Goal: Information Seeking & Learning: Learn about a topic

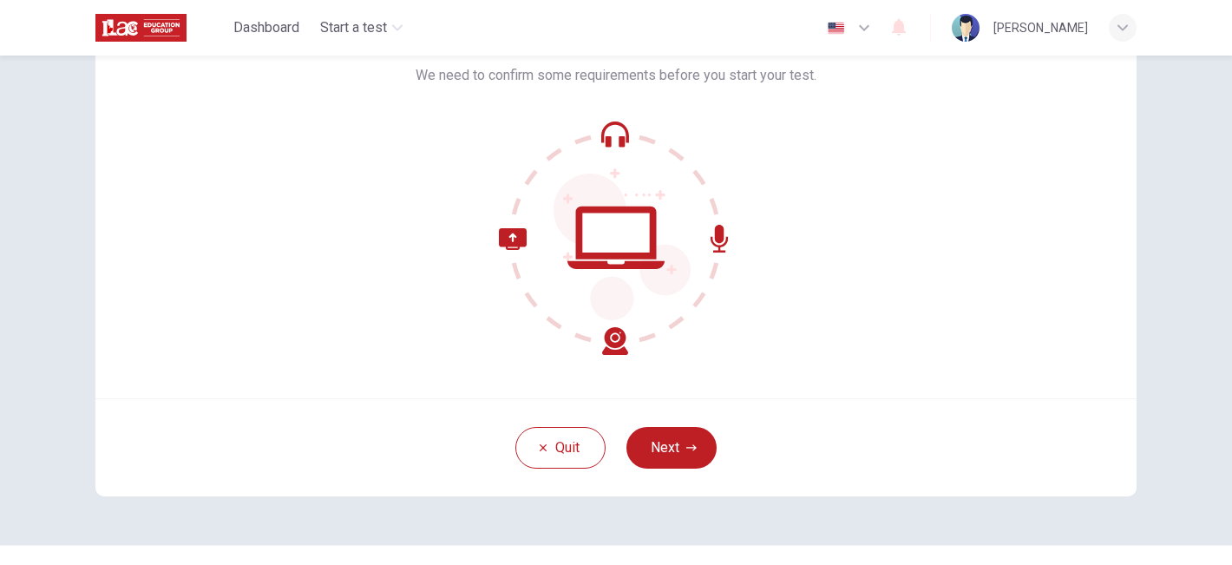
scroll to position [79, 0]
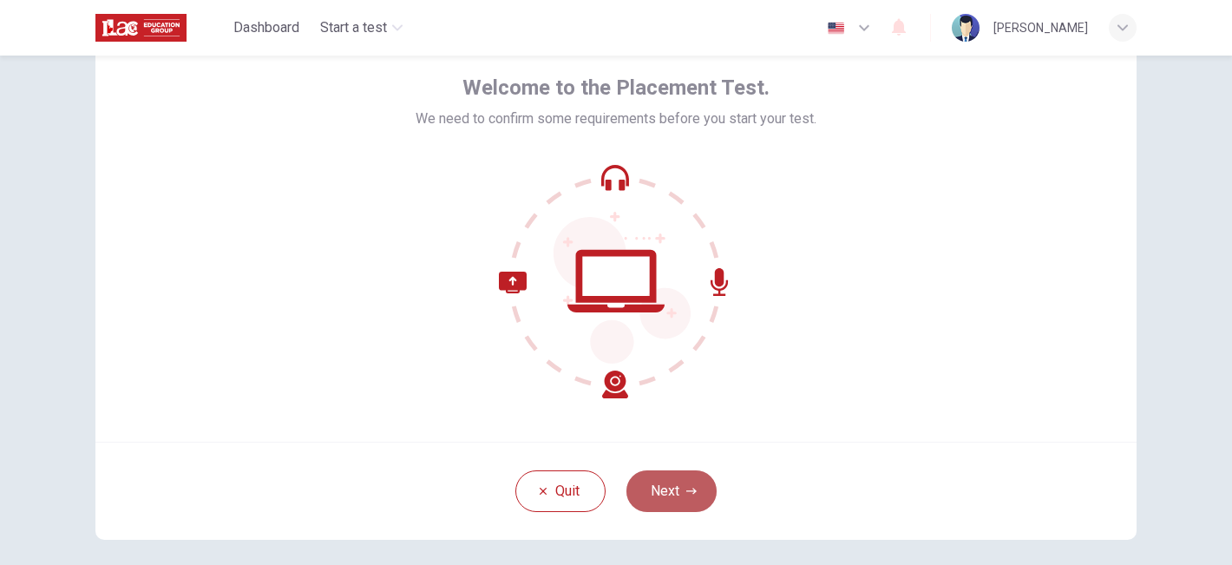
click at [662, 497] on button "Next" at bounding box center [671, 491] width 90 height 42
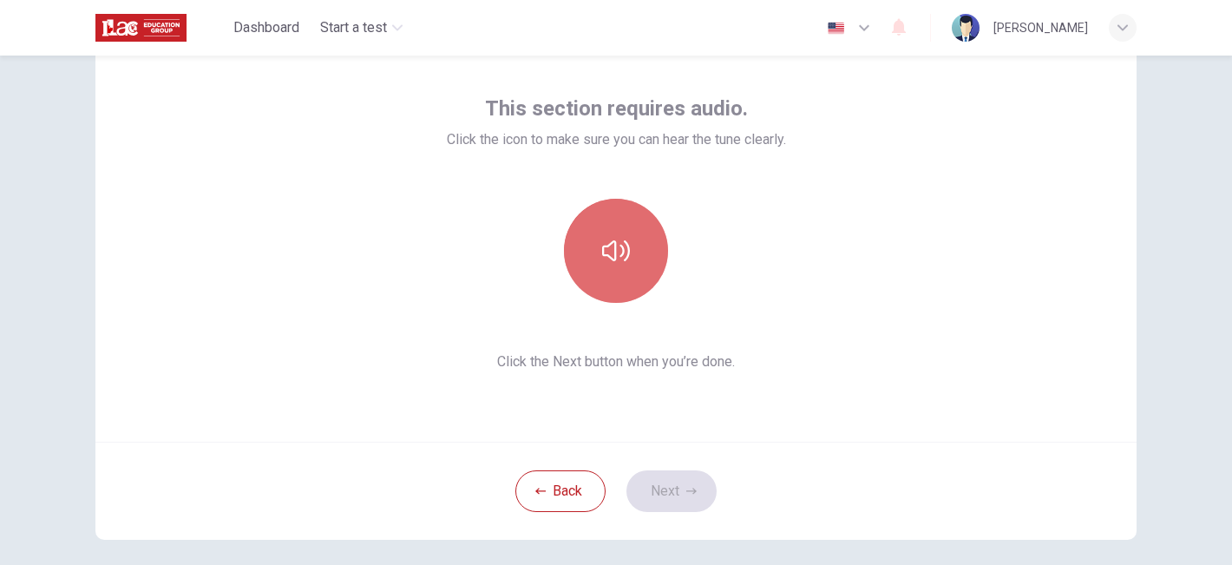
click at [618, 239] on icon "button" at bounding box center [616, 251] width 28 height 28
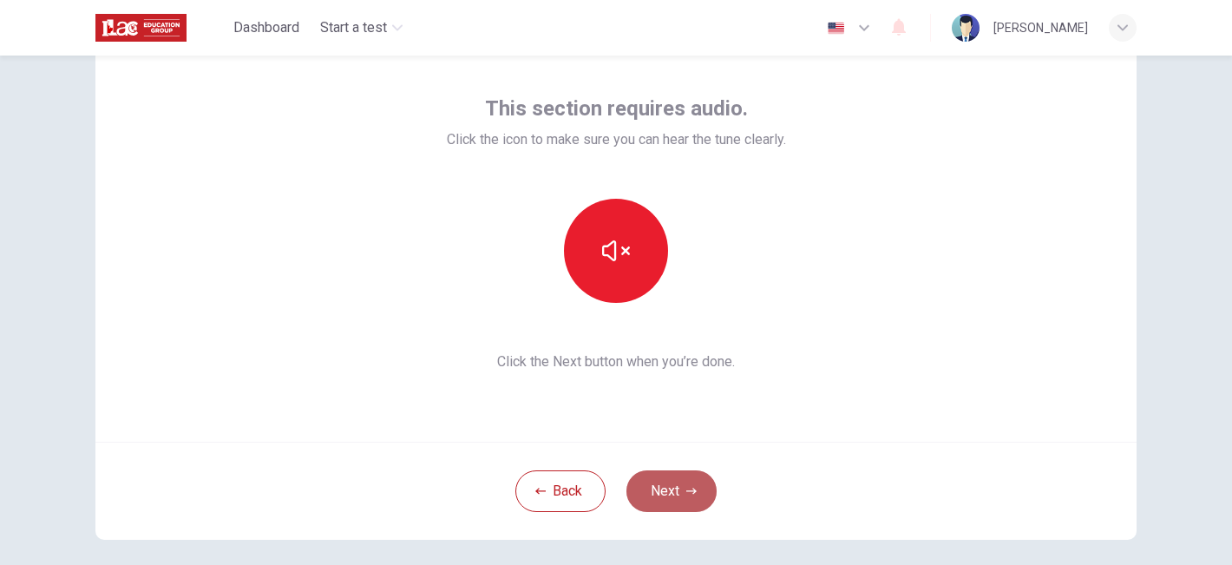
click at [676, 484] on button "Next" at bounding box center [671, 491] width 90 height 42
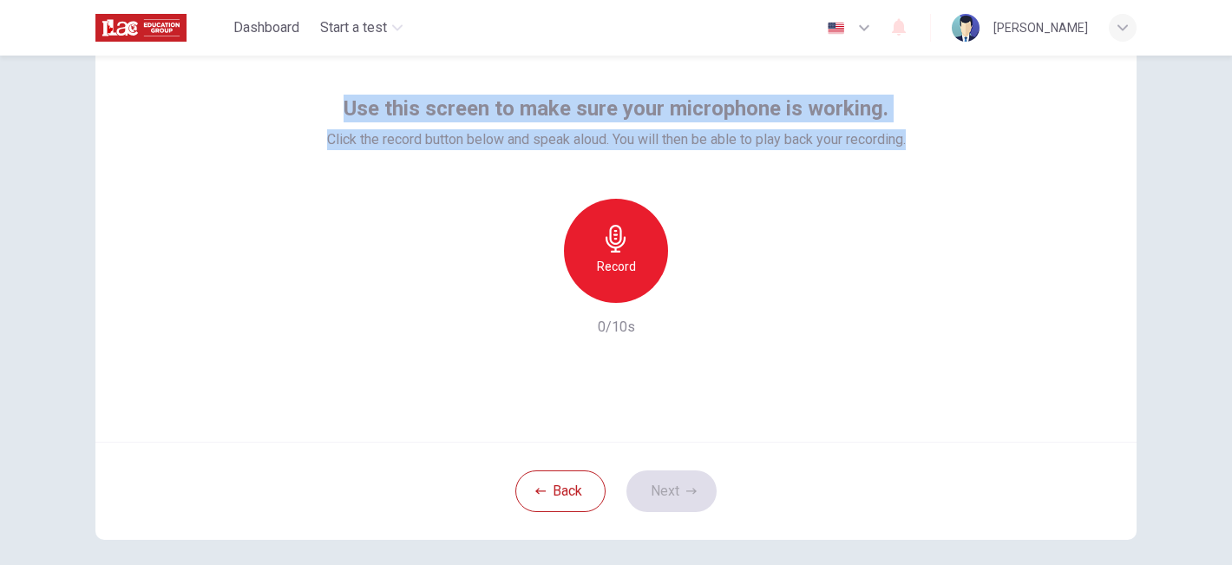
drag, startPoint x: 341, startPoint y: 104, endPoint x: 922, endPoint y: 145, distance: 582.6
click at [922, 145] on div "Use this screen to make sure your microphone is working. Click the record butto…" at bounding box center [615, 233] width 1041 height 416
click at [622, 252] on div "Record" at bounding box center [616, 251] width 104 height 104
click at [677, 483] on button "Next" at bounding box center [671, 491] width 90 height 42
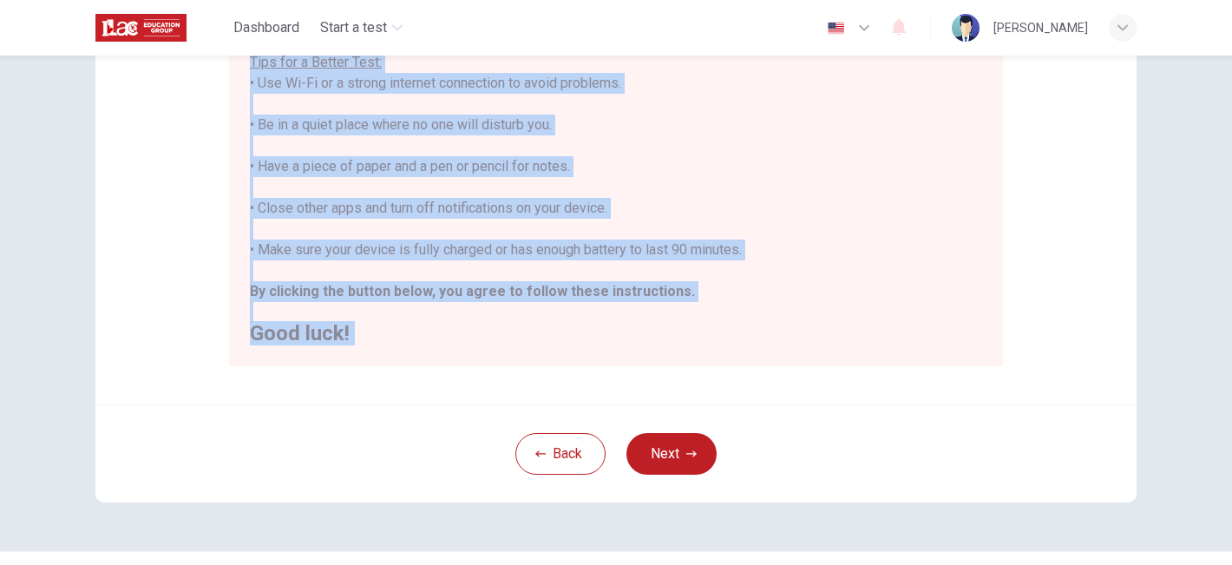
scroll to position [400, 0]
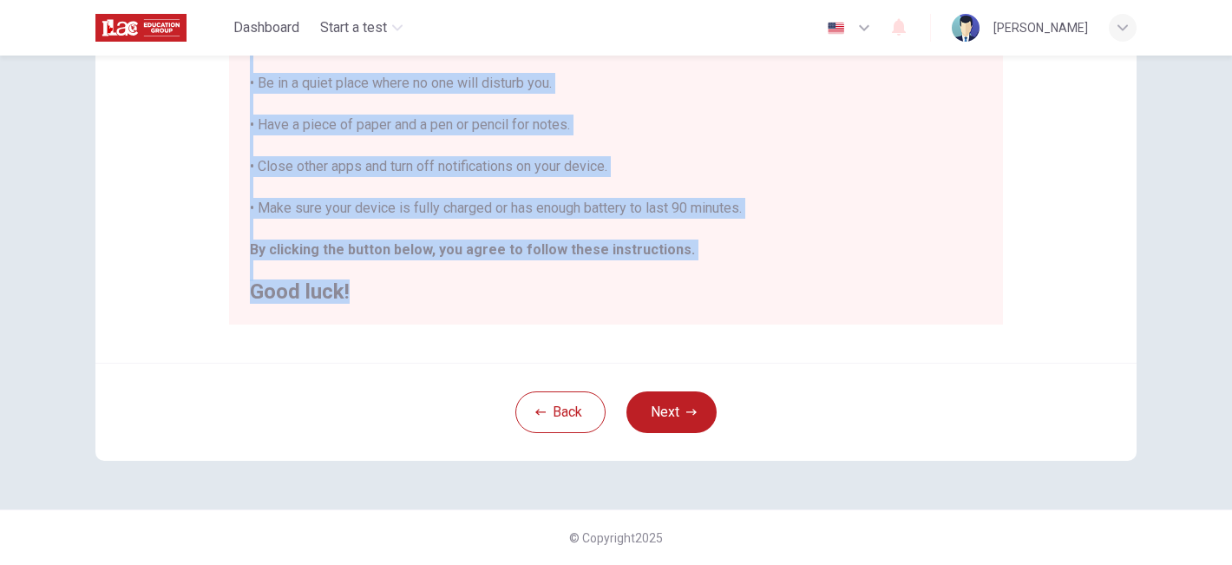
drag, startPoint x: 247, startPoint y: 173, endPoint x: 567, endPoint y: 322, distance: 352.8
click at [567, 322] on div "You are about to start a Placement Test . Before You Start the Test: • Once you…" at bounding box center [616, 73] width 774 height 502
click at [661, 425] on button "Next" at bounding box center [671, 412] width 90 height 42
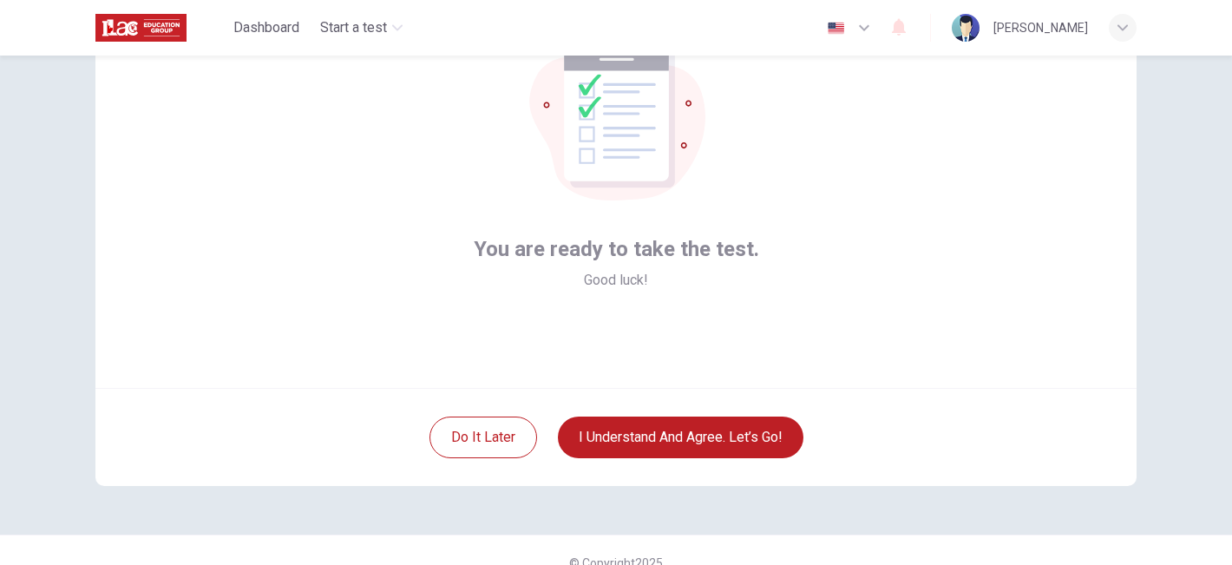
scroll to position [158, 0]
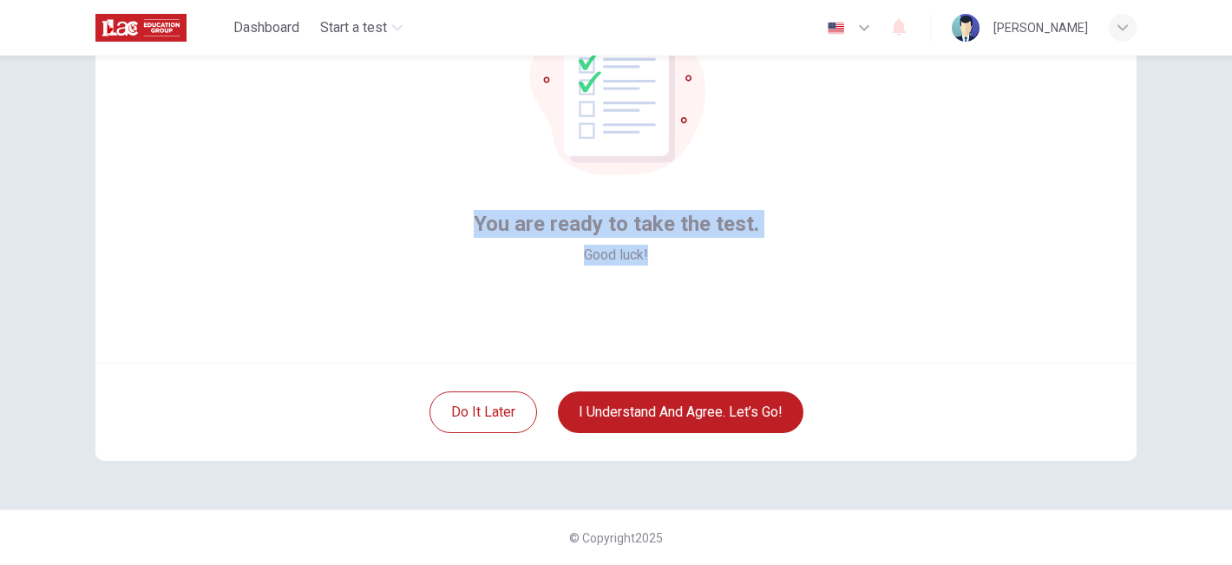
drag, startPoint x: 653, startPoint y: 256, endPoint x: 439, endPoint y: 218, distance: 217.6
click at [439, 218] on div "You are ready to take the test. Good luck!" at bounding box center [615, 154] width 1041 height 416
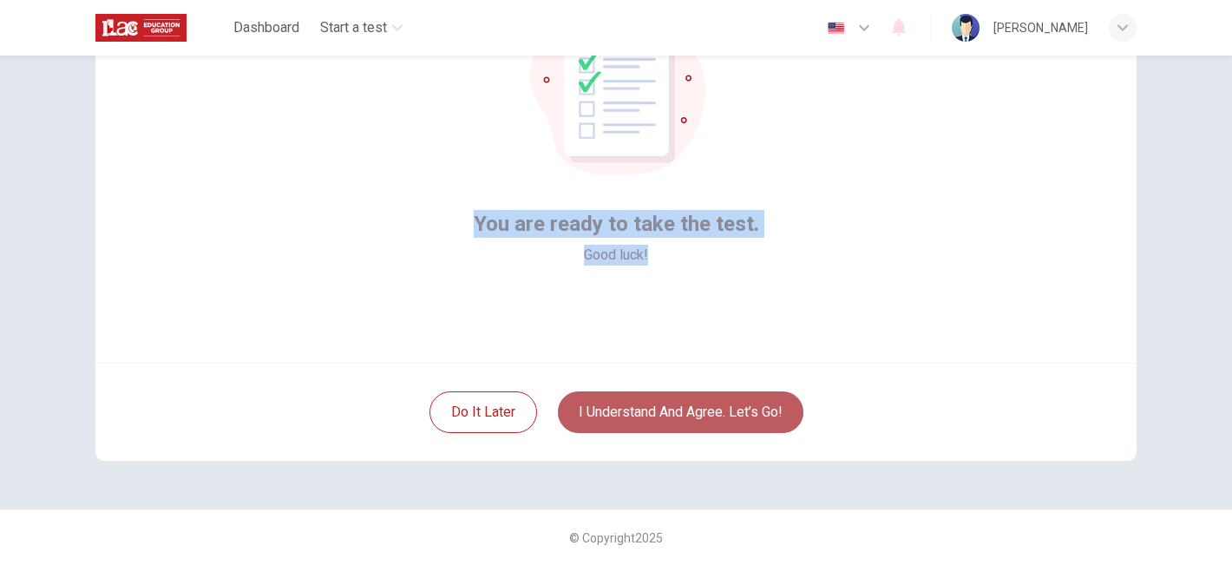
click at [612, 409] on button "I understand and agree. Let’s go!" at bounding box center [680, 412] width 245 height 42
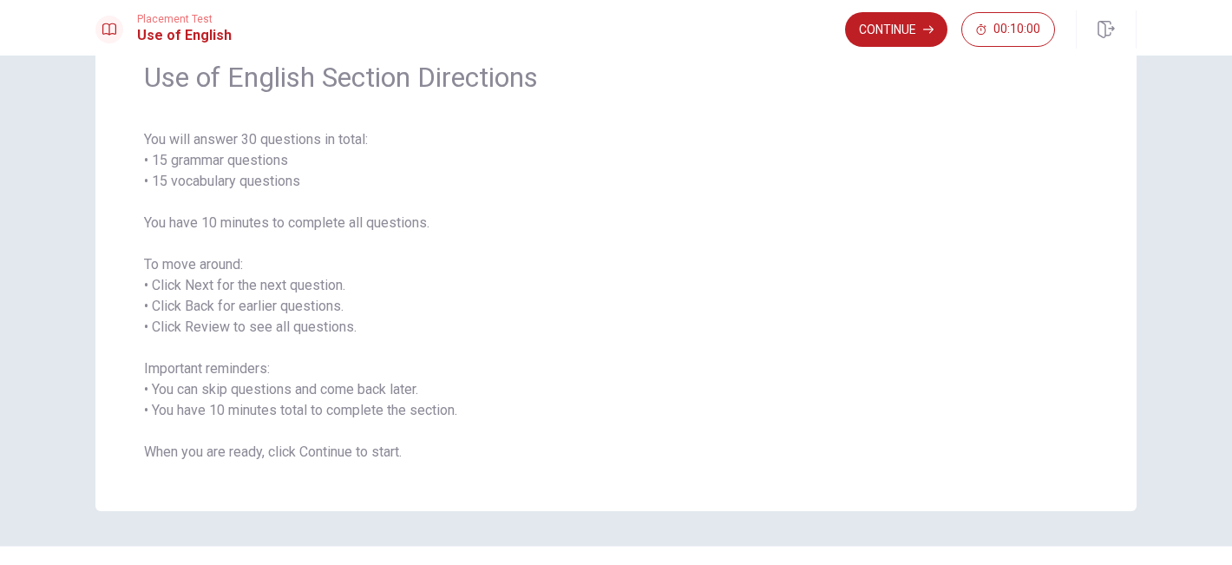
scroll to position [104, 0]
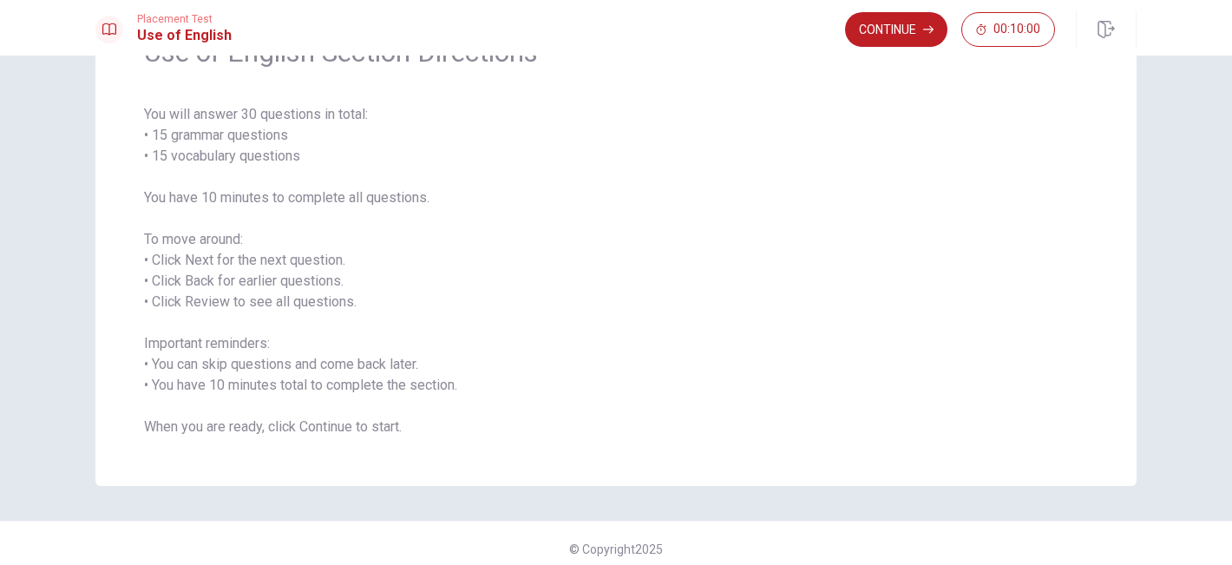
drag, startPoint x: 149, startPoint y: 280, endPoint x: 357, endPoint y: 286, distance: 207.4
click at [357, 286] on span "You will answer 30 questions in total: • 15 grammar questions • 15 vocabulary q…" at bounding box center [616, 270] width 944 height 333
drag, startPoint x: 357, startPoint y: 286, endPoint x: 223, endPoint y: 274, distance: 134.1
click at [223, 274] on span "You will answer 30 questions in total: • 15 grammar questions • 15 vocabulary q…" at bounding box center [616, 270] width 944 height 333
drag, startPoint x: 223, startPoint y: 274, endPoint x: 308, endPoint y: 280, distance: 85.2
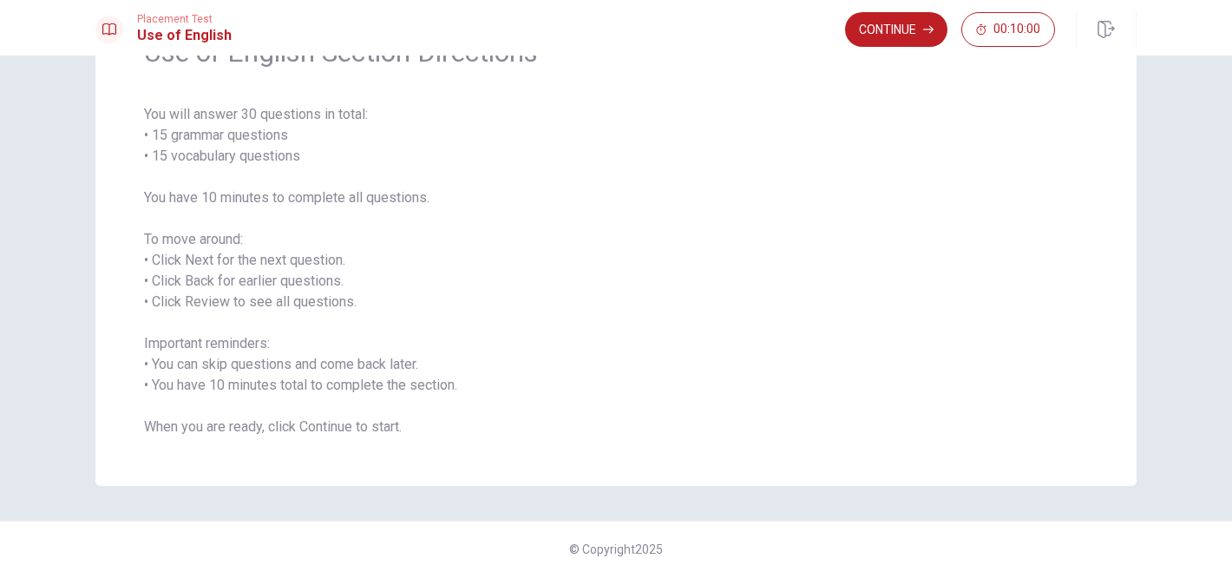
click at [308, 280] on span "You will answer 30 questions in total: • 15 grammar questions • 15 vocabulary q…" at bounding box center [616, 270] width 944 height 333
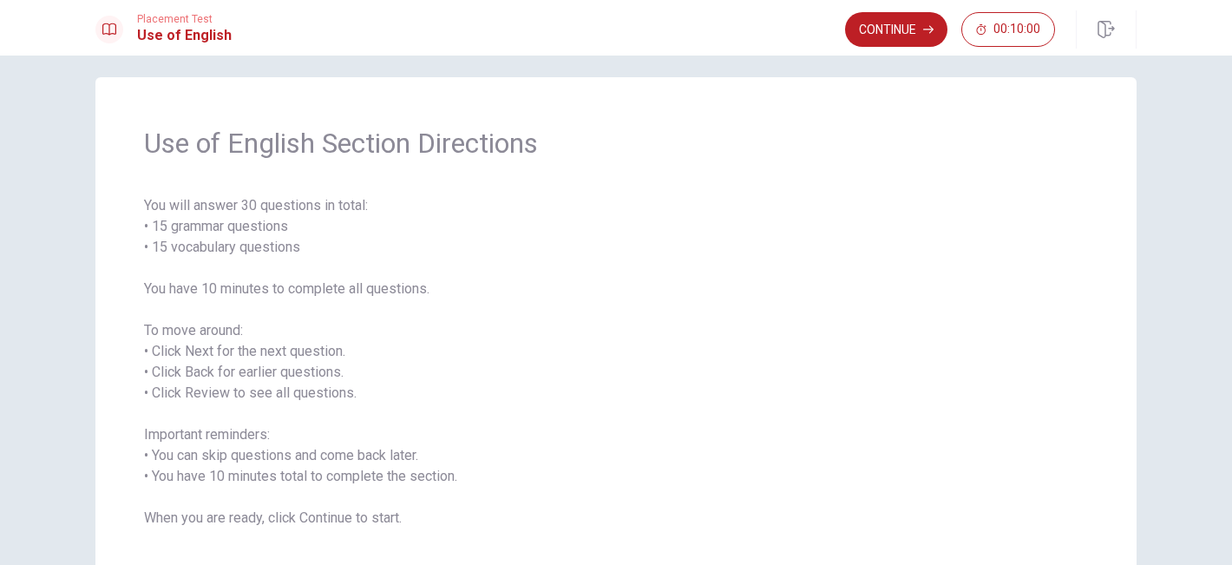
scroll to position [0, 0]
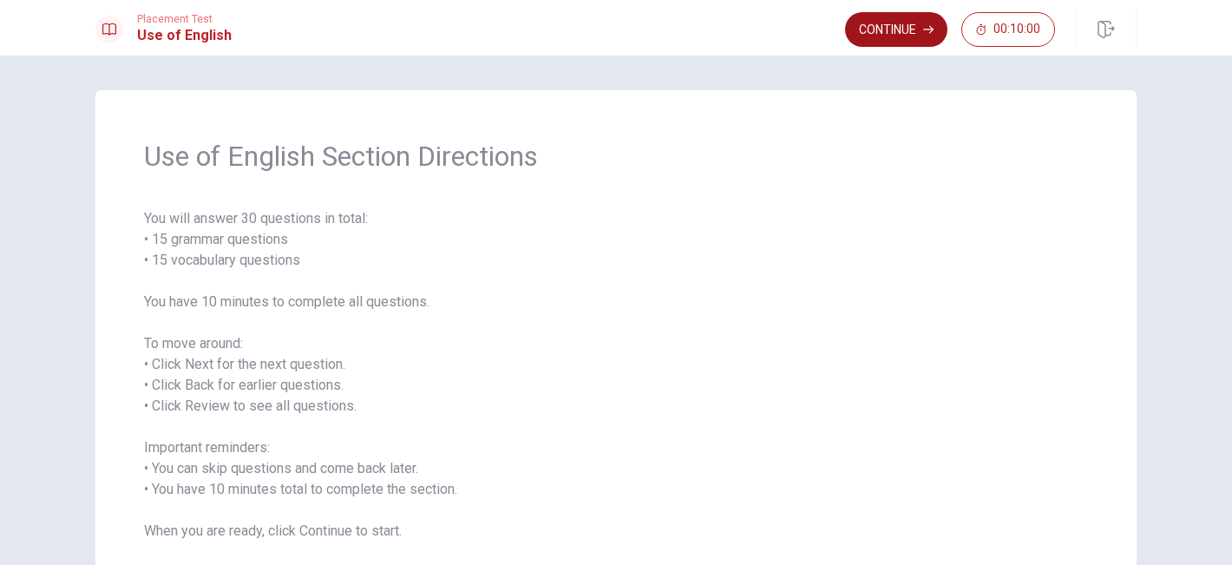
click at [876, 43] on button "Continue" at bounding box center [896, 29] width 102 height 35
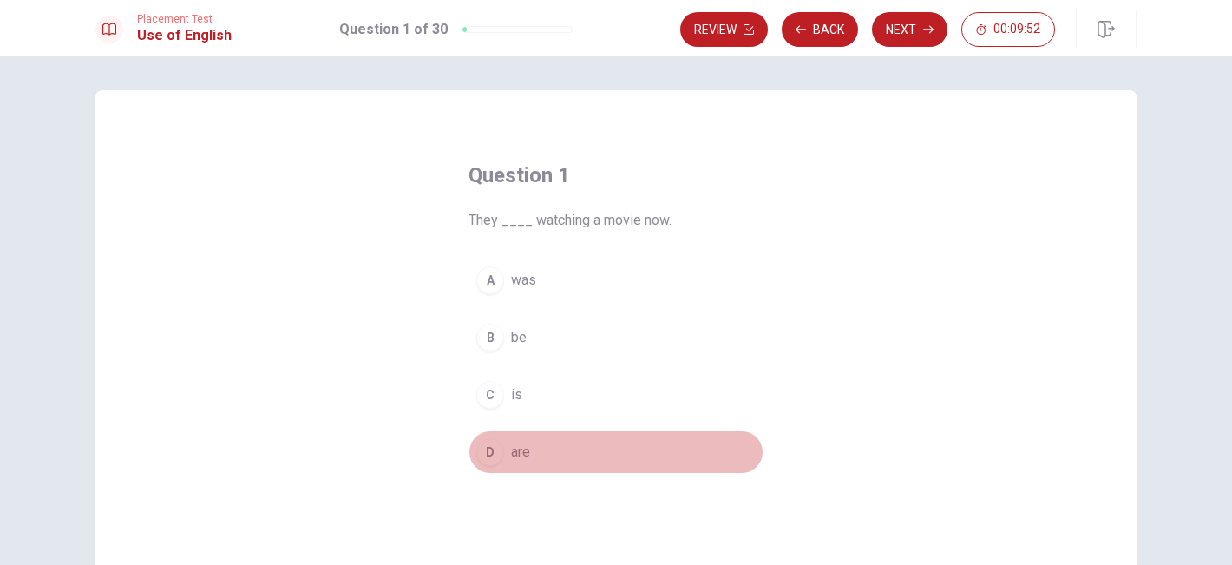
click at [509, 458] on button "D are" at bounding box center [615, 451] width 295 height 43
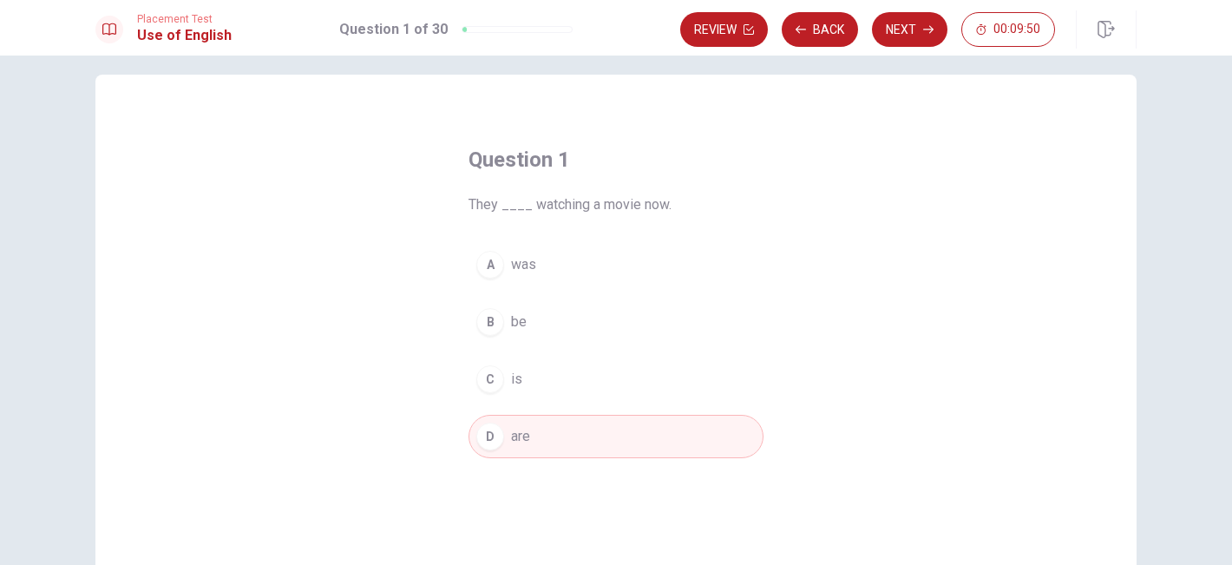
scroll to position [24, 0]
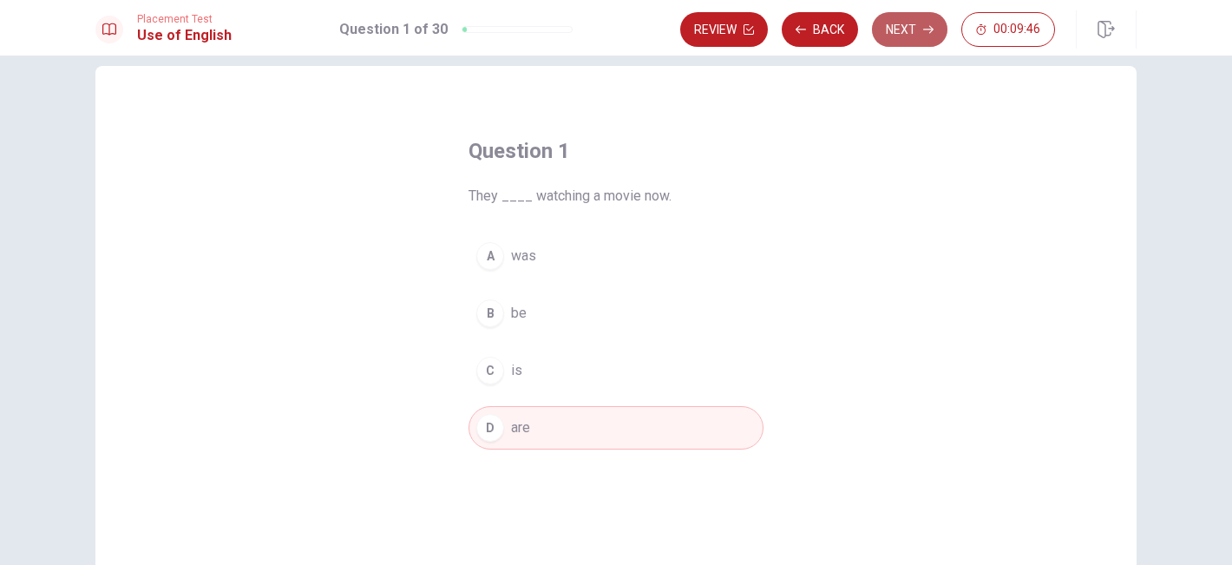
click at [903, 26] on button "Next" at bounding box center [909, 29] width 75 height 35
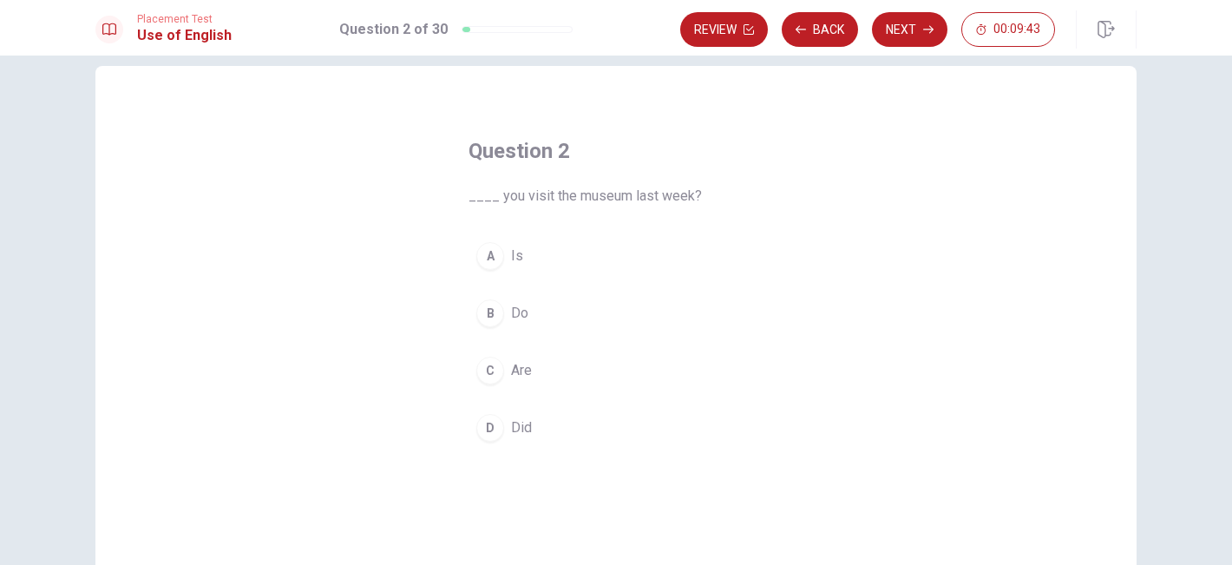
click at [516, 256] on span "Is" at bounding box center [517, 255] width 12 height 21
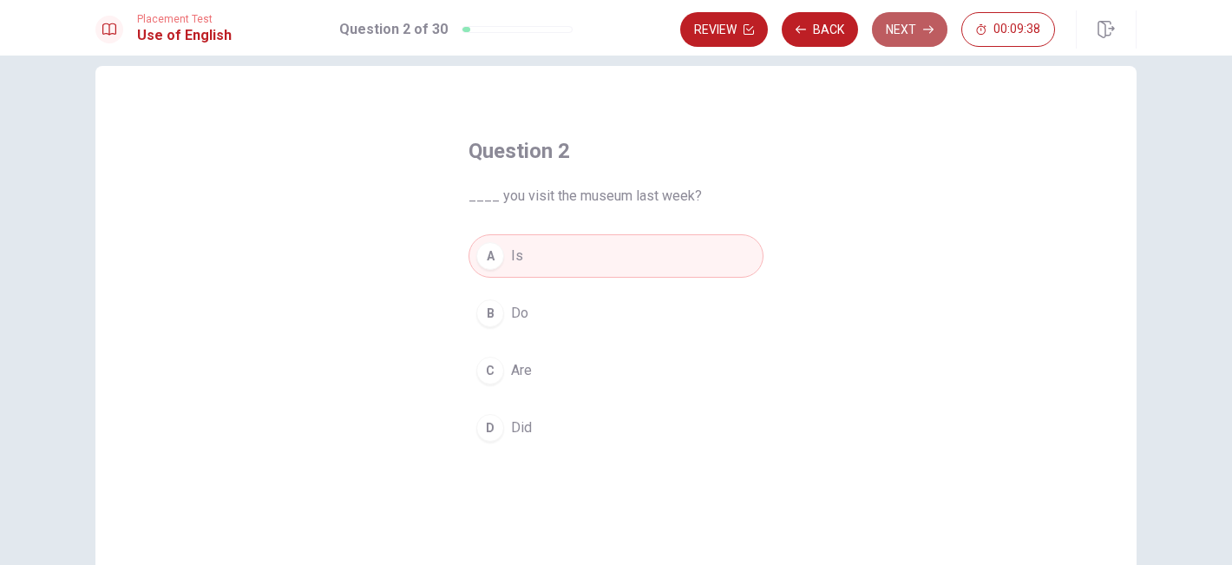
click at [907, 23] on button "Next" at bounding box center [909, 29] width 75 height 35
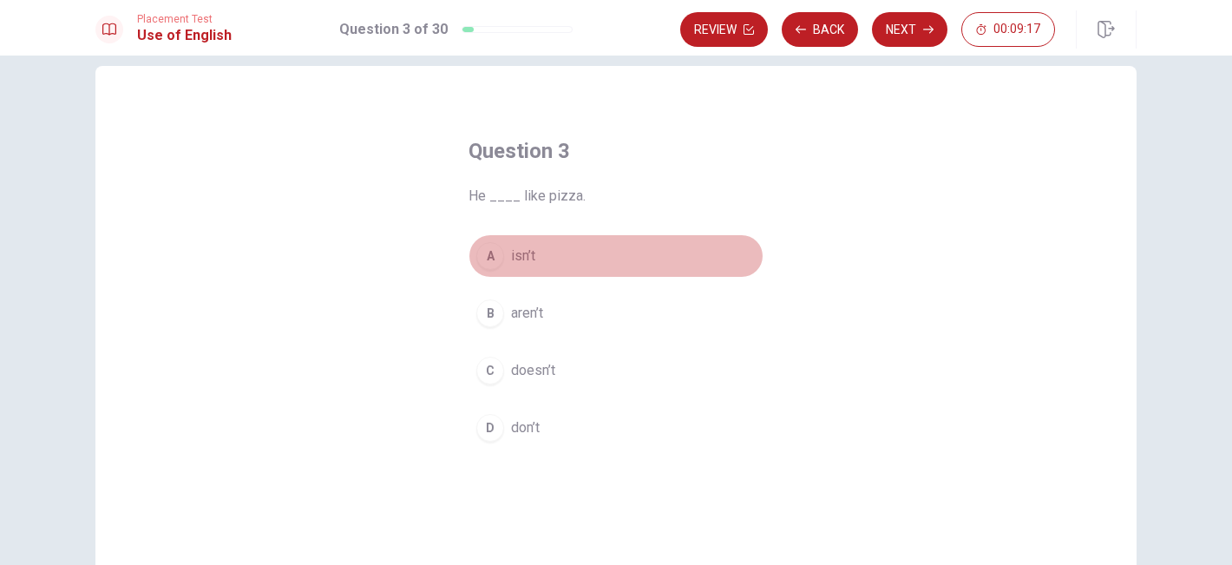
click at [524, 262] on span "isn’t" at bounding box center [523, 255] width 24 height 21
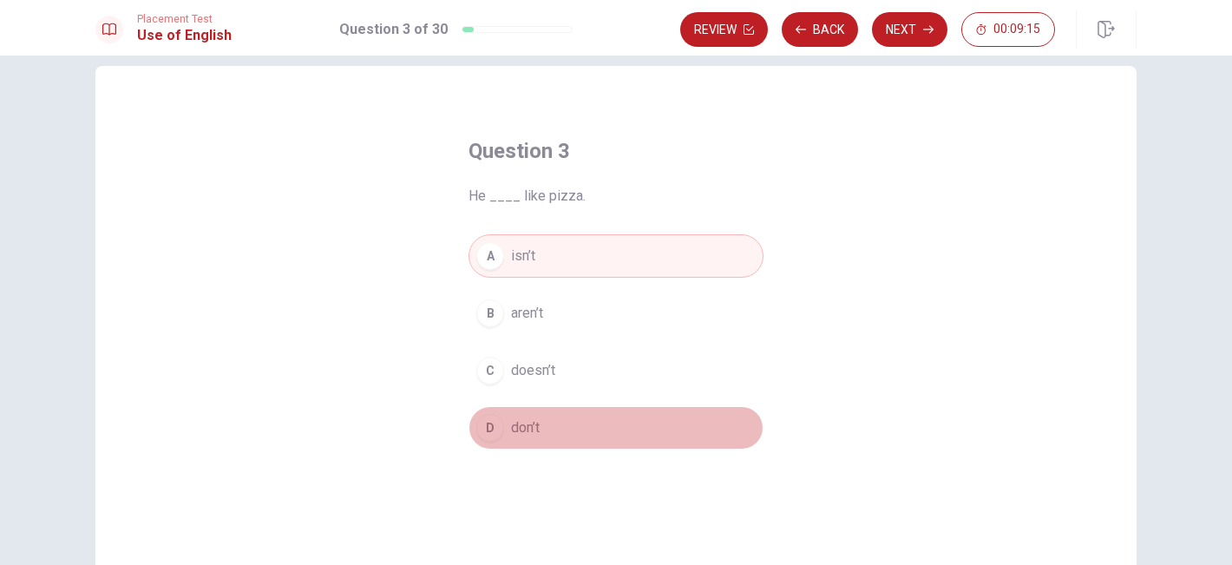
click at [521, 436] on span "don’t" at bounding box center [525, 427] width 29 height 21
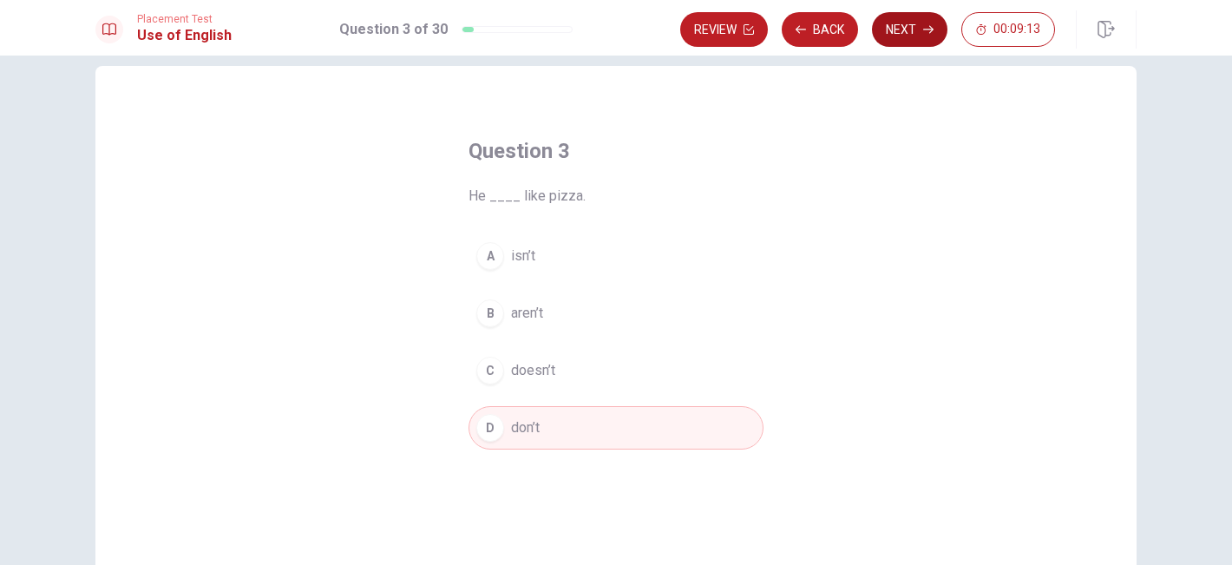
click at [895, 25] on button "Next" at bounding box center [909, 29] width 75 height 35
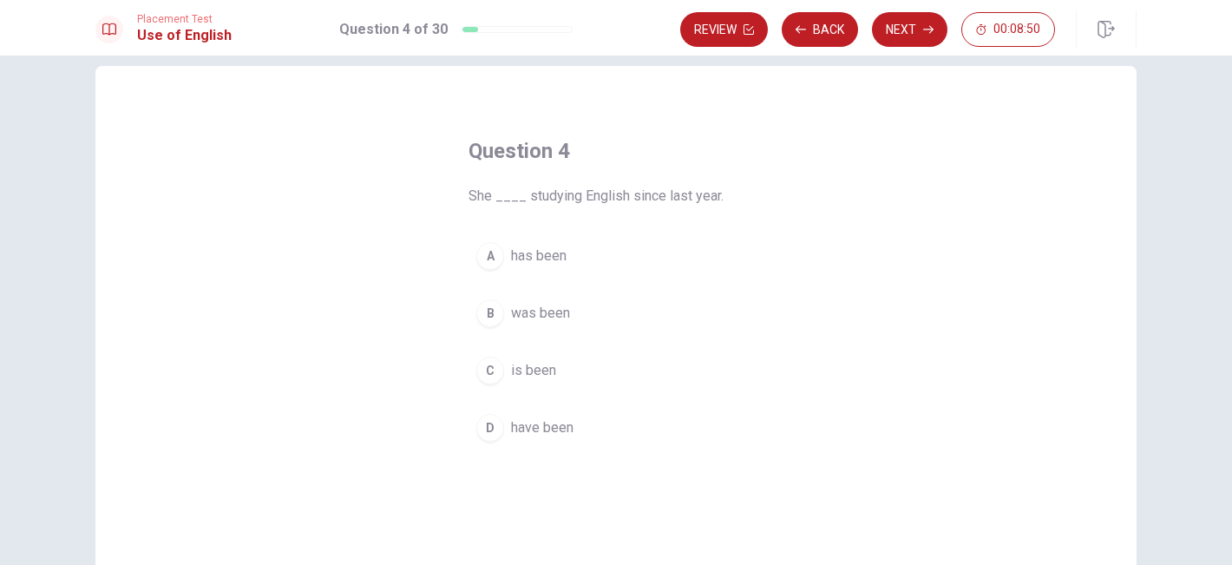
click at [490, 367] on div "C" at bounding box center [490, 371] width 28 height 28
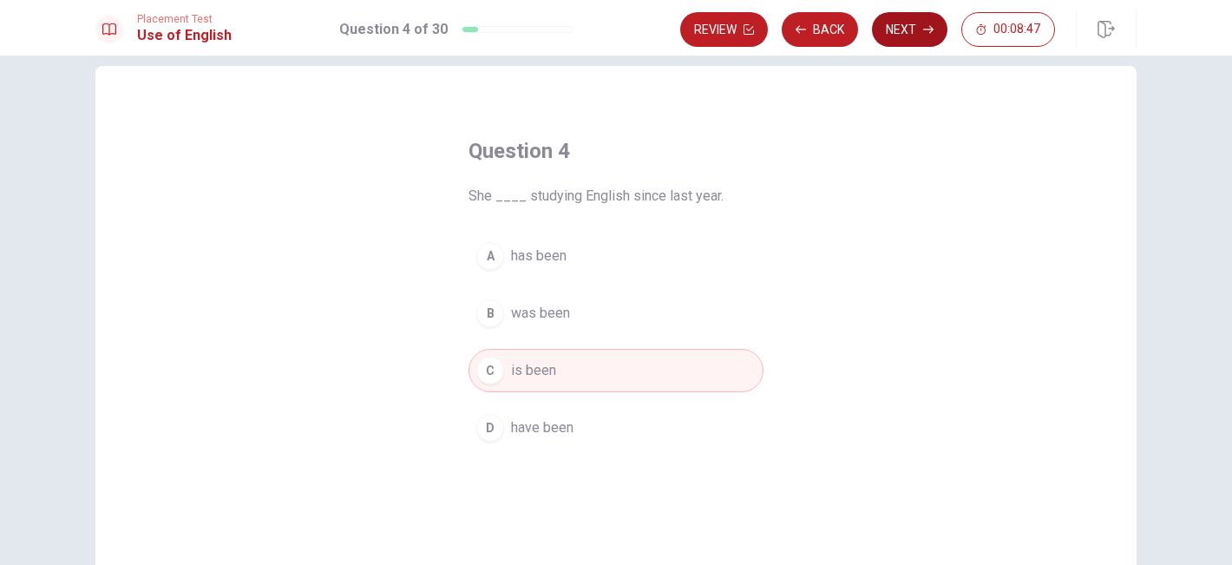
click at [907, 32] on button "Next" at bounding box center [909, 29] width 75 height 35
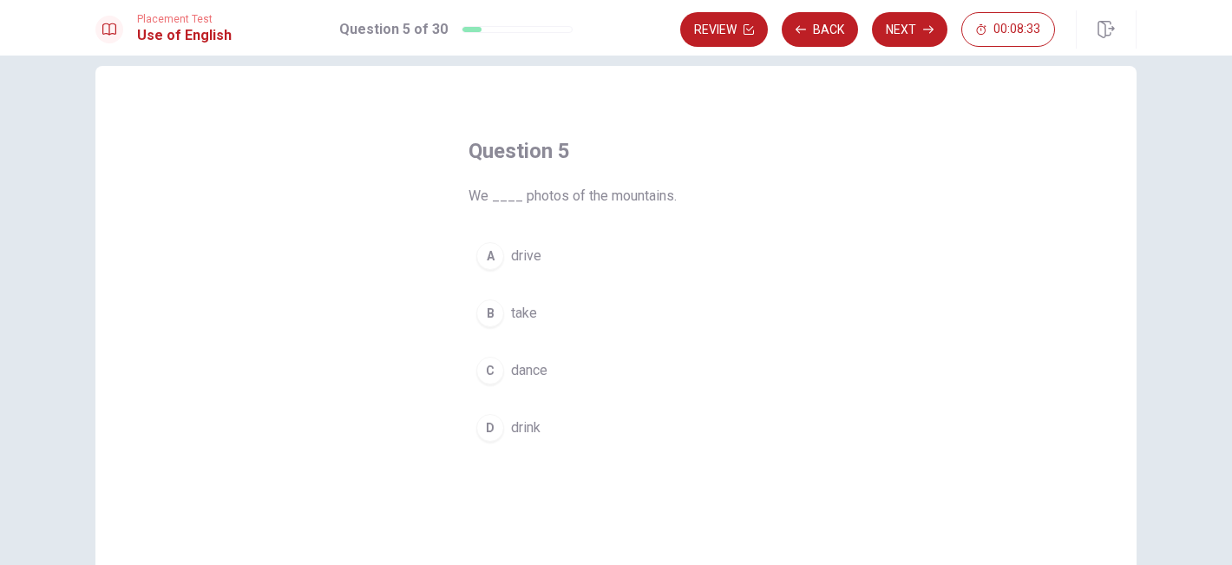
click at [520, 309] on span "take" at bounding box center [524, 313] width 26 height 21
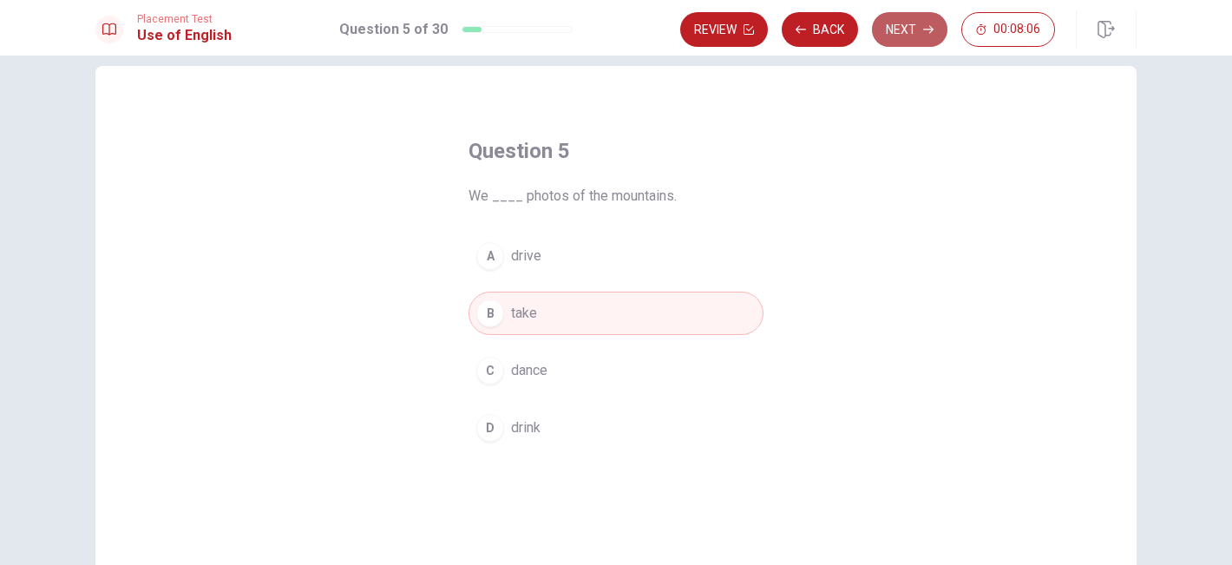
click at [904, 29] on button "Next" at bounding box center [909, 29] width 75 height 35
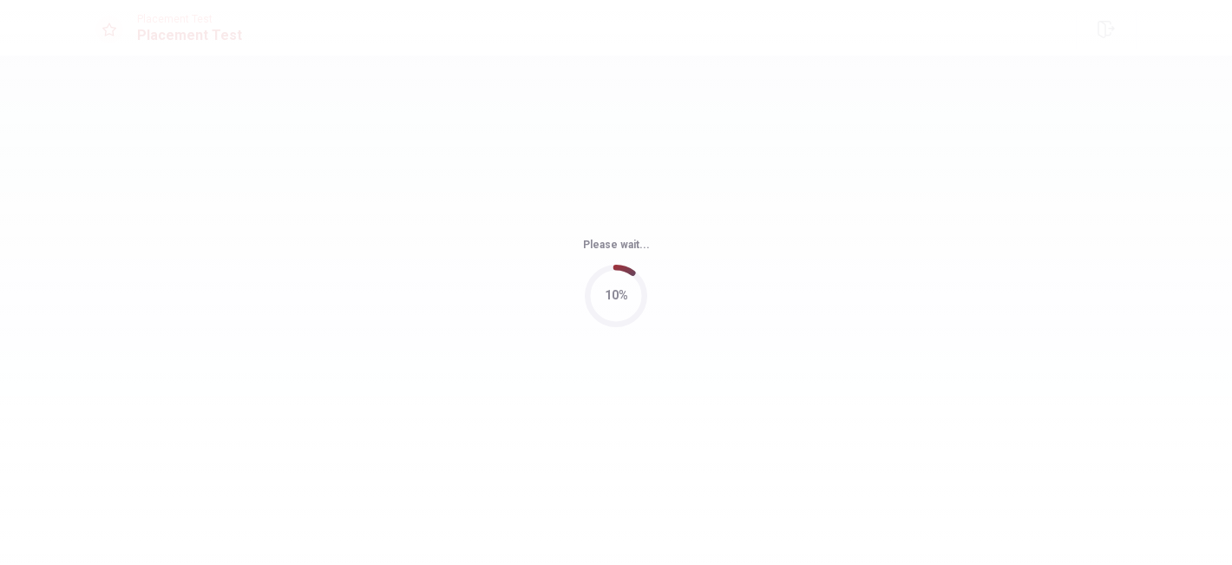
scroll to position [0, 0]
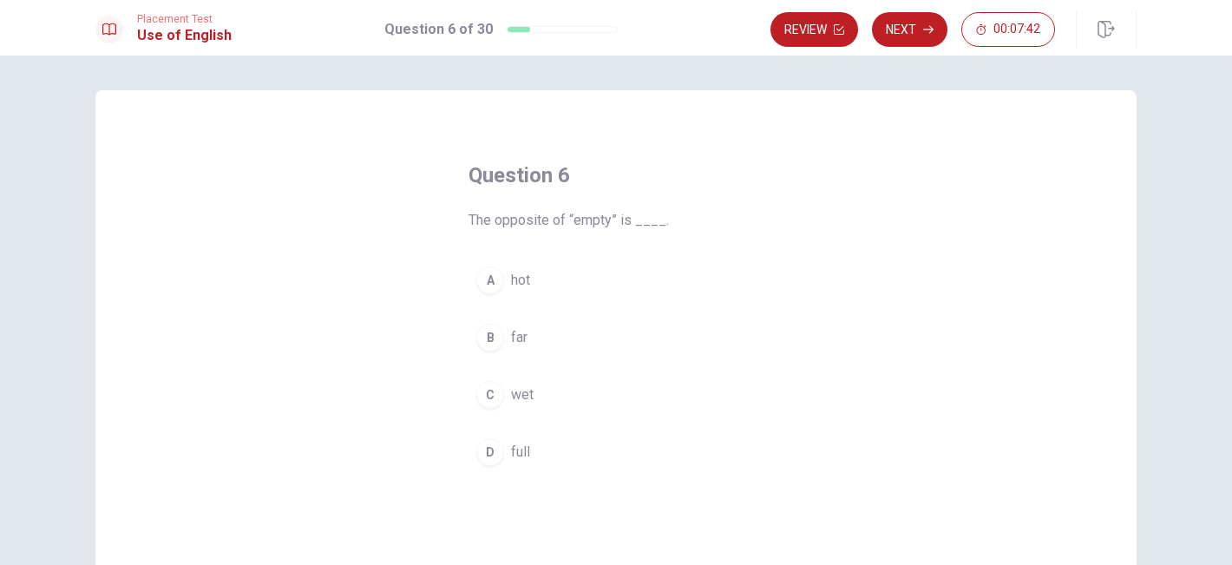
click at [525, 454] on span "full" at bounding box center [520, 452] width 19 height 21
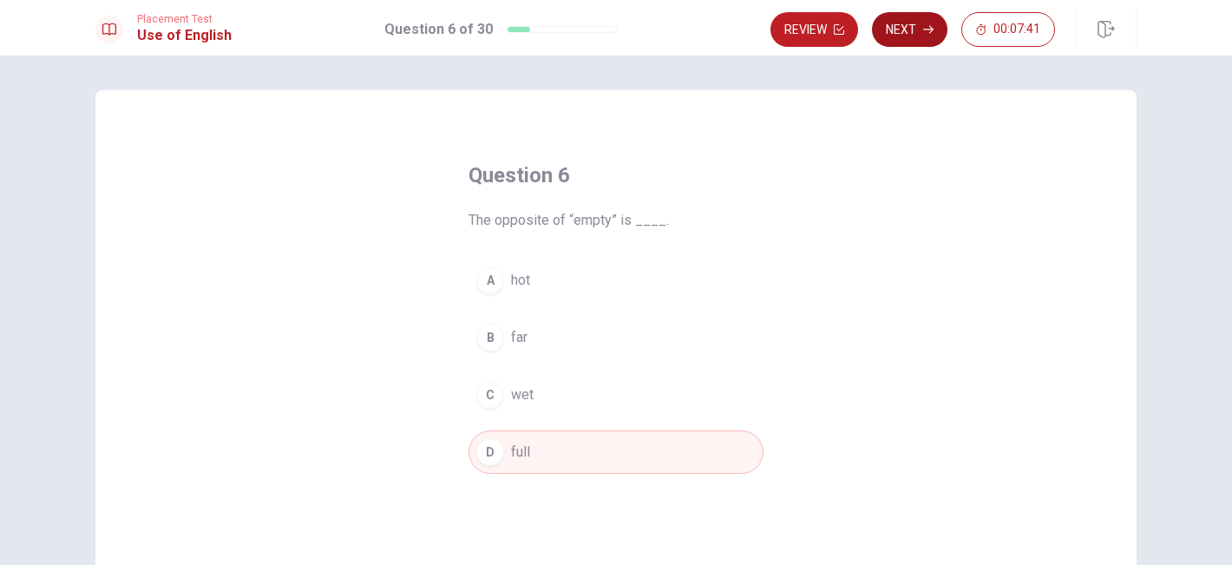
click at [906, 36] on button "Next" at bounding box center [909, 29] width 75 height 35
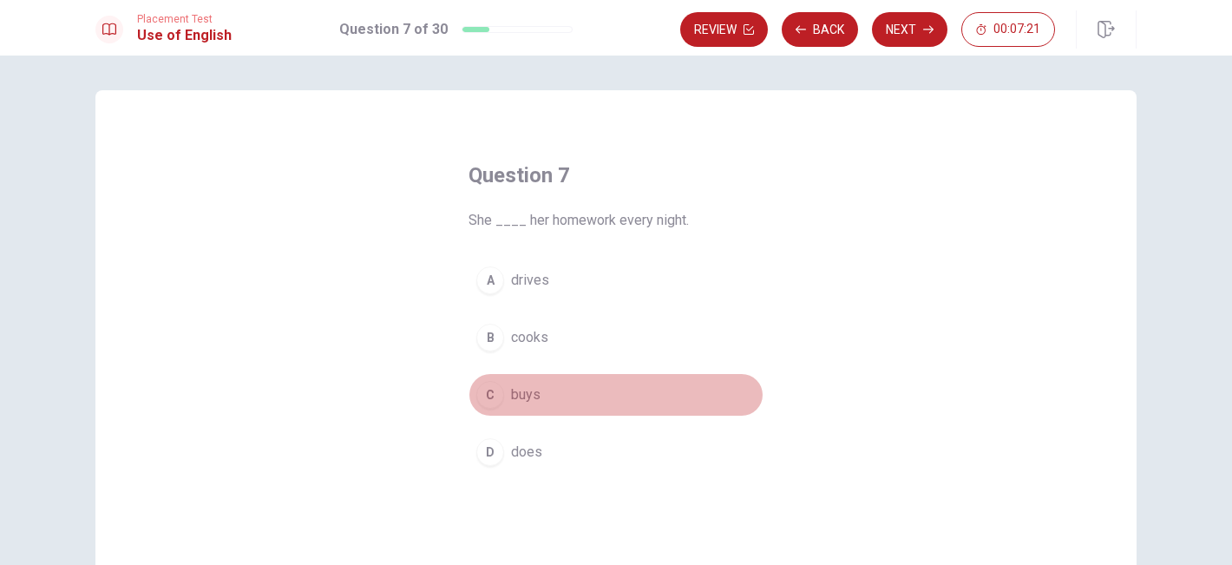
click at [519, 399] on span "buys" at bounding box center [525, 394] width 29 height 21
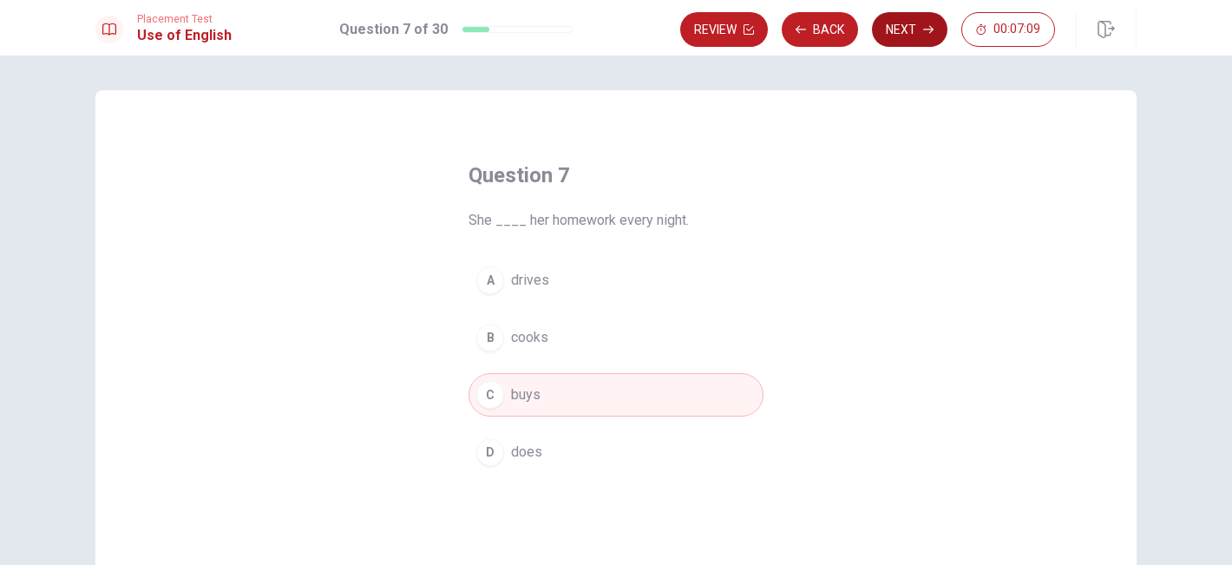
click at [894, 24] on button "Next" at bounding box center [909, 29] width 75 height 35
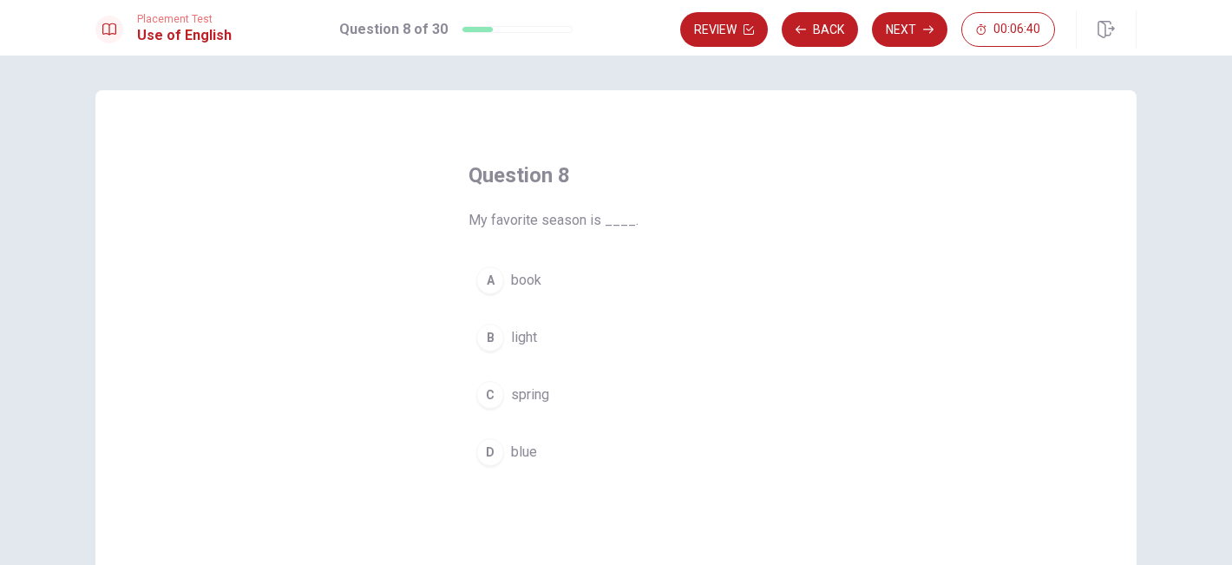
click at [527, 280] on span "book" at bounding box center [526, 280] width 30 height 21
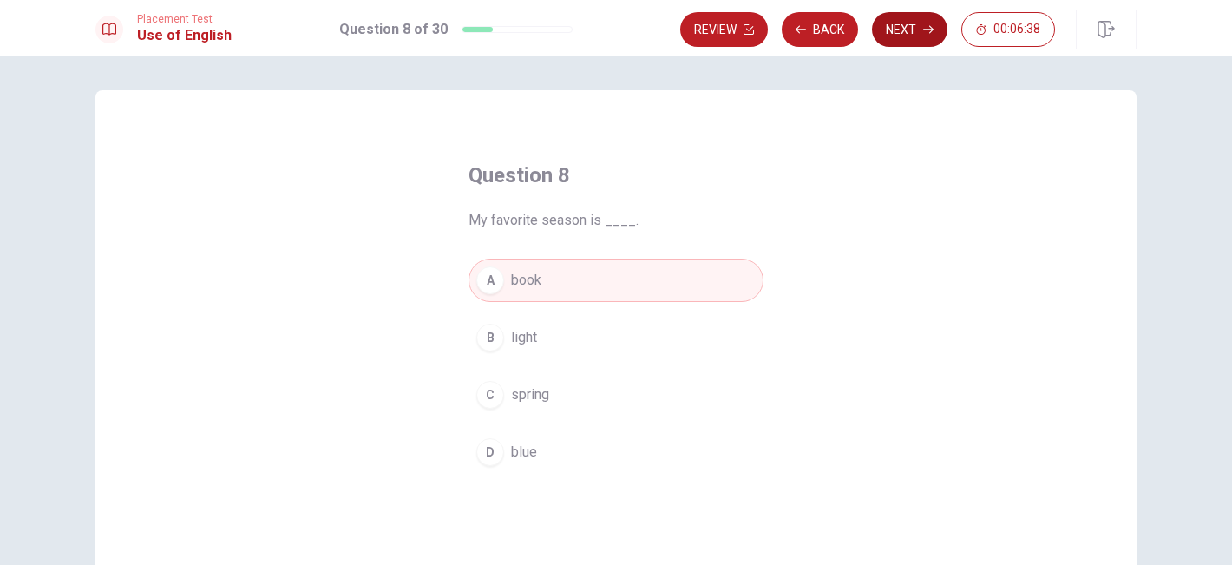
click at [900, 28] on button "Next" at bounding box center [909, 29] width 75 height 35
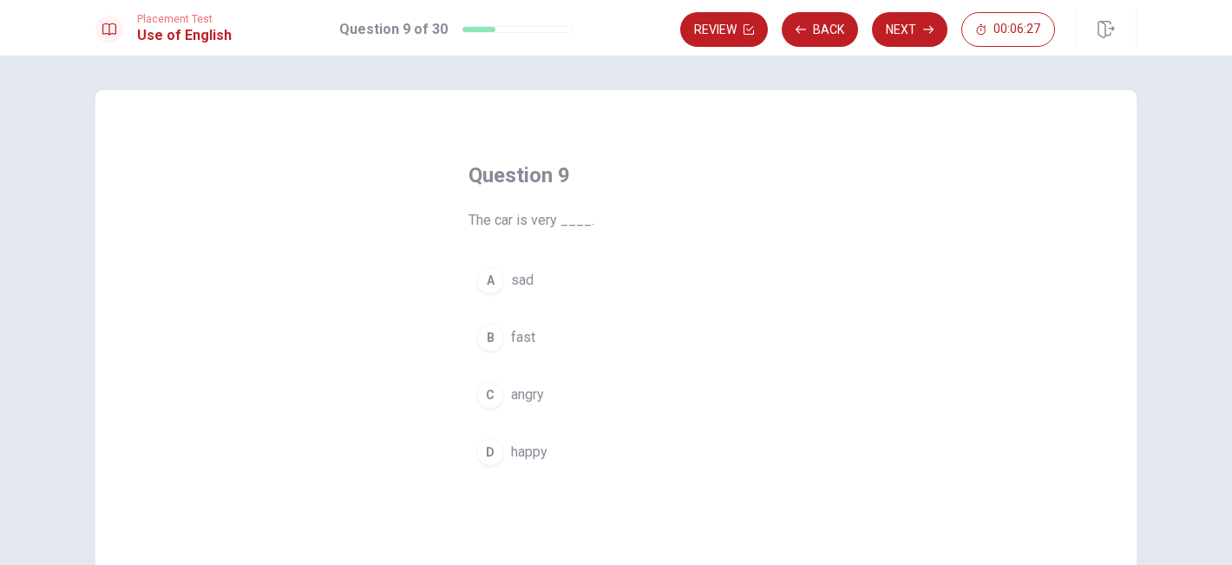
click at [509, 341] on button "B fast" at bounding box center [615, 337] width 295 height 43
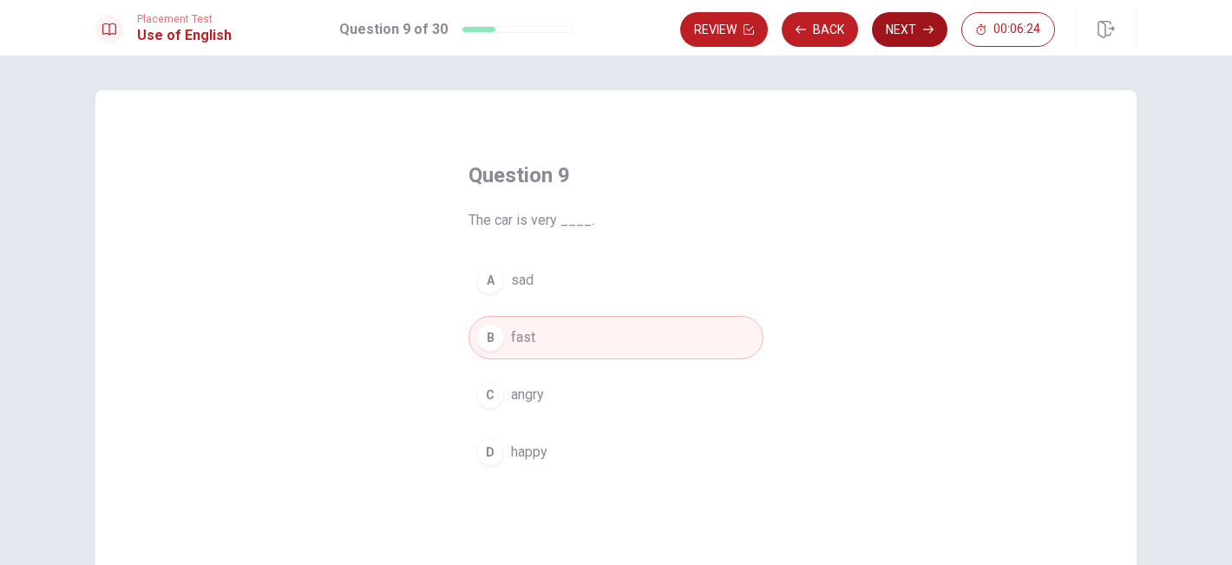
click at [900, 35] on button "Next" at bounding box center [909, 29] width 75 height 35
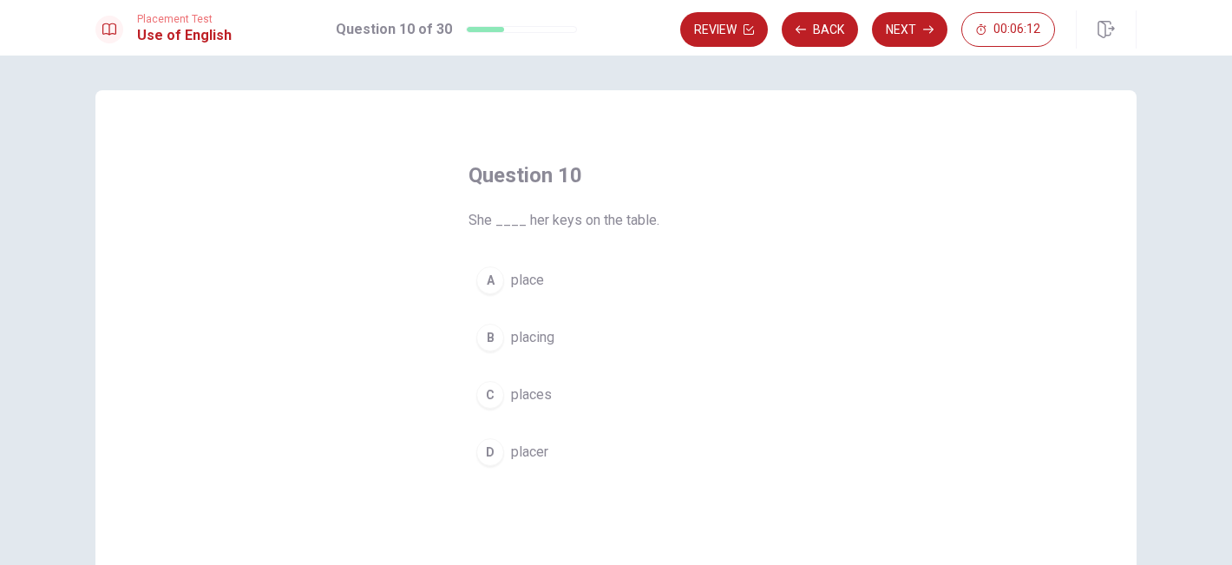
click at [524, 272] on span "place" at bounding box center [527, 280] width 33 height 21
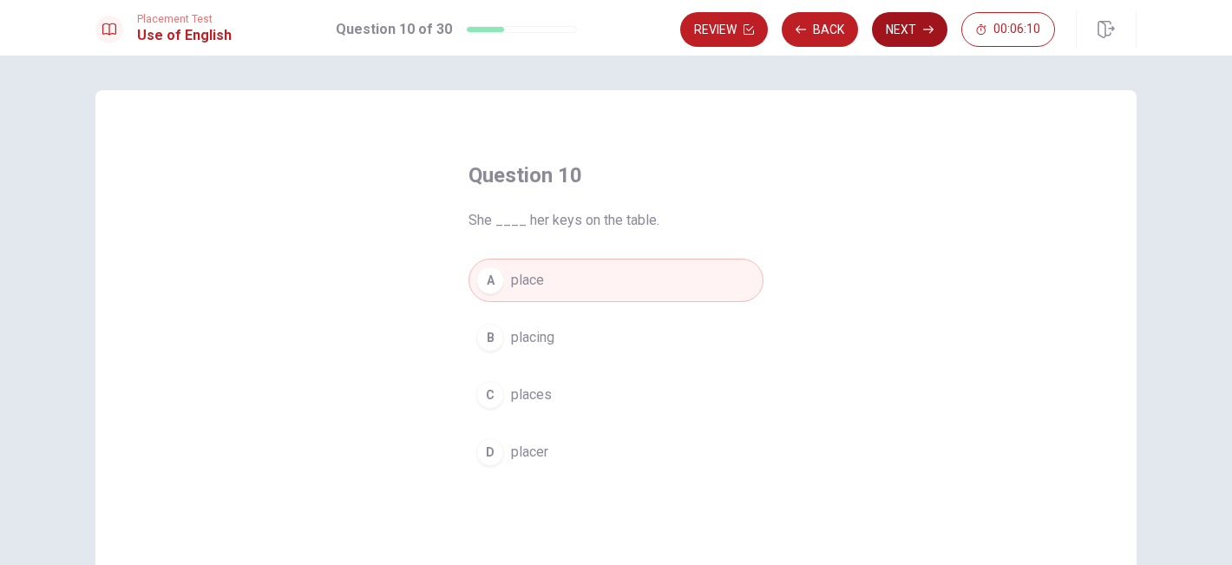
click at [910, 33] on button "Next" at bounding box center [909, 29] width 75 height 35
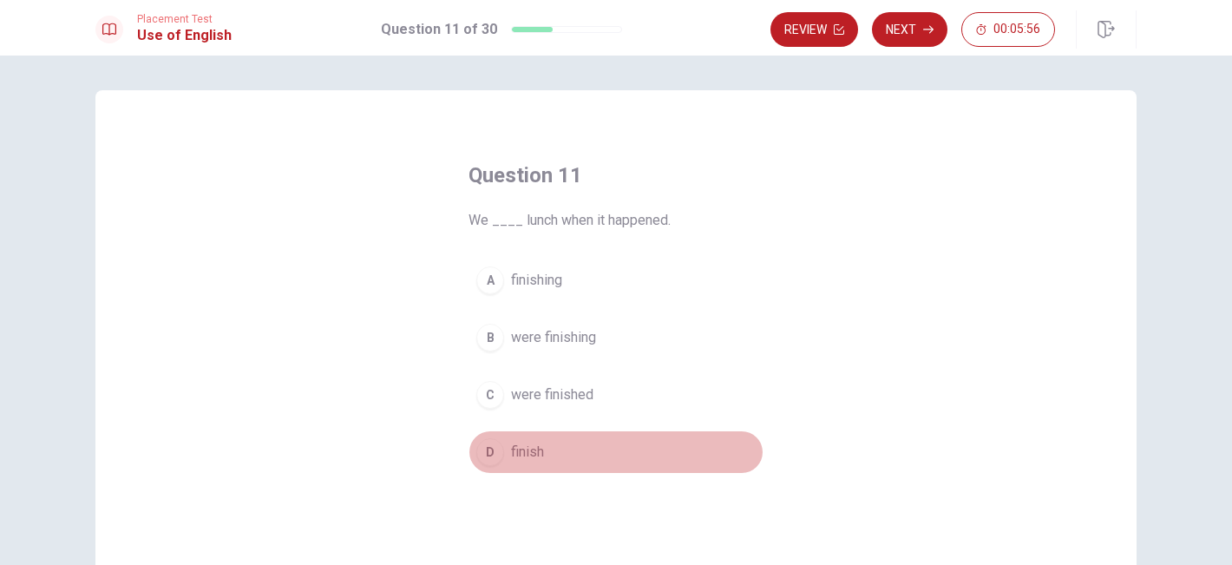
click at [517, 461] on span "finish" at bounding box center [527, 452] width 33 height 21
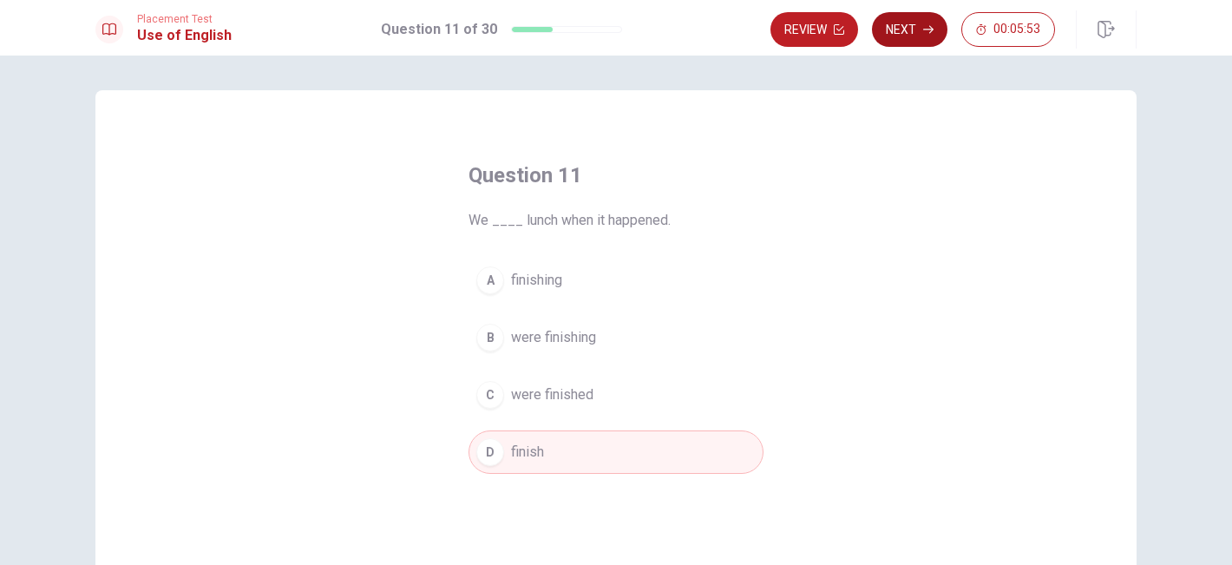
click at [900, 31] on button "Next" at bounding box center [909, 29] width 75 height 35
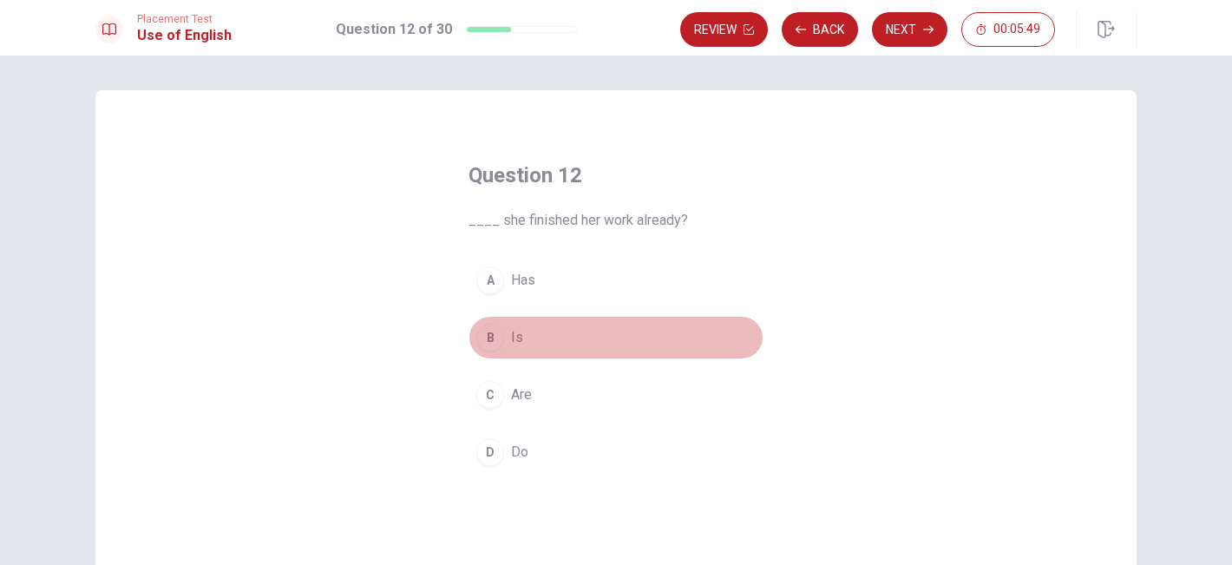
click at [516, 329] on span "Is" at bounding box center [517, 337] width 12 height 21
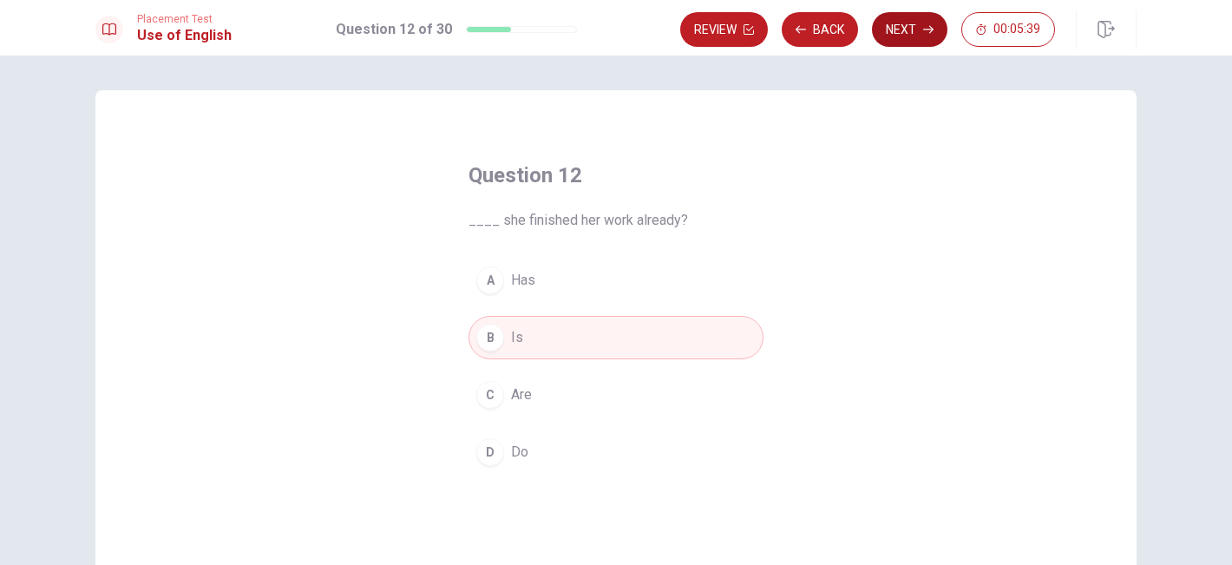
click at [900, 33] on button "Next" at bounding box center [909, 29] width 75 height 35
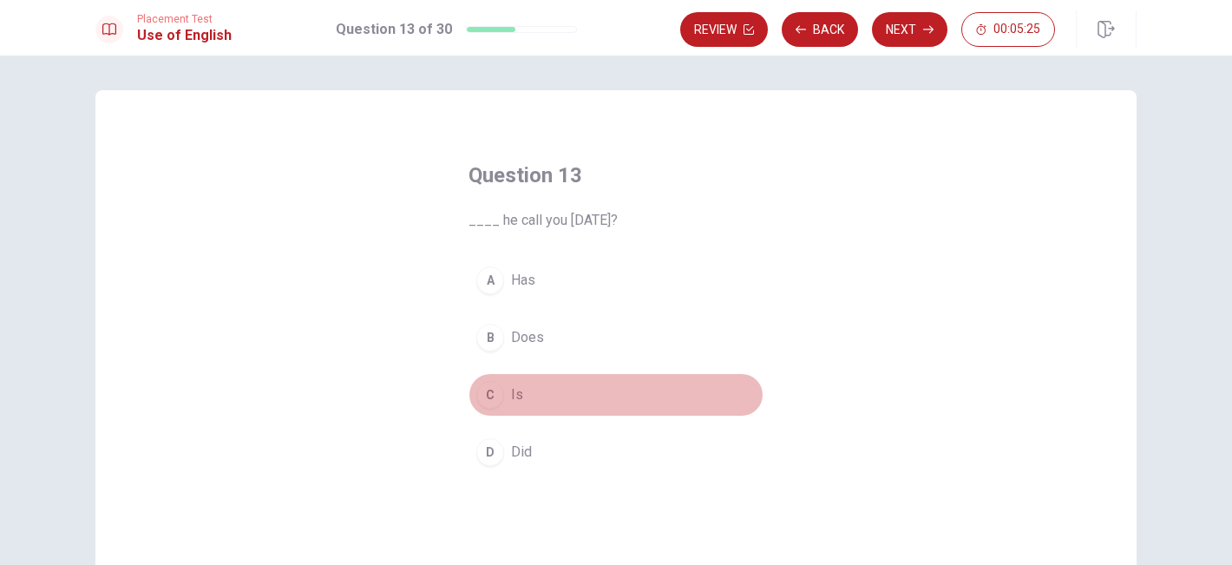
click at [520, 392] on span "Is" at bounding box center [517, 394] width 12 height 21
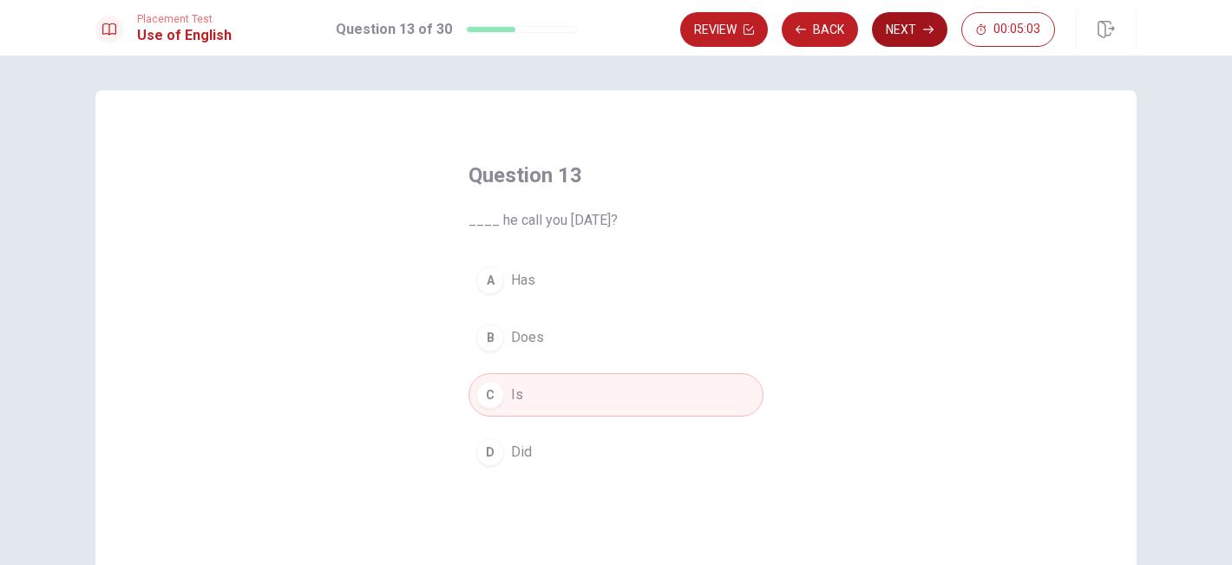
click at [899, 29] on button "Next" at bounding box center [909, 29] width 75 height 35
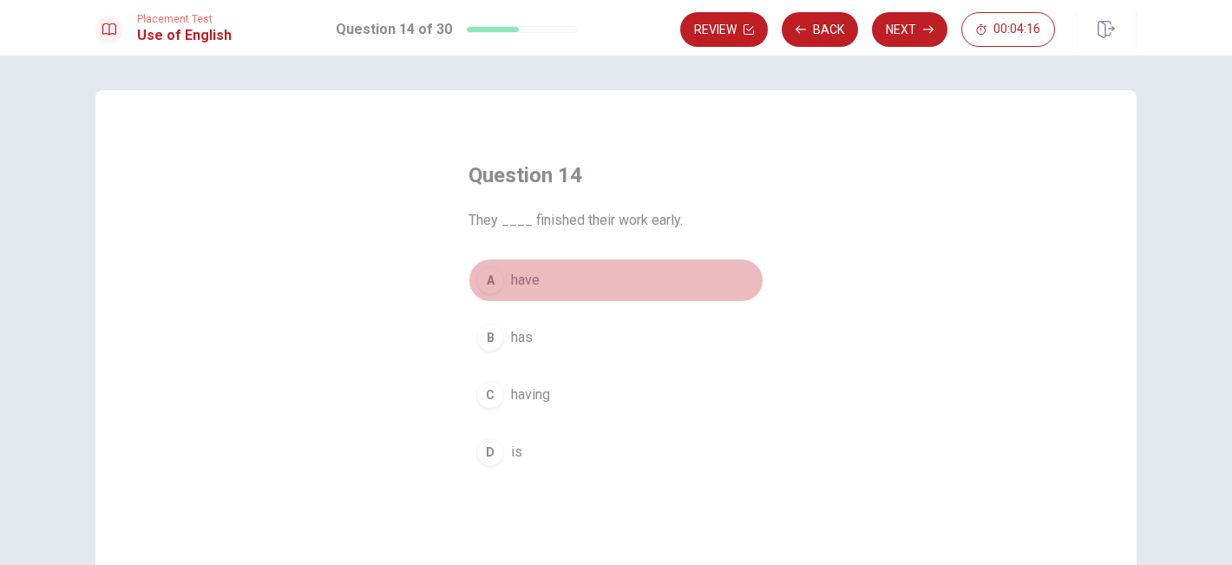
click at [527, 283] on span "have" at bounding box center [525, 280] width 29 height 21
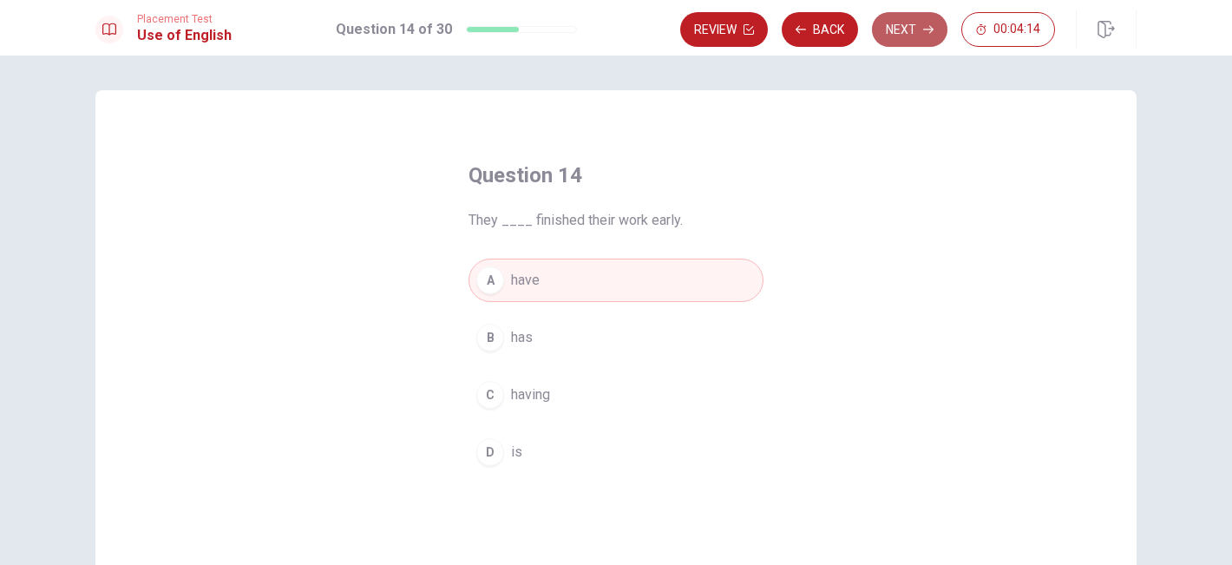
click at [905, 33] on button "Next" at bounding box center [909, 29] width 75 height 35
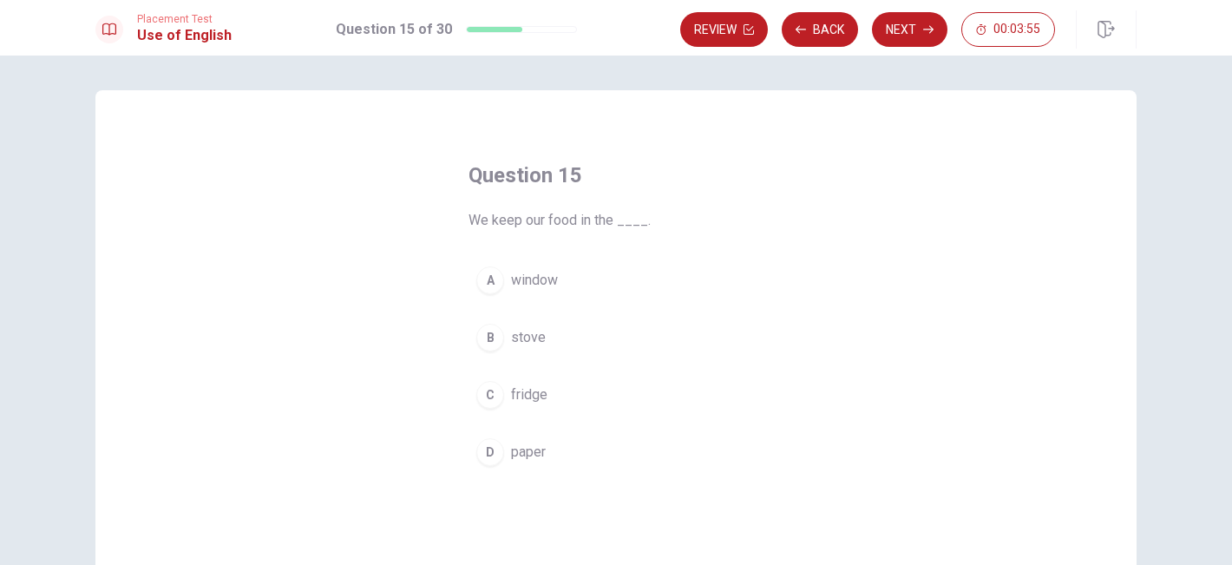
click at [534, 280] on span "window" at bounding box center [534, 280] width 47 height 21
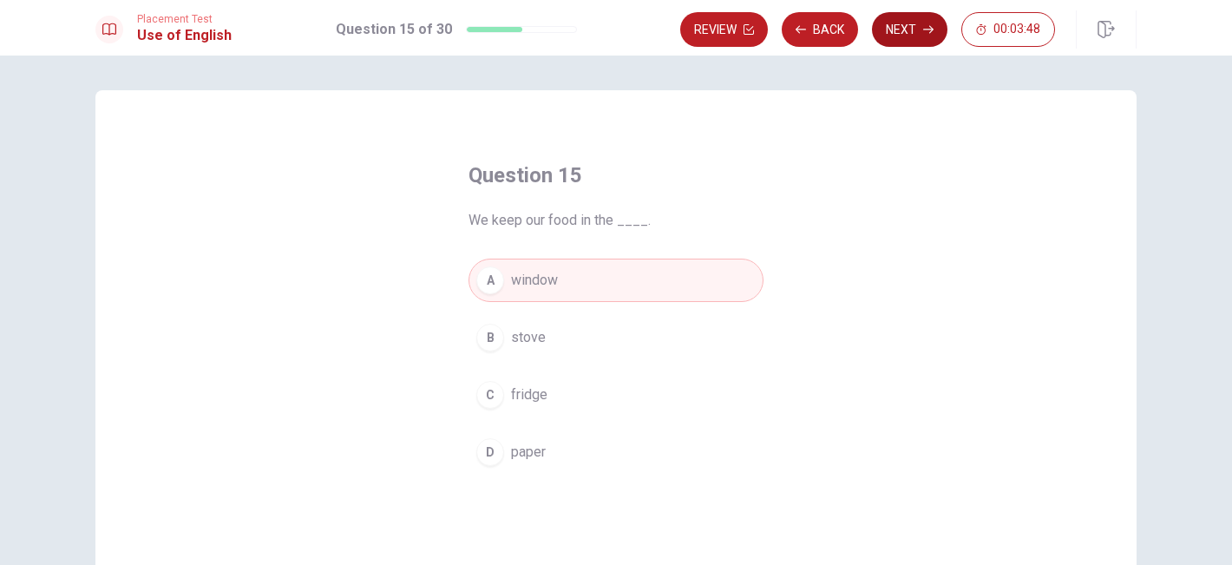
click at [889, 26] on button "Next" at bounding box center [909, 29] width 75 height 35
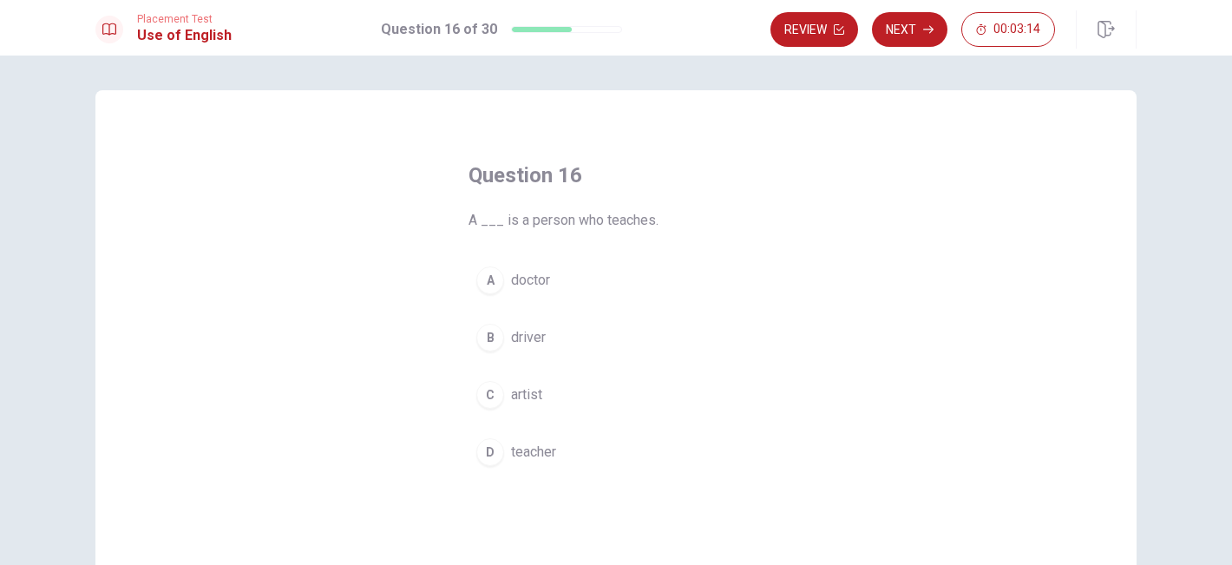
click at [534, 451] on span "teacher" at bounding box center [533, 452] width 45 height 21
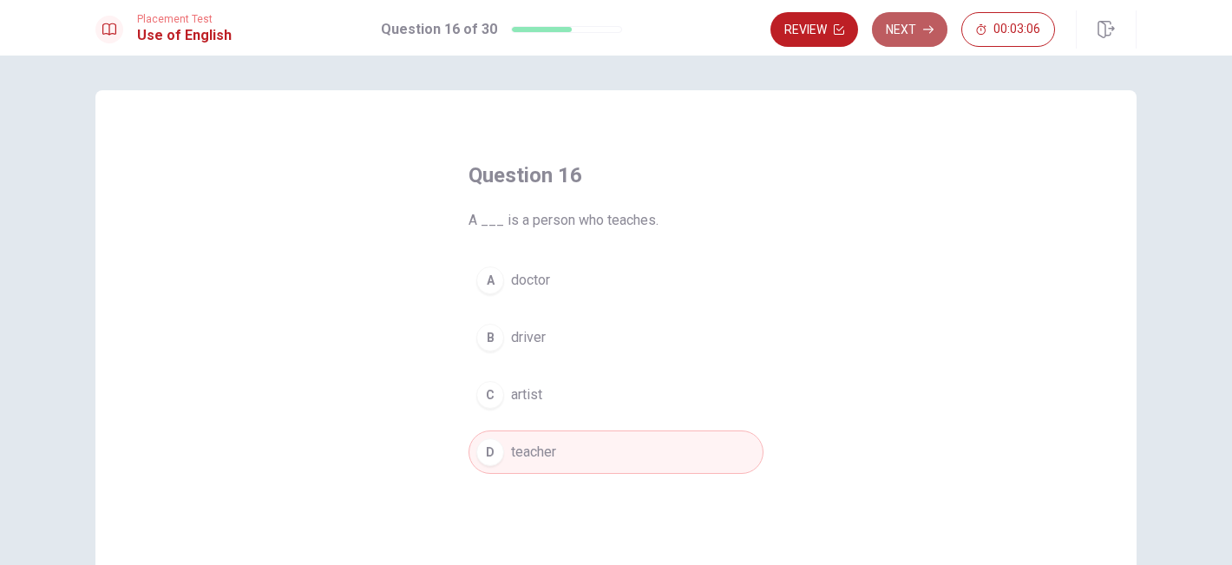
click at [895, 29] on button "Next" at bounding box center [909, 29] width 75 height 35
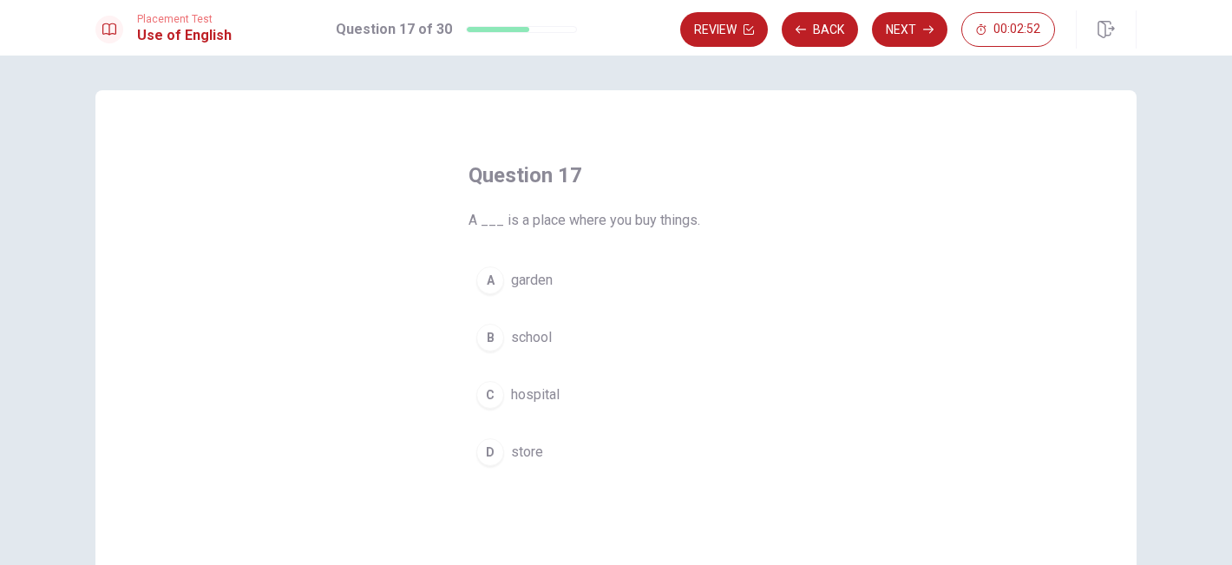
click at [510, 341] on button "B school" at bounding box center [615, 337] width 295 height 43
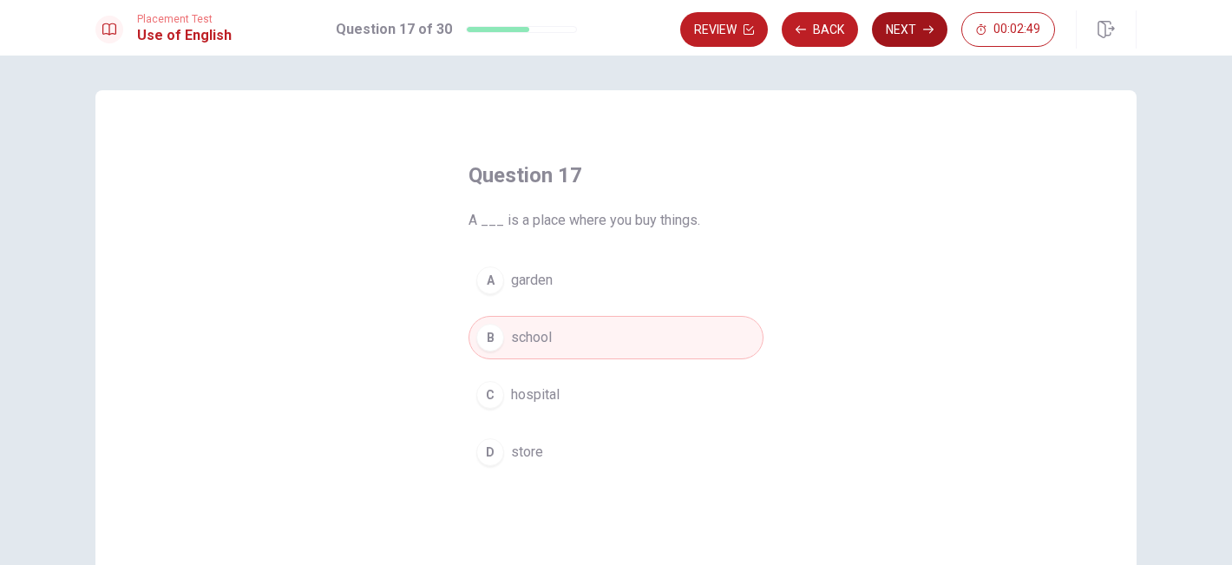
click at [898, 32] on button "Next" at bounding box center [909, 29] width 75 height 35
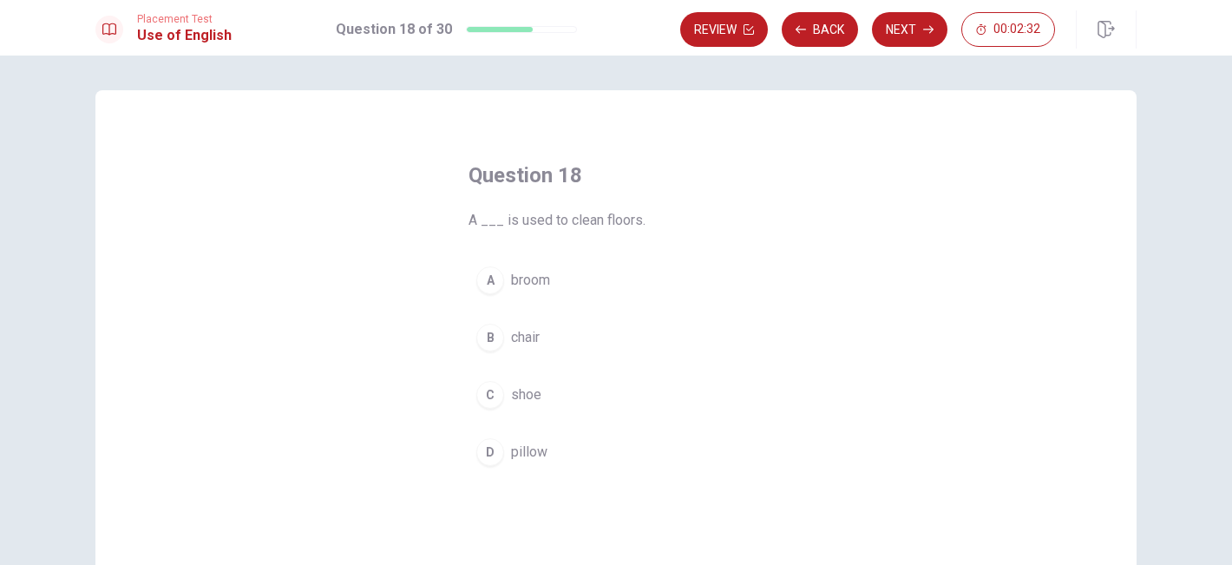
click at [520, 338] on span "chair" at bounding box center [525, 337] width 29 height 21
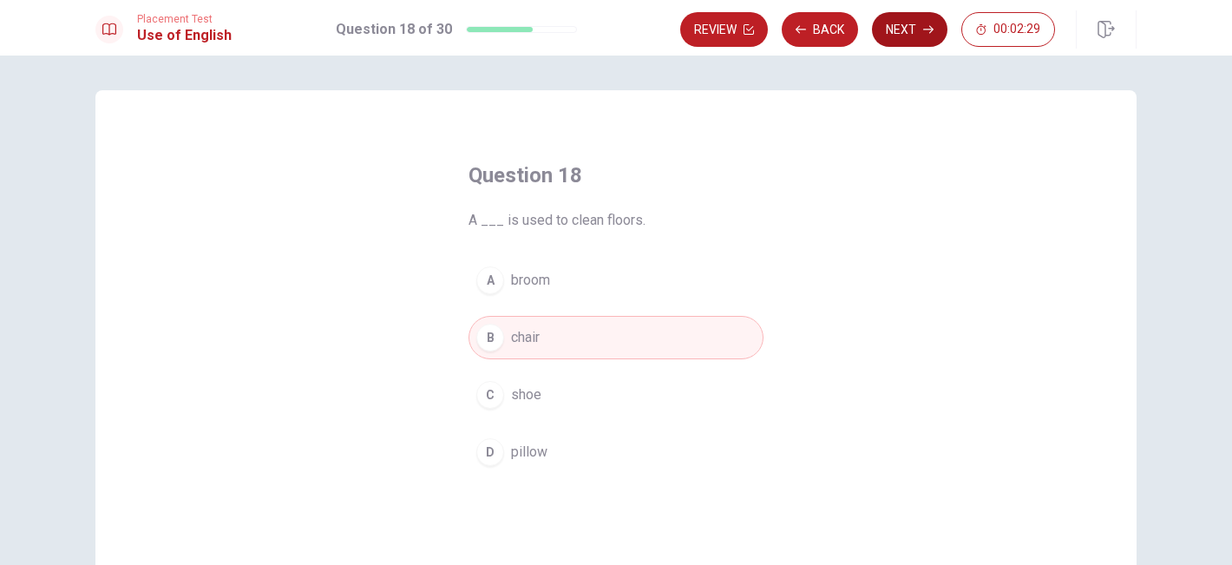
click at [895, 36] on button "Next" at bounding box center [909, 29] width 75 height 35
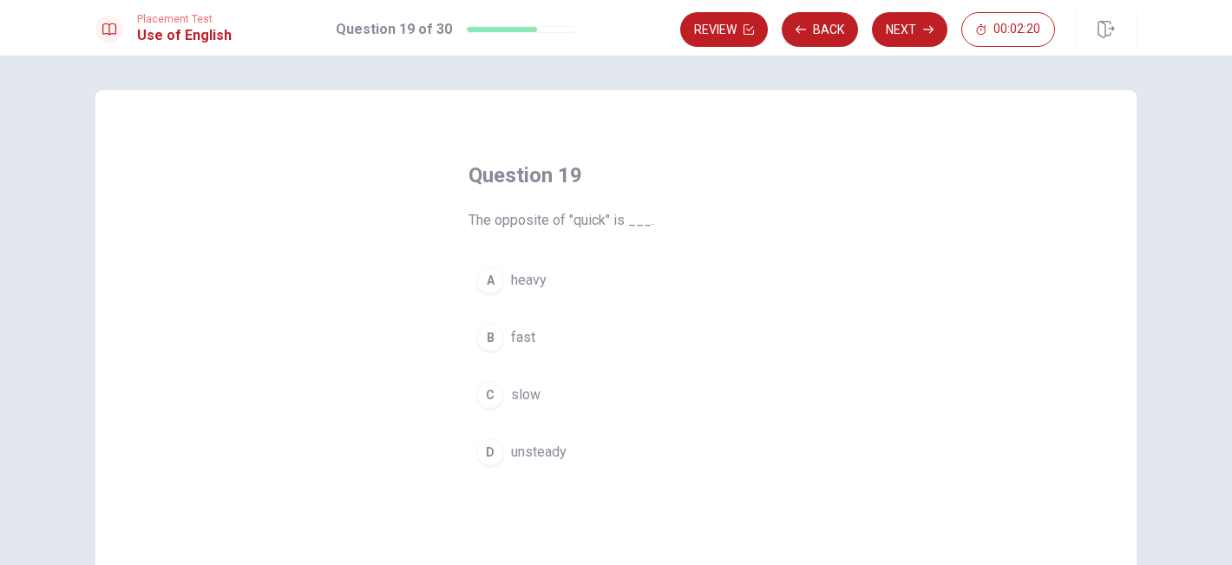
click at [527, 395] on span "slow" at bounding box center [525, 394] width 29 height 21
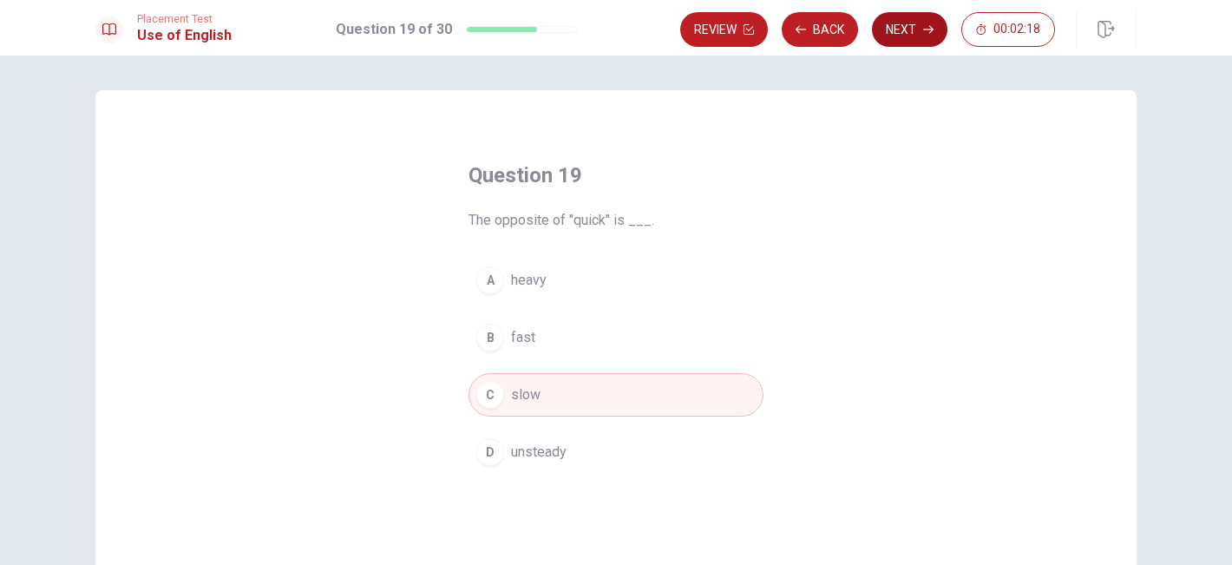
click at [901, 22] on button "Next" at bounding box center [909, 29] width 75 height 35
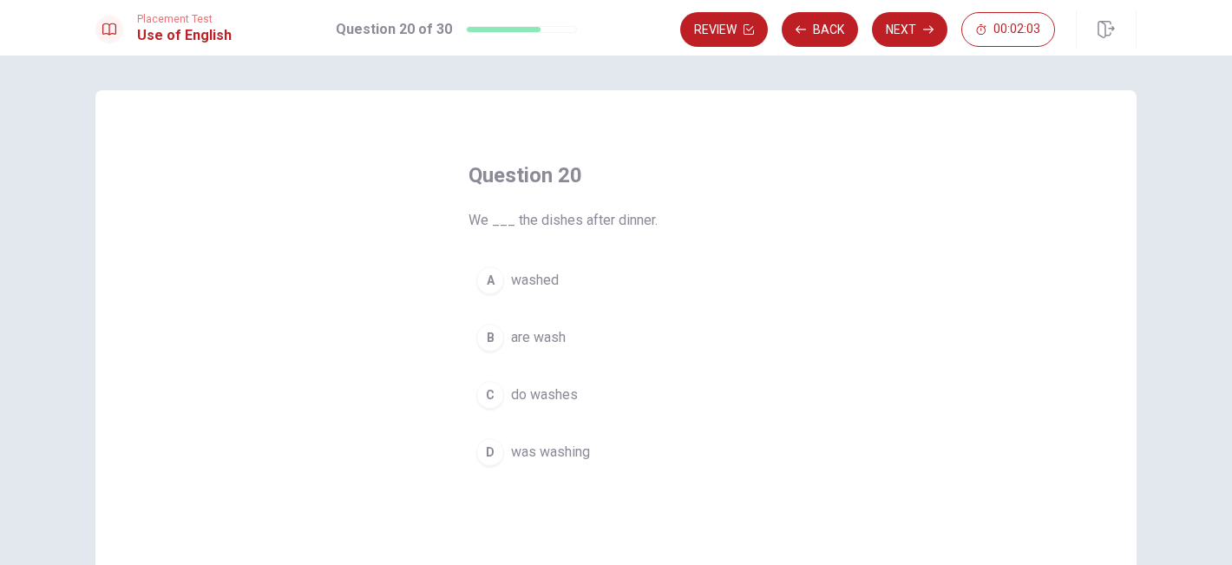
click at [536, 344] on span "are wash" at bounding box center [538, 337] width 55 height 21
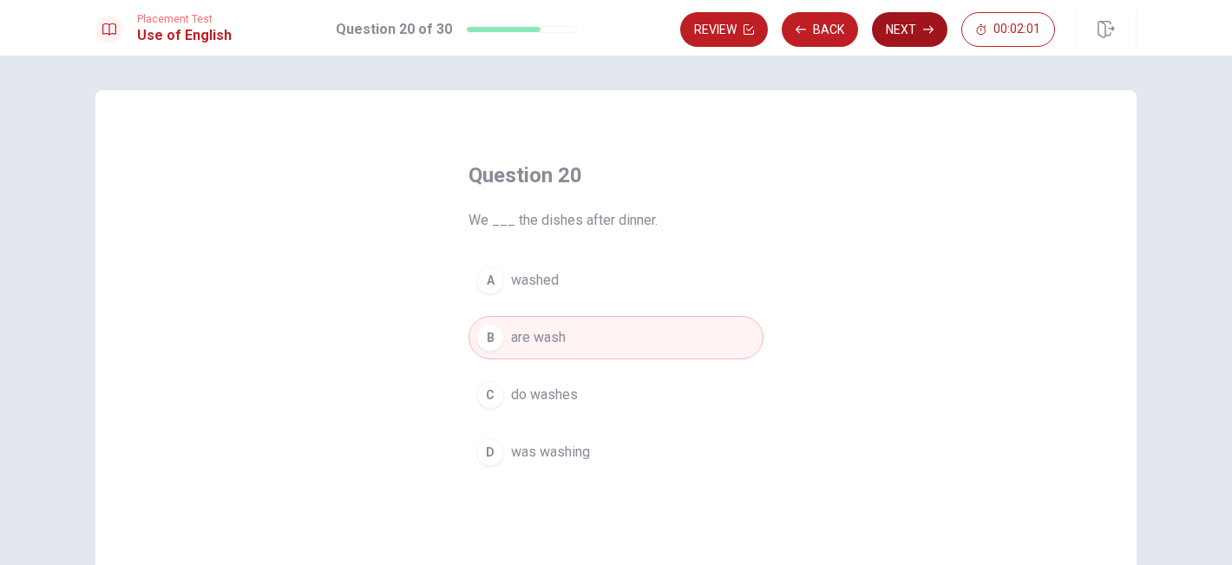
click at [909, 34] on button "Next" at bounding box center [909, 29] width 75 height 35
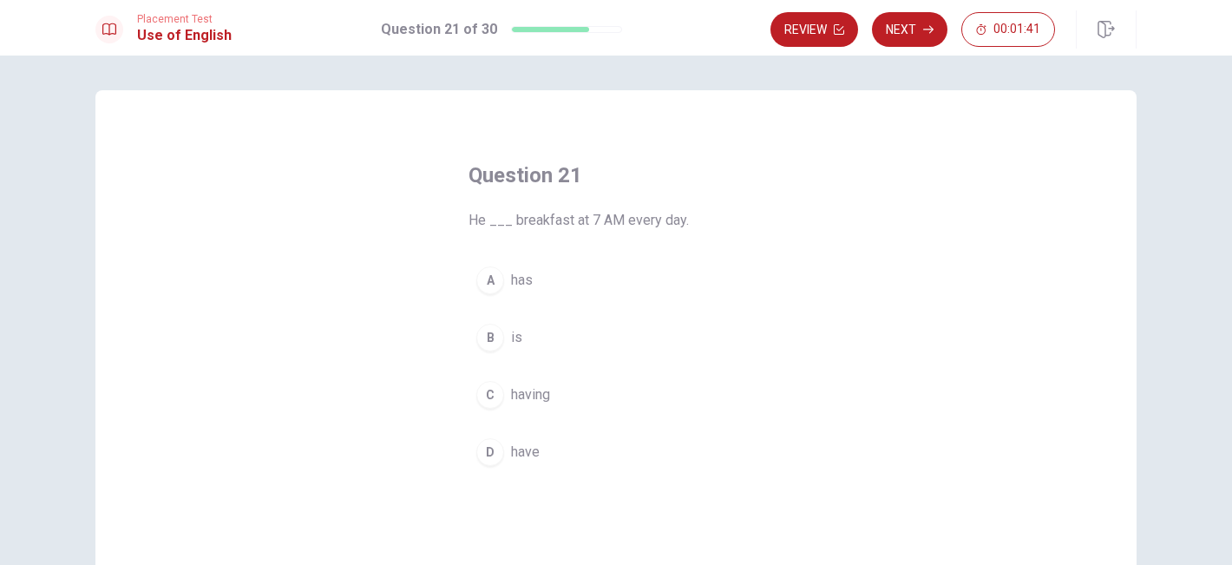
click at [518, 283] on span "has" at bounding box center [522, 280] width 22 height 21
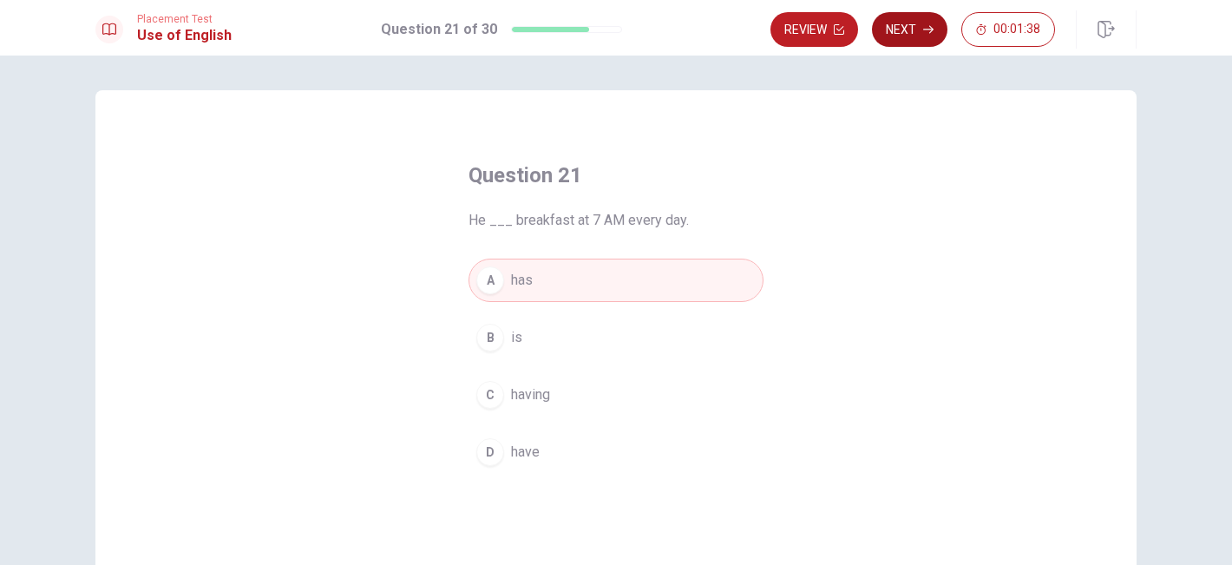
click at [902, 35] on button "Next" at bounding box center [909, 29] width 75 height 35
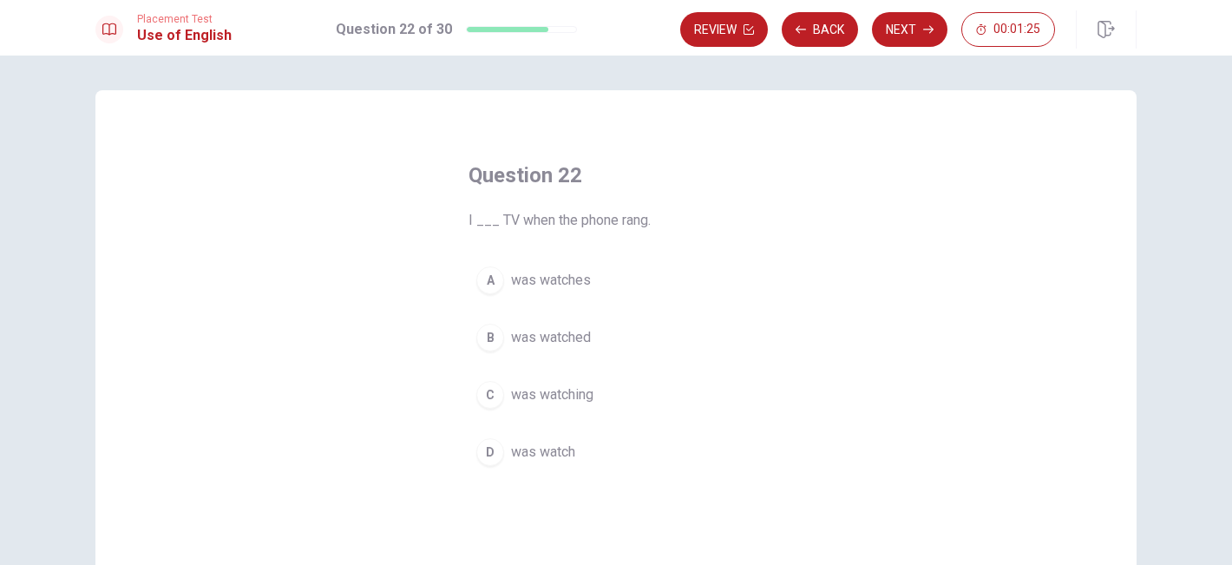
click at [525, 457] on span "was watch" at bounding box center [543, 452] width 64 height 21
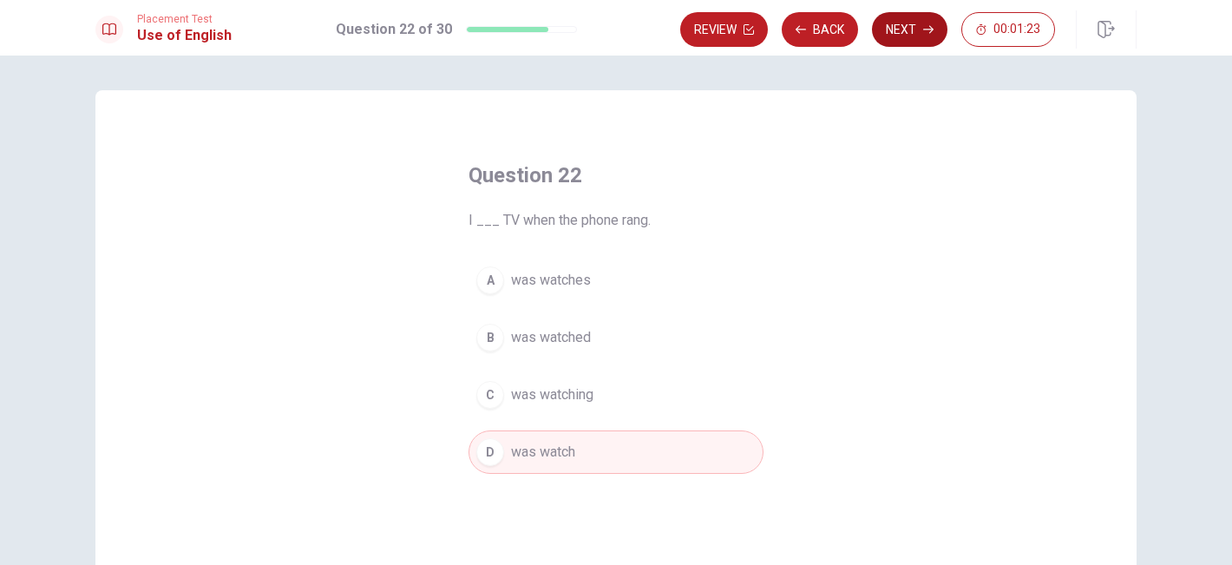
click at [905, 33] on button "Next" at bounding box center [909, 29] width 75 height 35
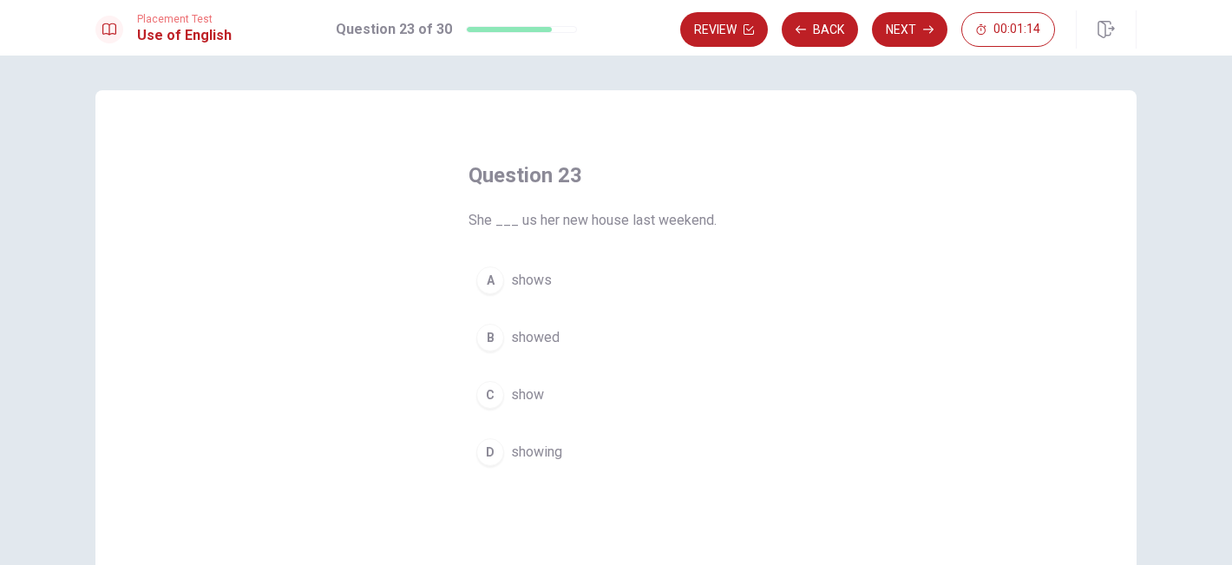
click at [511, 403] on span "show" at bounding box center [527, 394] width 33 height 21
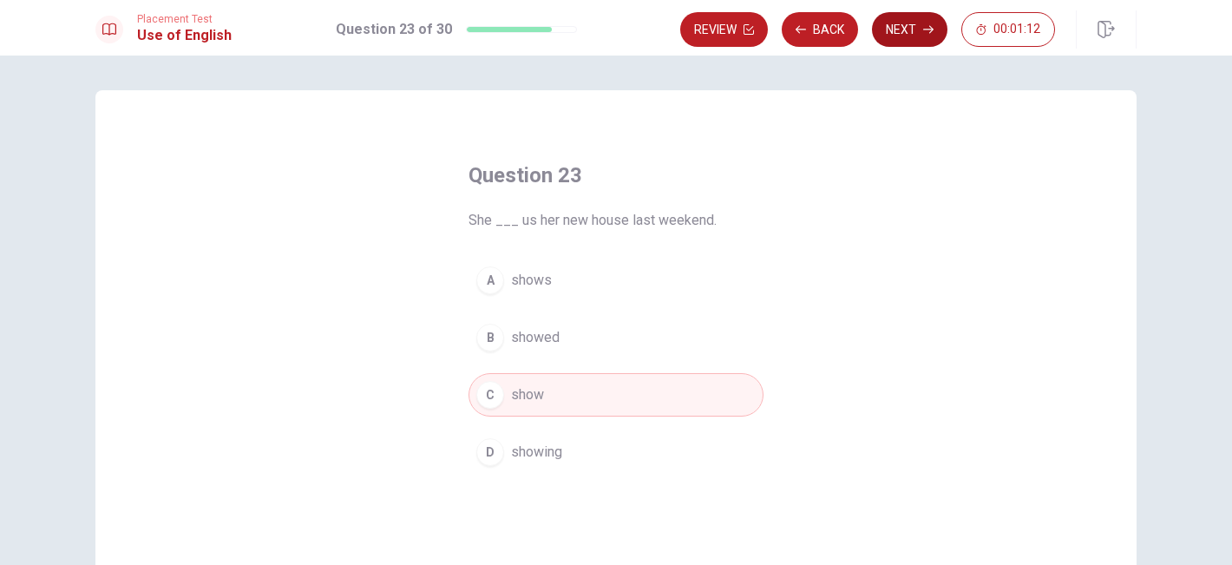
click at [899, 36] on button "Next" at bounding box center [909, 29] width 75 height 35
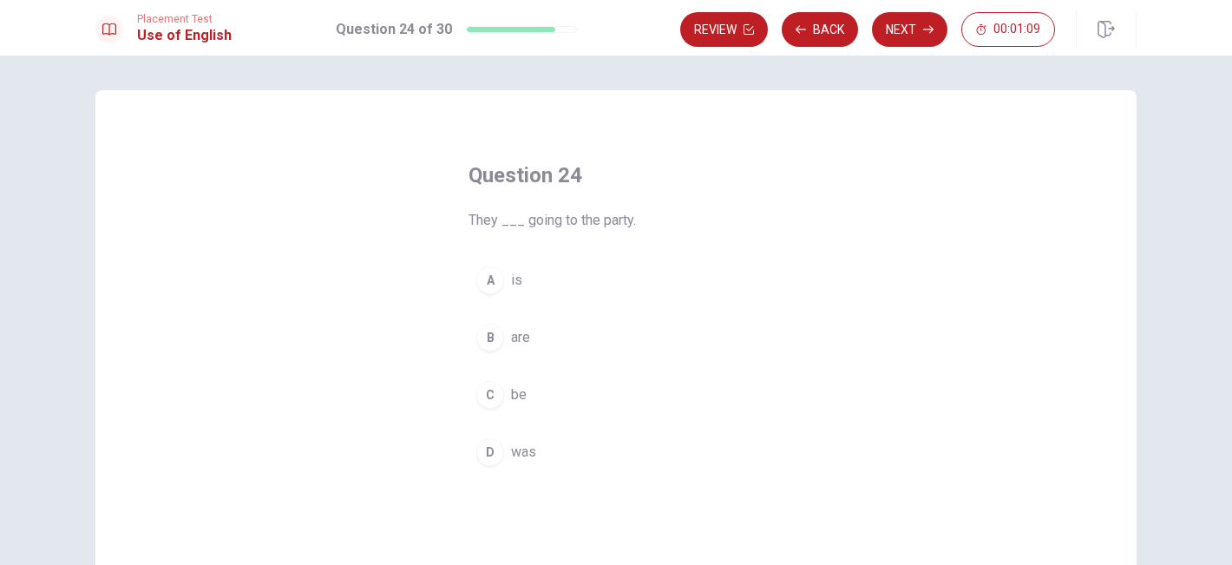
click at [507, 342] on button "B are" at bounding box center [615, 337] width 295 height 43
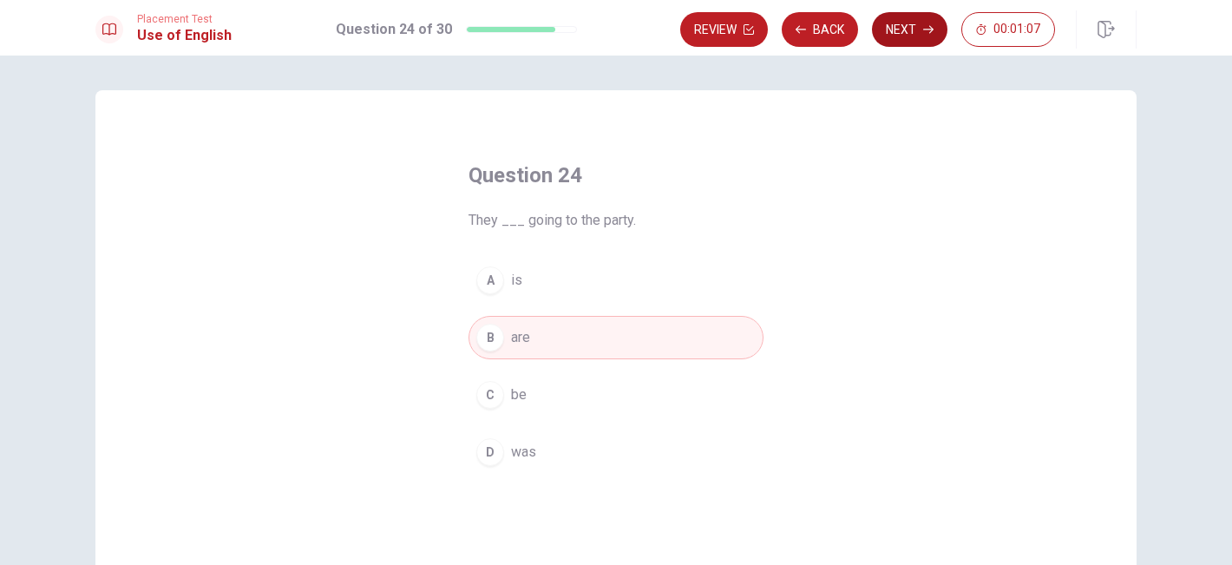
click at [906, 28] on button "Next" at bounding box center [909, 29] width 75 height 35
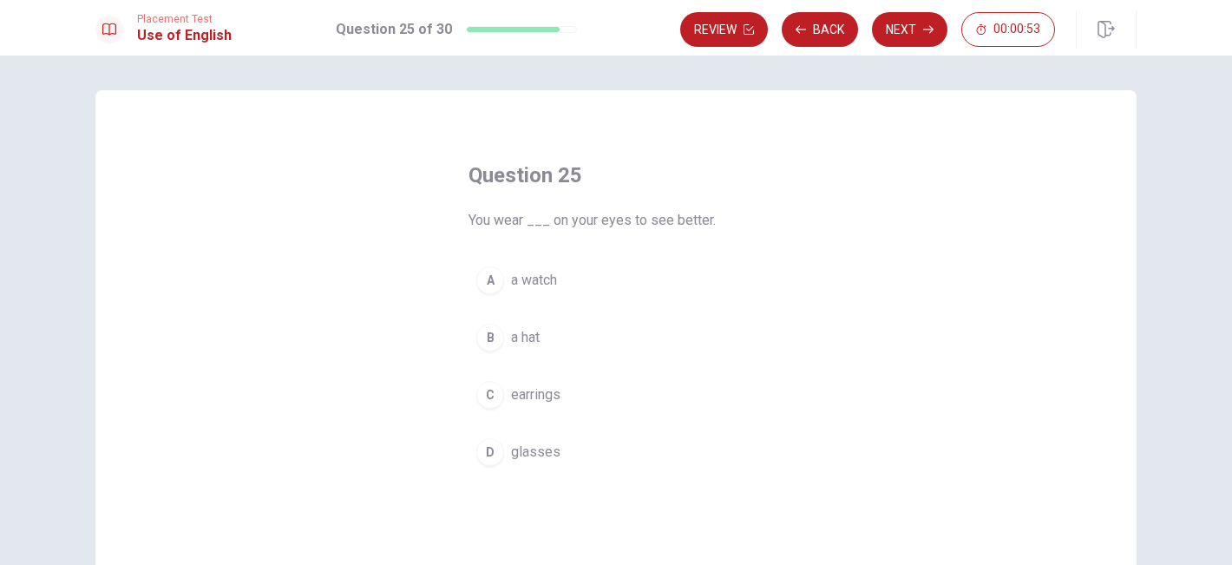
click at [530, 450] on span "glasses" at bounding box center [535, 452] width 49 height 21
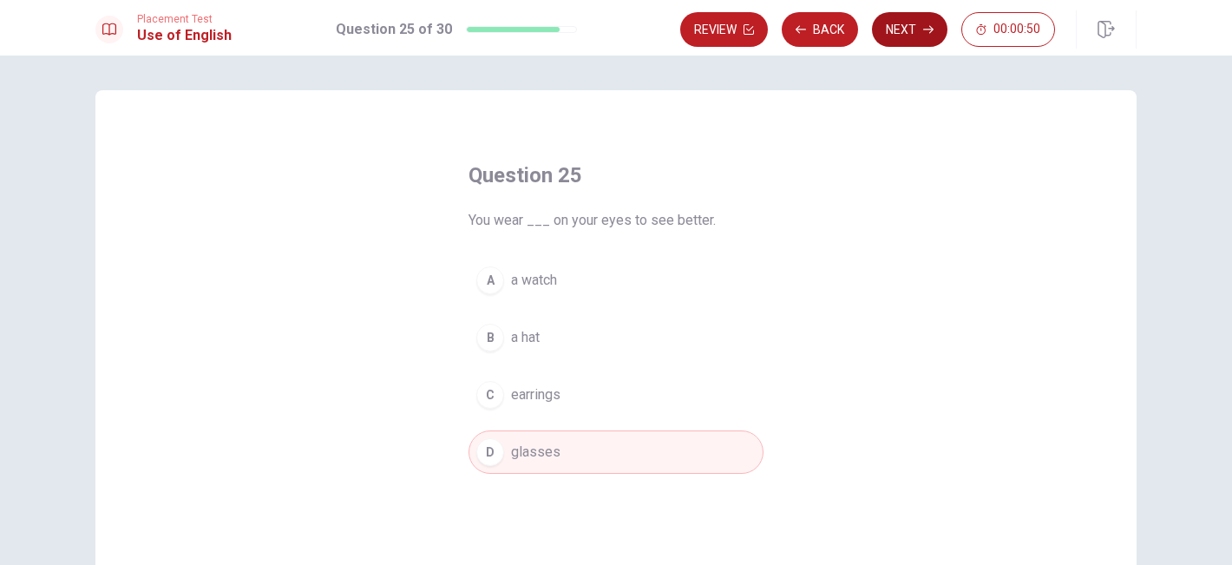
click at [901, 32] on button "Next" at bounding box center [909, 29] width 75 height 35
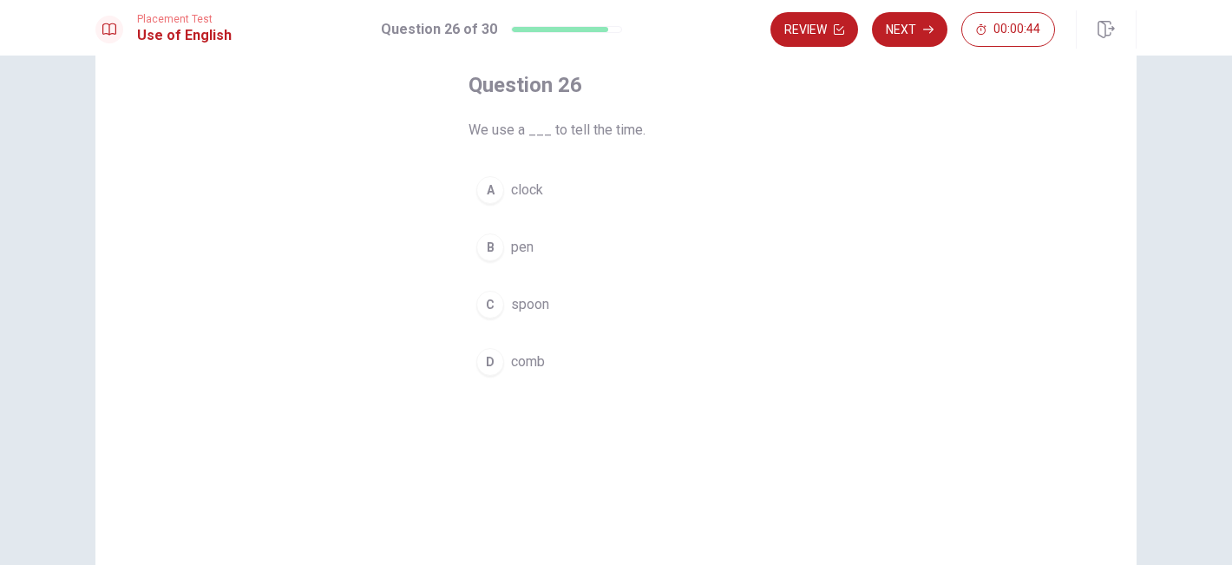
scroll to position [97, 0]
click at [535, 191] on span "clock" at bounding box center [527, 183] width 32 height 21
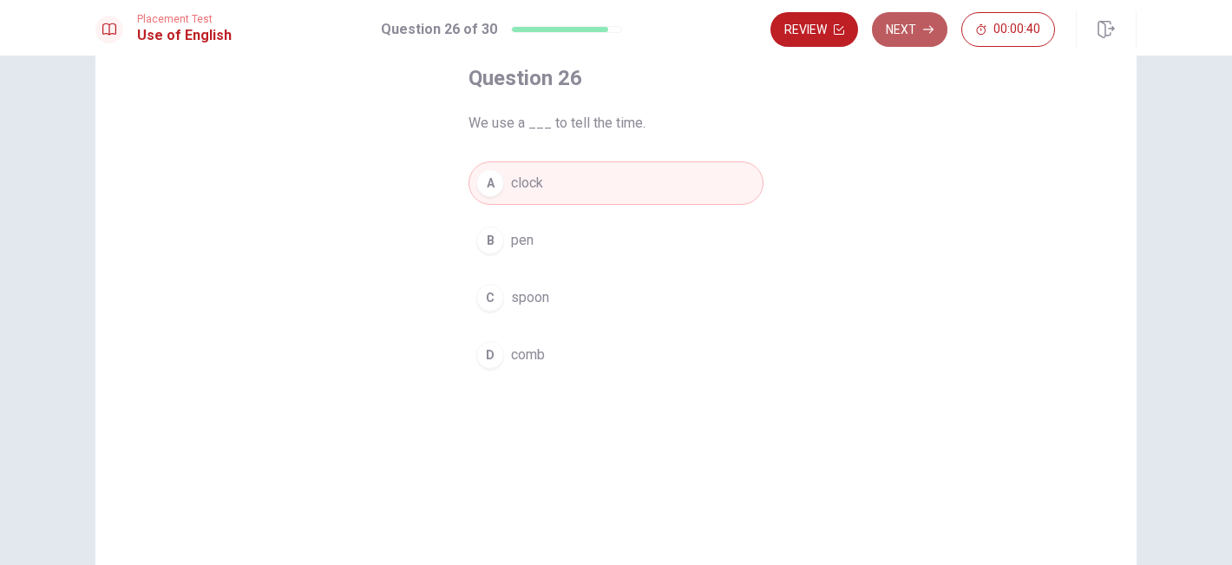
click at [909, 29] on button "Next" at bounding box center [909, 29] width 75 height 35
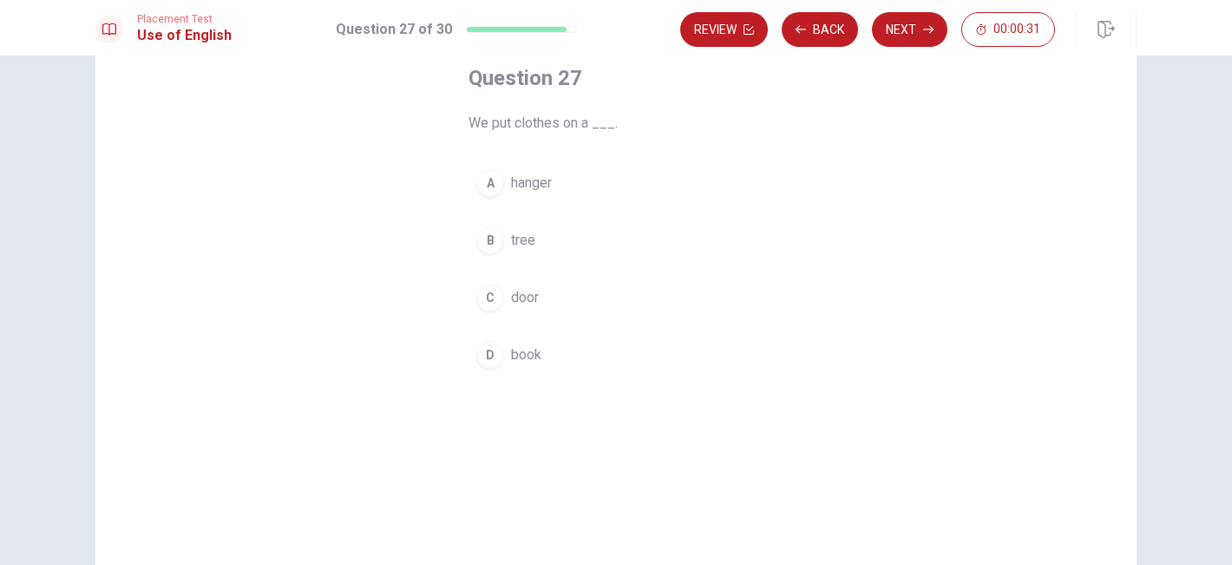
click at [528, 291] on span "door" at bounding box center [525, 297] width 28 height 21
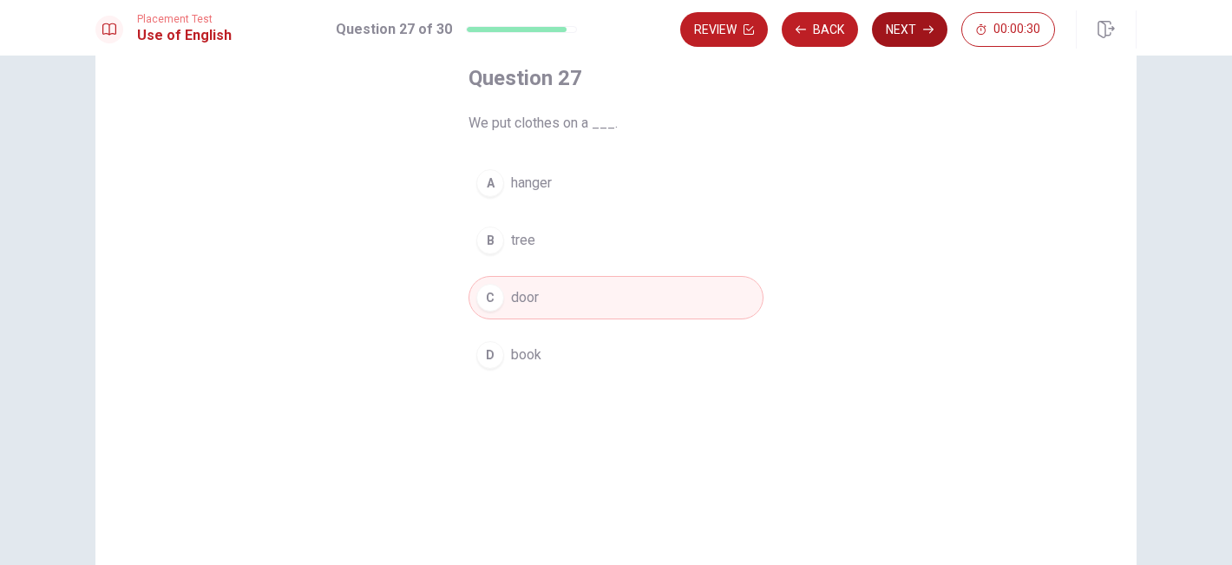
click at [900, 24] on button "Next" at bounding box center [909, 29] width 75 height 35
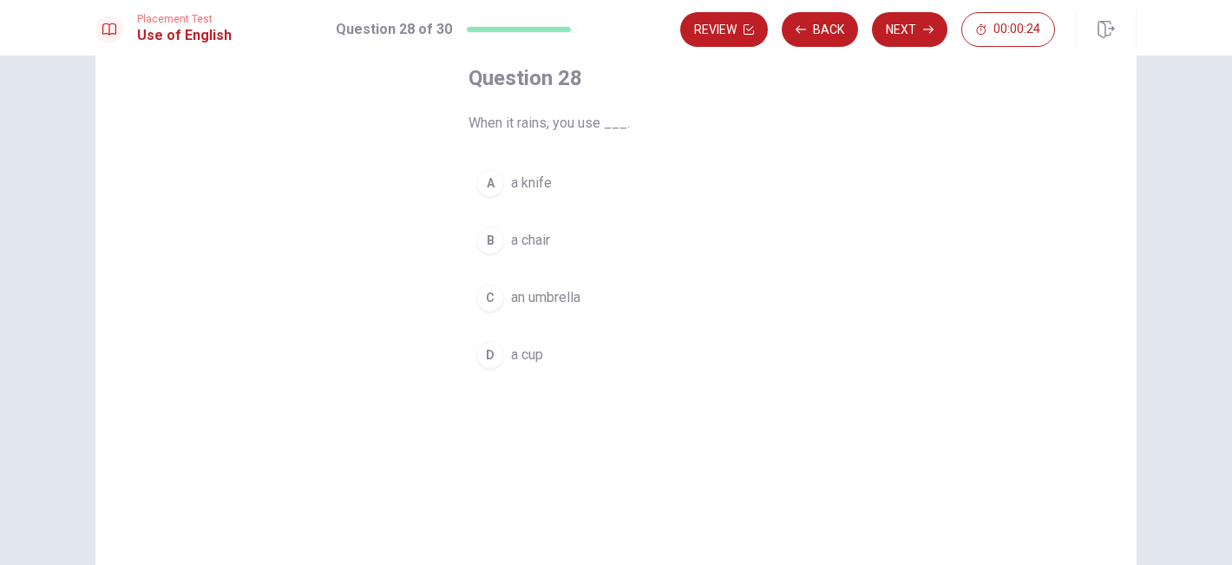
click at [527, 297] on span "an umbrella" at bounding box center [545, 297] width 69 height 21
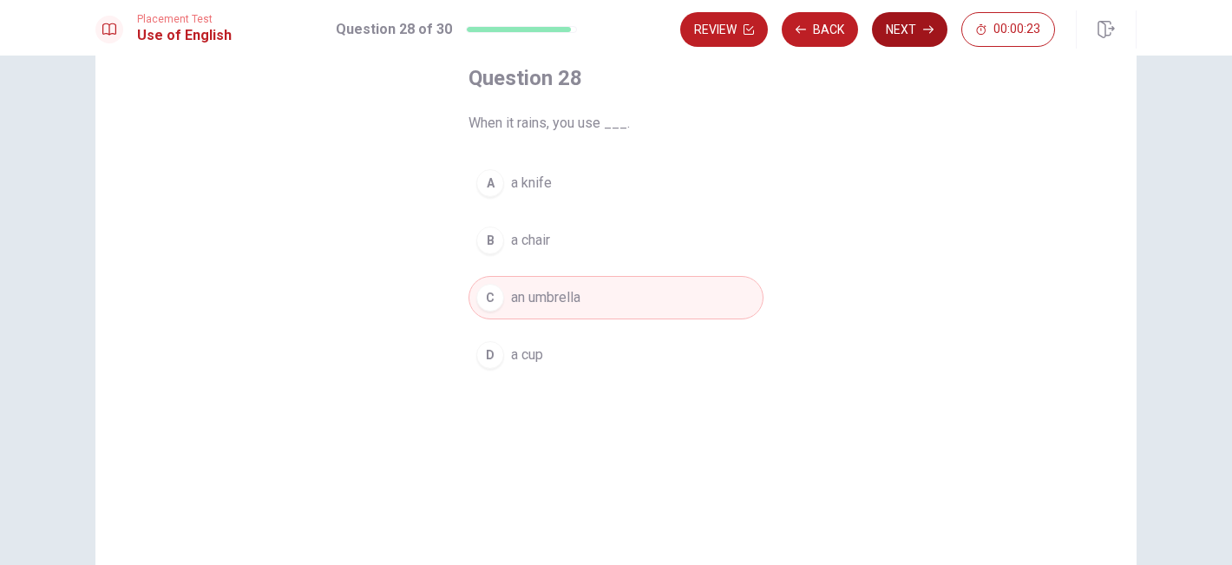
click at [903, 37] on button "Next" at bounding box center [909, 29] width 75 height 35
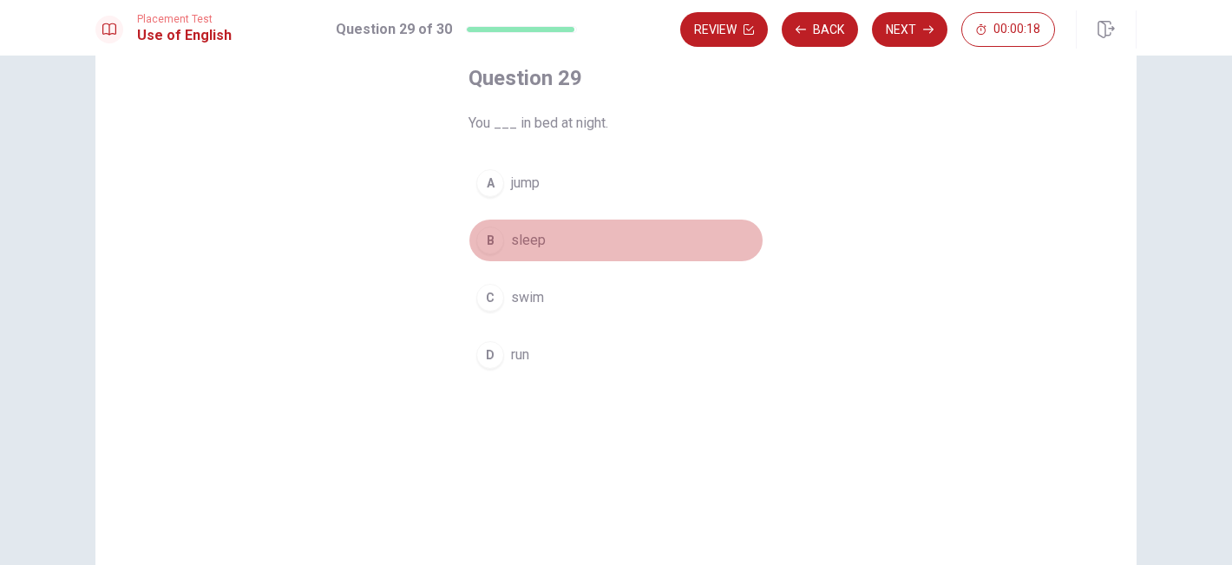
click at [527, 240] on span "sleep" at bounding box center [528, 240] width 35 height 21
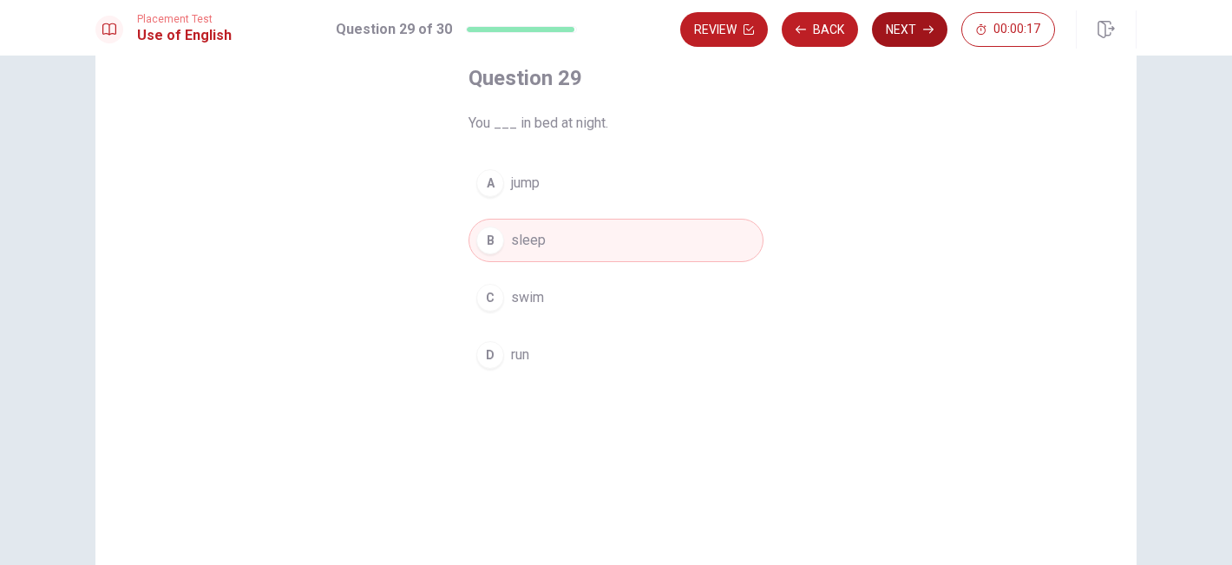
click at [910, 29] on button "Next" at bounding box center [909, 29] width 75 height 35
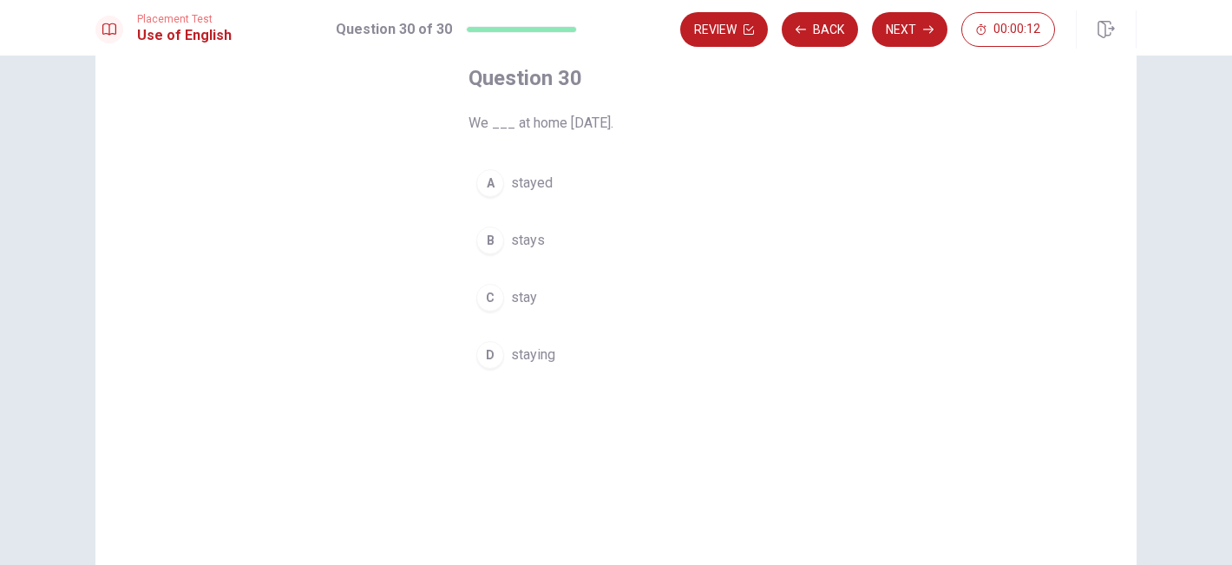
click at [497, 307] on div "C" at bounding box center [490, 298] width 28 height 28
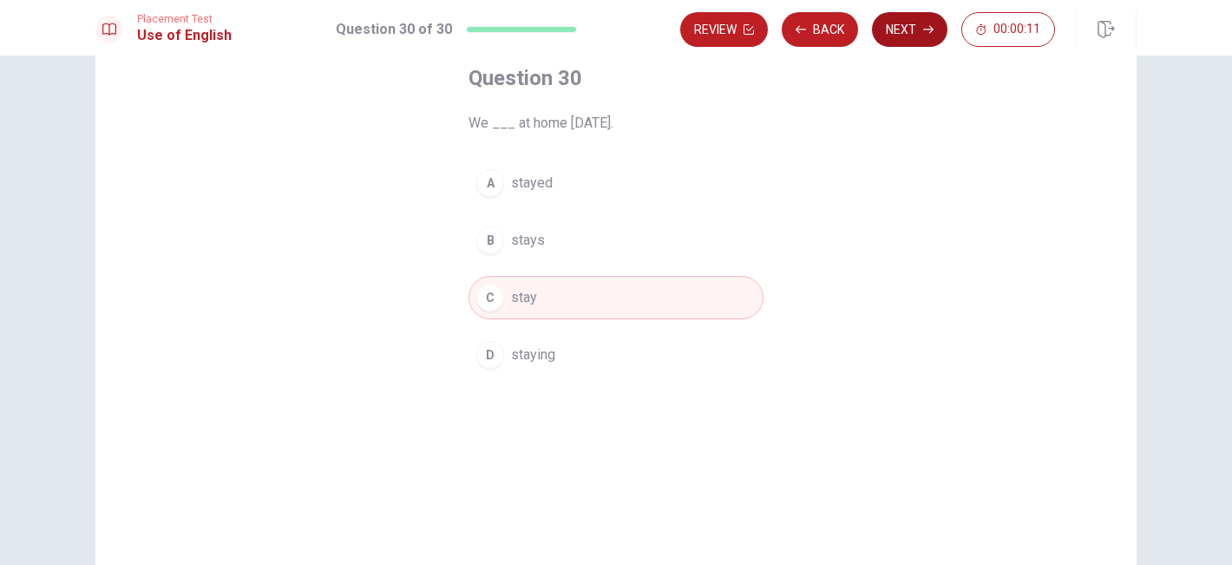
click at [898, 33] on button "Next" at bounding box center [909, 29] width 75 height 35
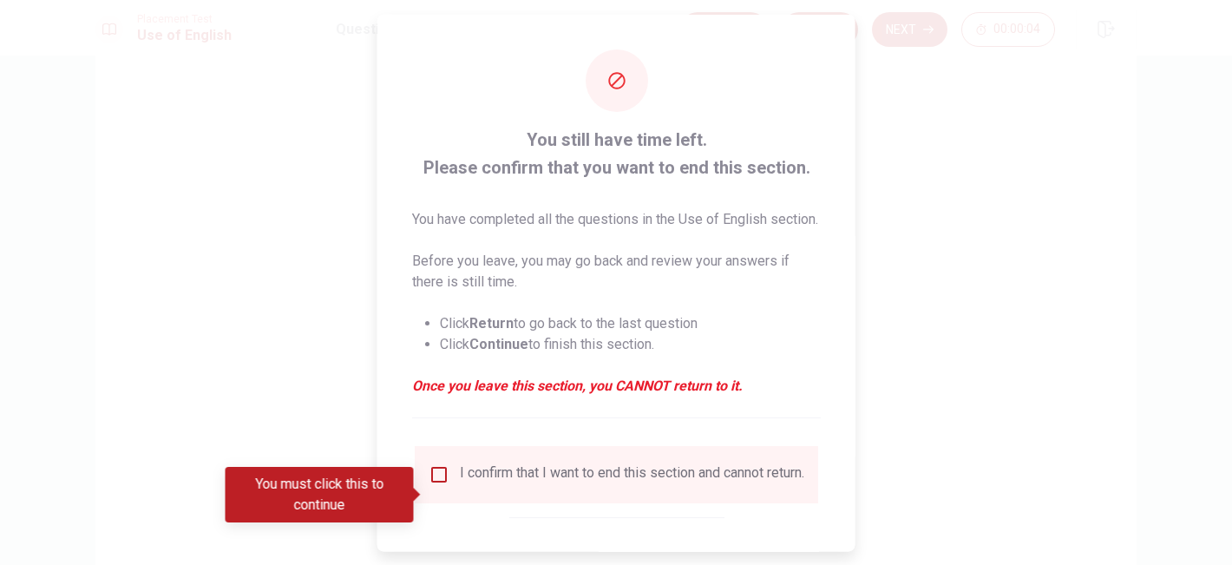
drag, startPoint x: 529, startPoint y: 144, endPoint x: 729, endPoint y: 235, distance: 219.3
click at [729, 232] on div "You still have time left. Please confirm that you want to end this section. You…" at bounding box center [616, 271] width 409 height 292
click at [440, 484] on input "You must click this to continue" at bounding box center [439, 473] width 21 height 21
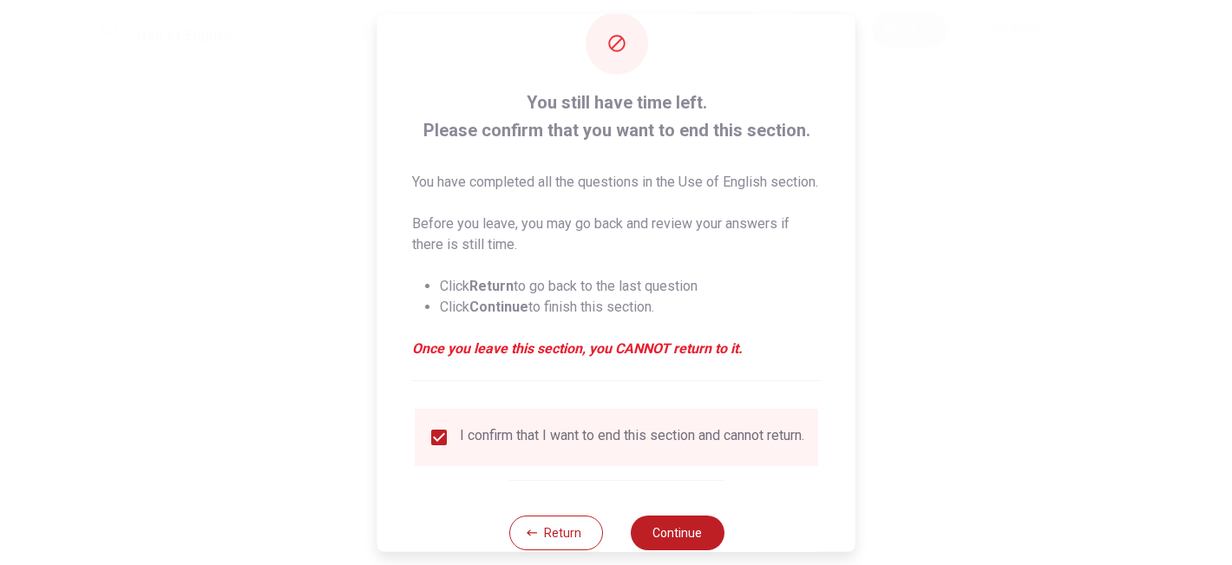
scroll to position [103, 0]
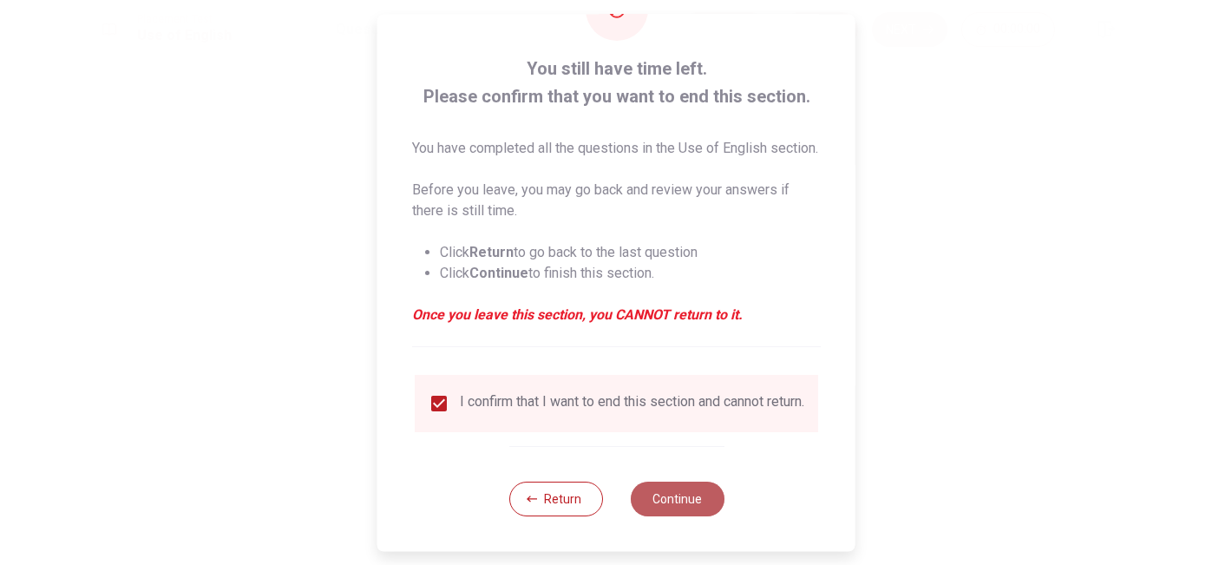
click at [692, 492] on button "Continue" at bounding box center [677, 498] width 94 height 35
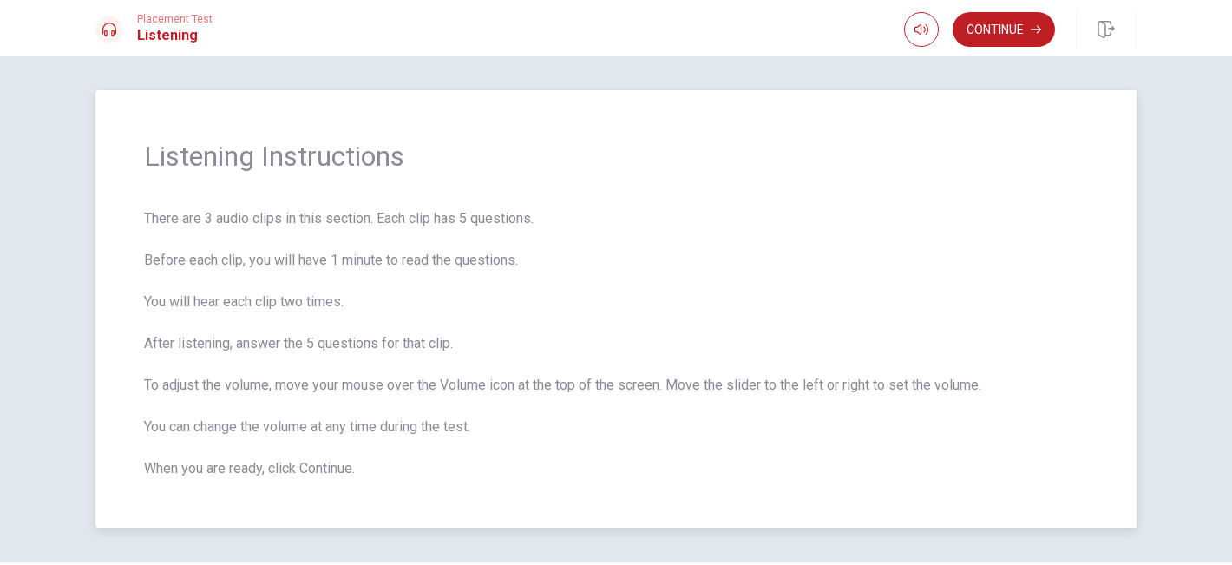
drag, startPoint x: 147, startPoint y: 160, endPoint x: 403, endPoint y: 289, distance: 286.7
click at [403, 289] on div "Listening Instructions There are 3 audio clips in this section. Each clip has 5…" at bounding box center [615, 308] width 1041 height 437
click at [916, 40] on span at bounding box center [920, 44] width 14 height 10
click at [917, 26] on icon "button" at bounding box center [921, 30] width 14 height 14
click at [1010, 37] on button "Continue" at bounding box center [1003, 29] width 102 height 35
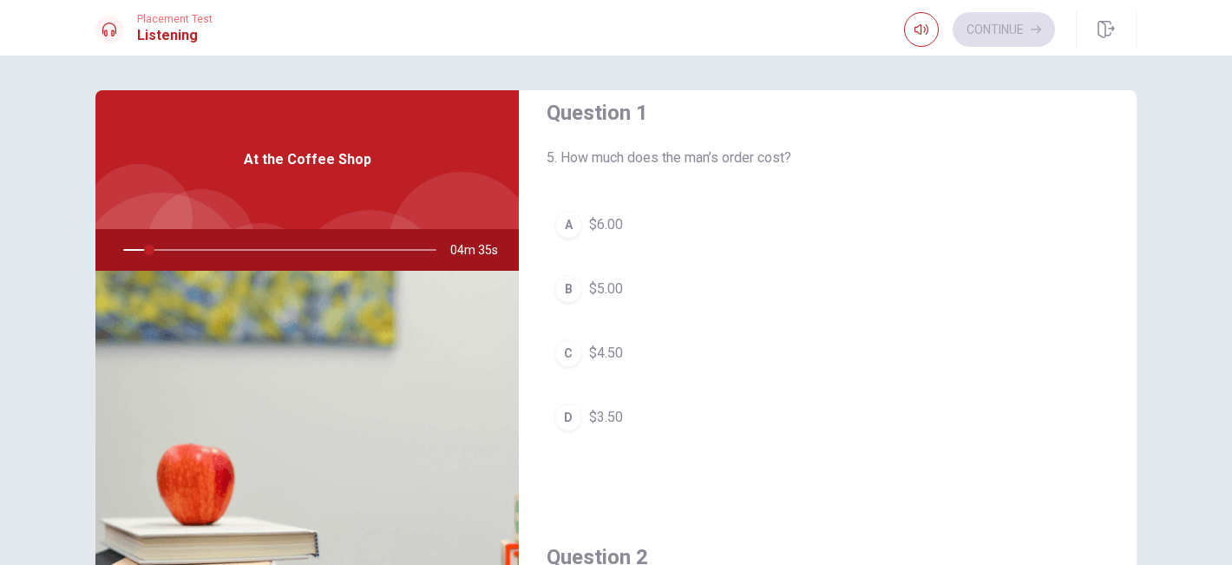
click at [293, 164] on span "At the Coffee Shop" at bounding box center [308, 159] width 128 height 21
click at [151, 245] on div at bounding box center [276, 250] width 348 height 42
drag, startPoint x: 151, startPoint y: 248, endPoint x: 108, endPoint y: 255, distance: 43.9
click at [108, 255] on div at bounding box center [276, 250] width 348 height 42
click at [585, 230] on button "A $6.00" at bounding box center [828, 224] width 562 height 43
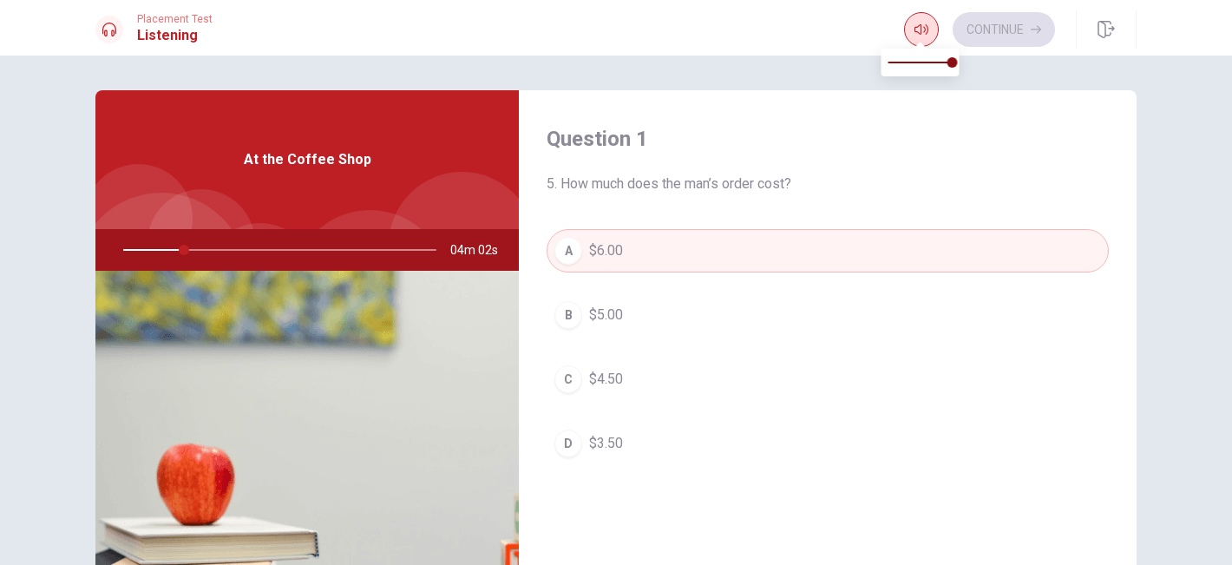
click at [920, 30] on icon "button" at bounding box center [921, 30] width 14 height 14
drag, startPoint x: 185, startPoint y: 247, endPoint x: 137, endPoint y: 246, distance: 47.7
click at [137, 246] on div at bounding box center [276, 250] width 348 height 42
click at [920, 30] on icon "button" at bounding box center [921, 30] width 14 height 14
click at [195, 248] on div at bounding box center [276, 250] width 348 height 42
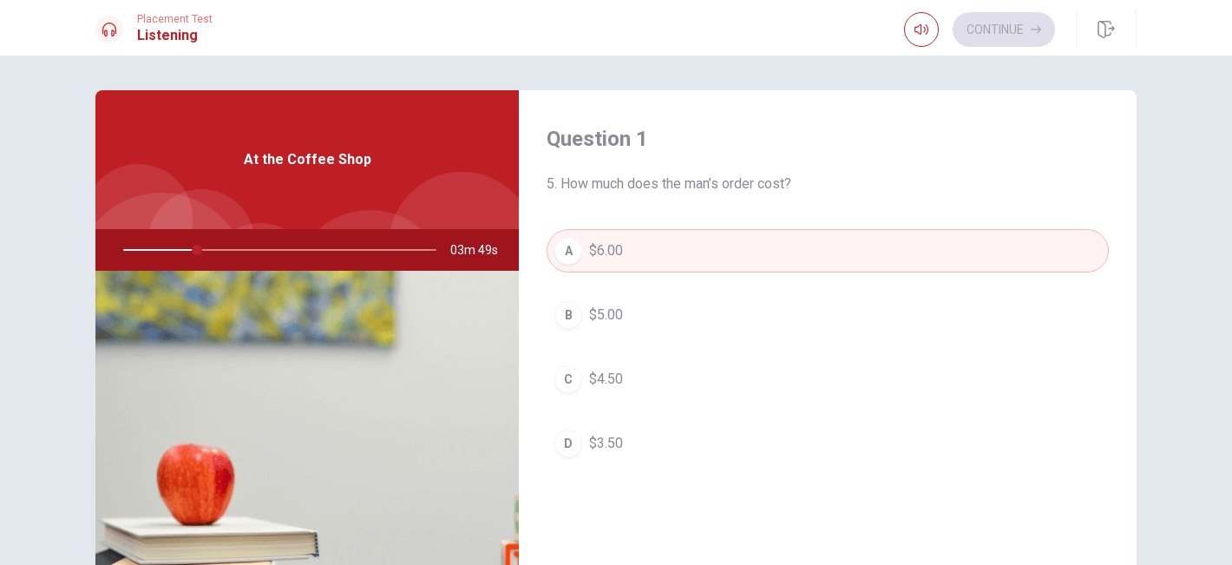
click at [180, 248] on div at bounding box center [276, 250] width 348 height 42
click at [198, 248] on div at bounding box center [276, 250] width 348 height 42
click at [220, 246] on div at bounding box center [276, 250] width 348 height 42
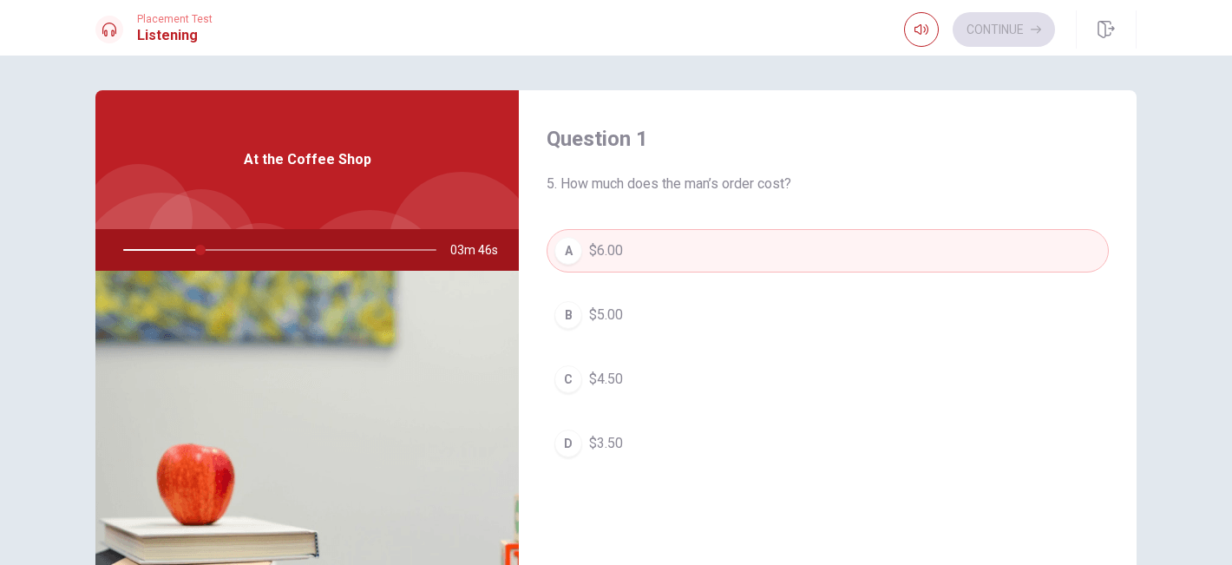
click at [220, 246] on div at bounding box center [276, 250] width 348 height 42
click at [197, 248] on div at bounding box center [276, 250] width 348 height 42
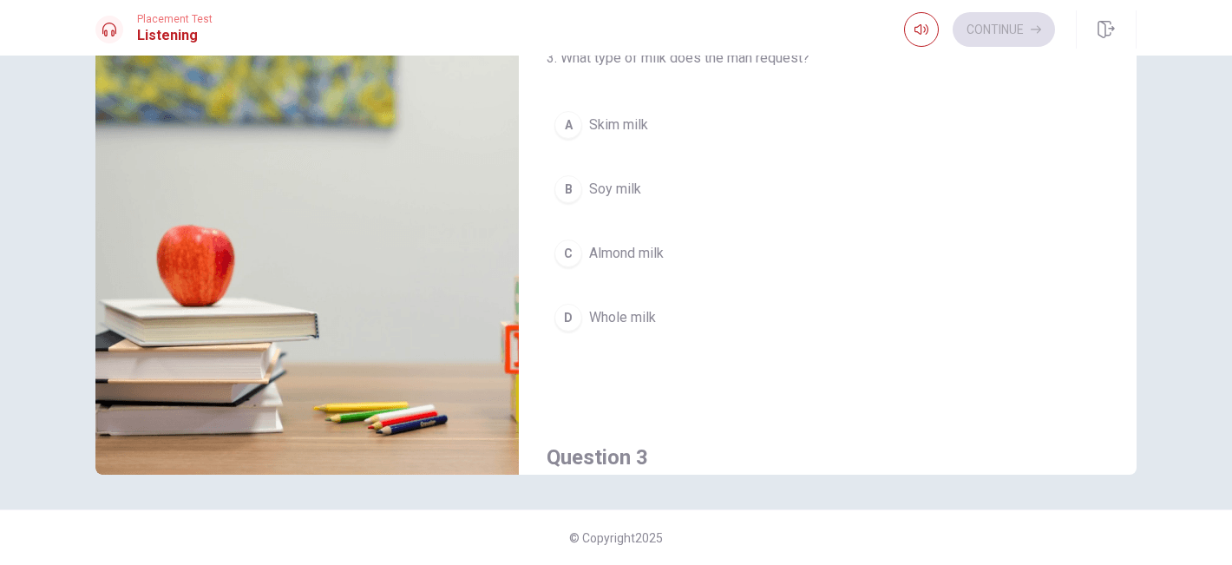
scroll to position [348, 0]
click at [610, 135] on span "Skim milk" at bounding box center [618, 128] width 59 height 21
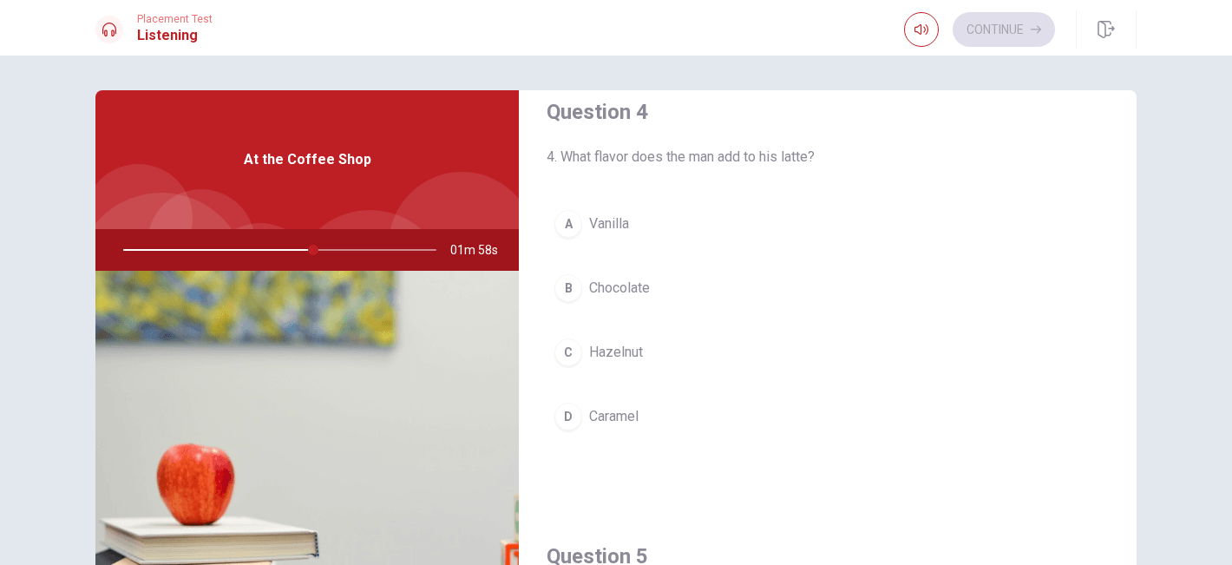
scroll to position [1618, 0]
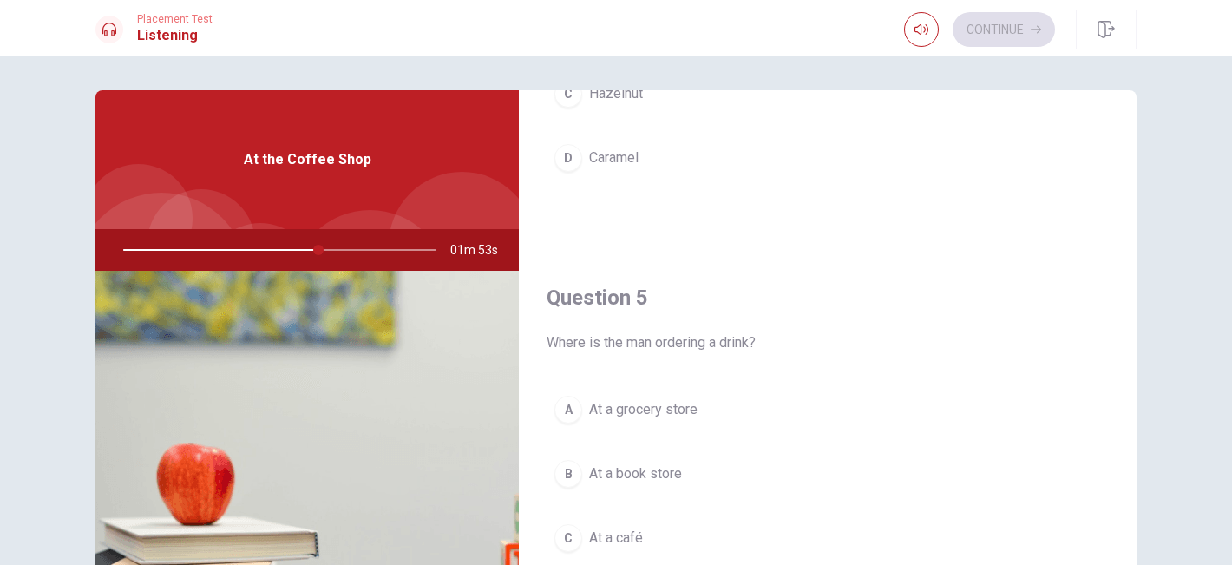
click at [599, 535] on span "At a café" at bounding box center [616, 537] width 54 height 21
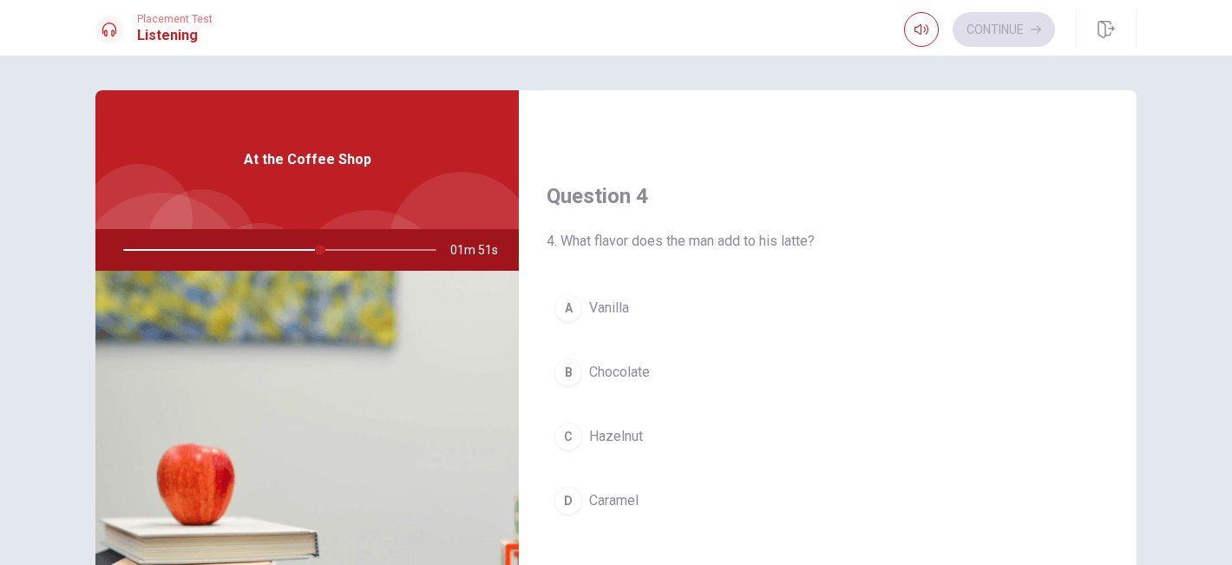
scroll to position [1268, 0]
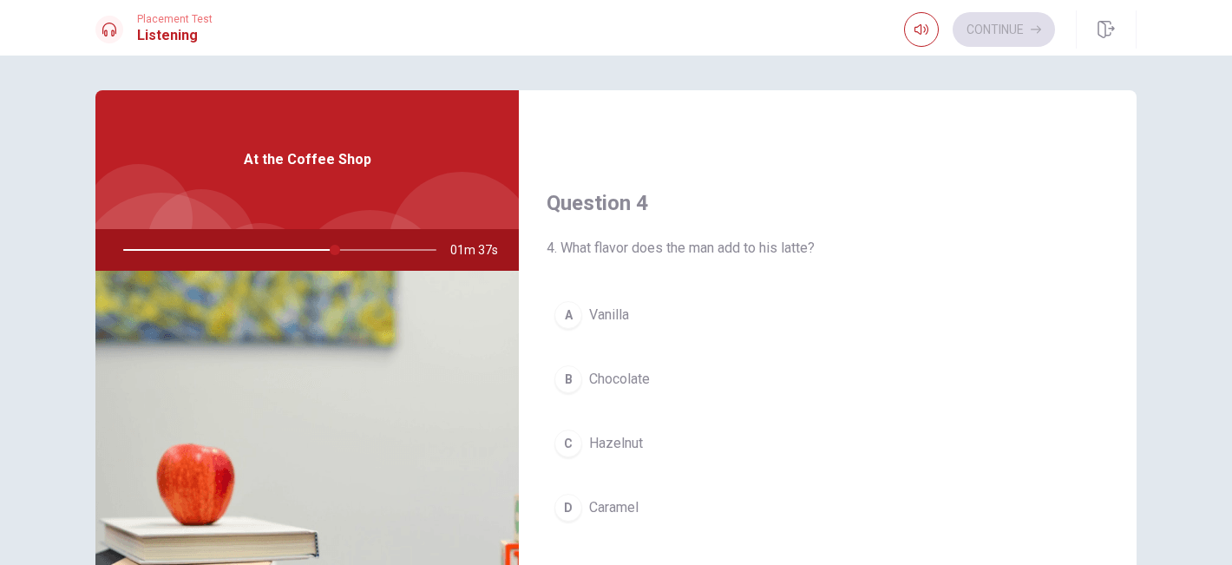
click at [602, 326] on button "A Vanilla" at bounding box center [828, 314] width 562 height 43
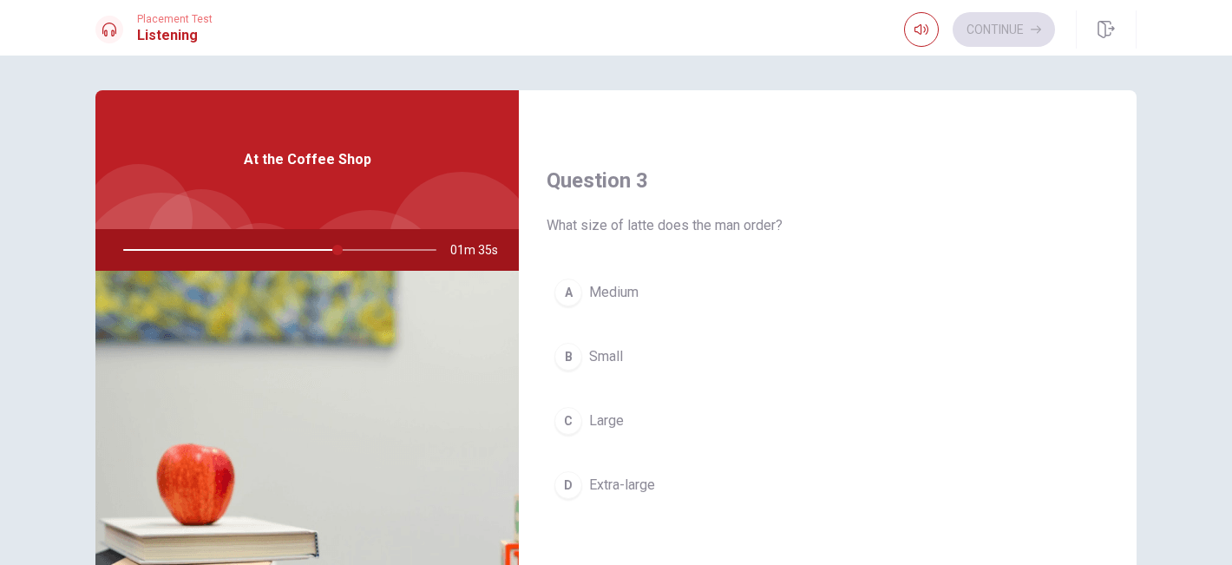
scroll to position [843, 0]
click at [619, 302] on span "Medium" at bounding box center [613, 295] width 49 height 21
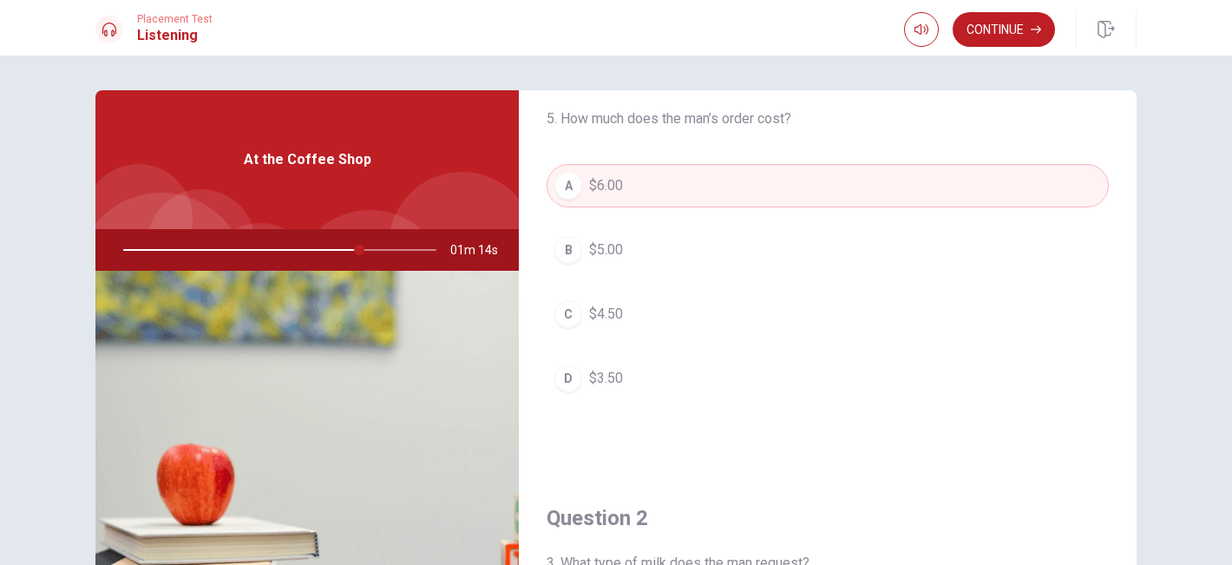
scroll to position [0, 0]
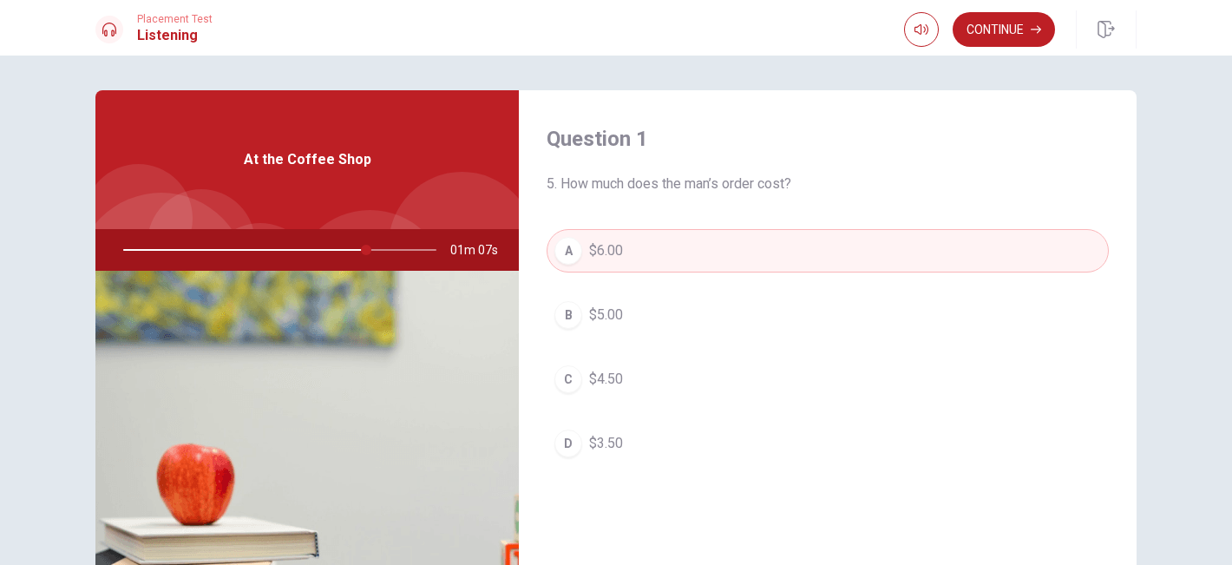
click at [613, 311] on span "$5.00" at bounding box center [606, 314] width 34 height 21
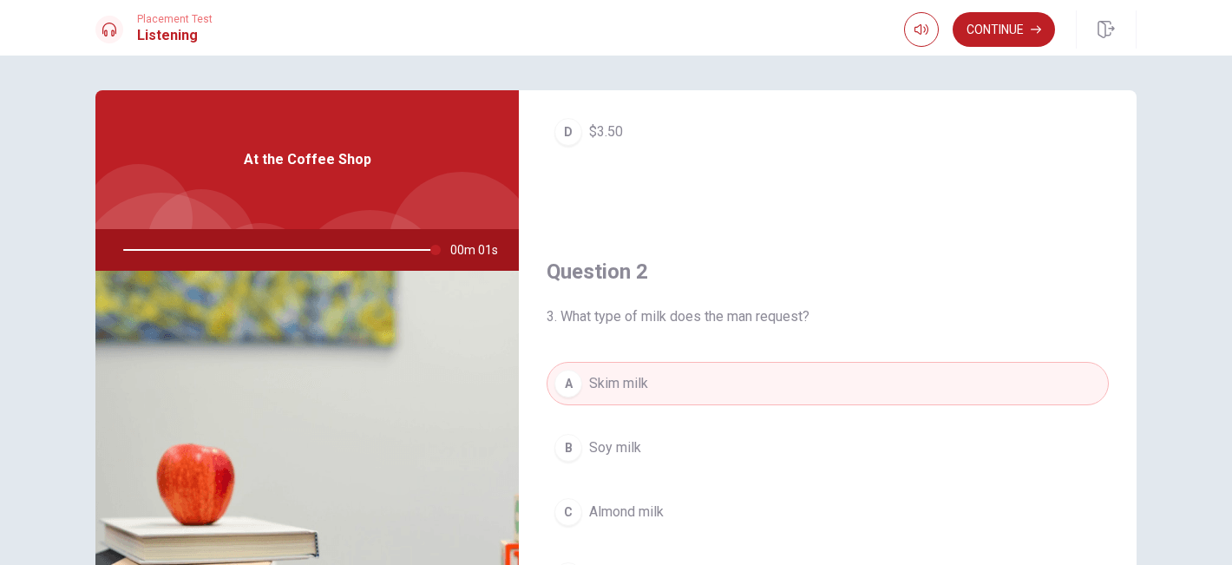
scroll to position [304, 0]
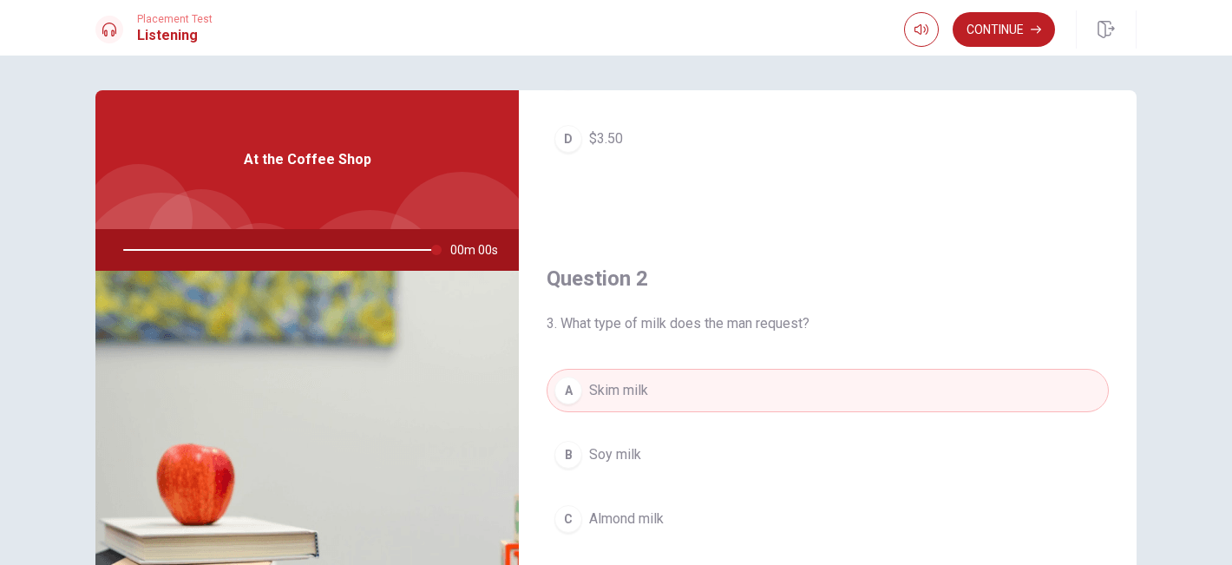
type input "0"
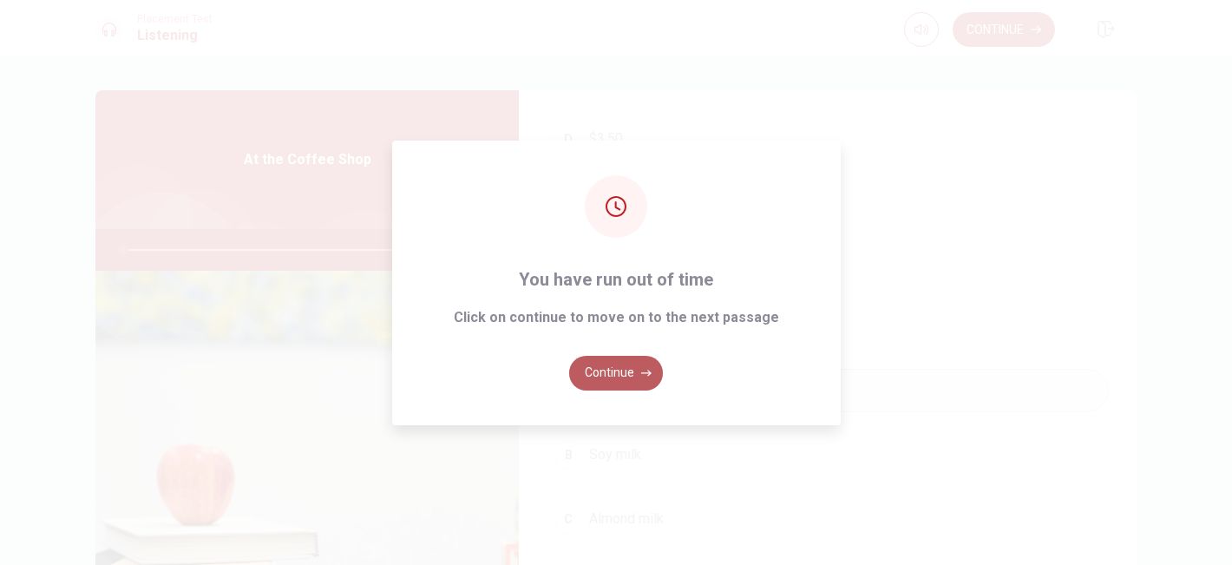
click at [608, 372] on button "Continue" at bounding box center [616, 373] width 94 height 35
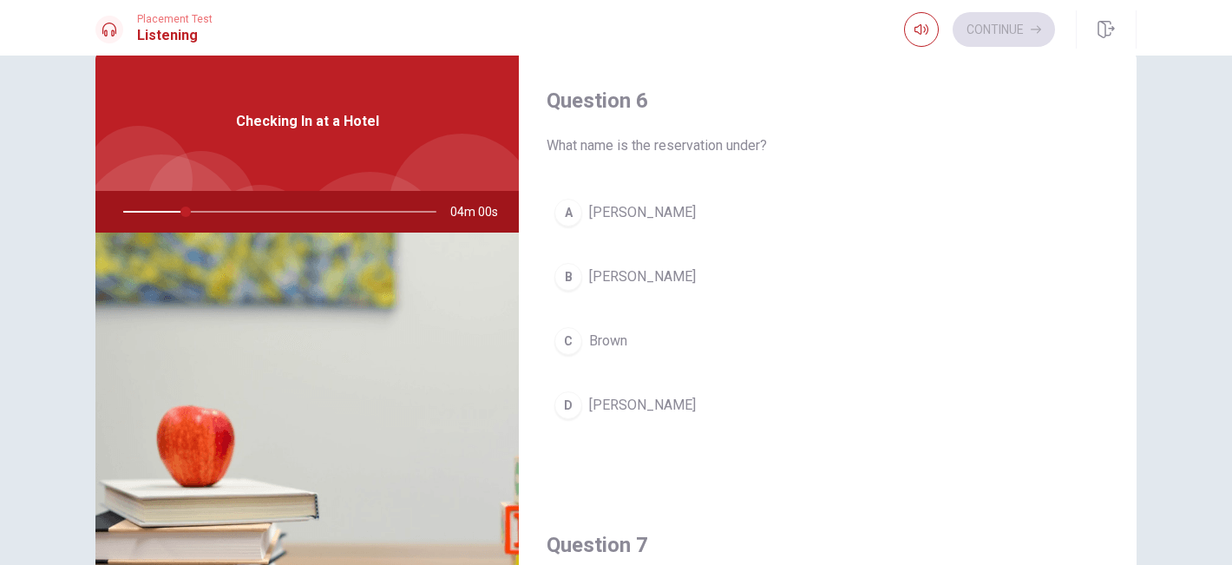
scroll to position [0, 0]
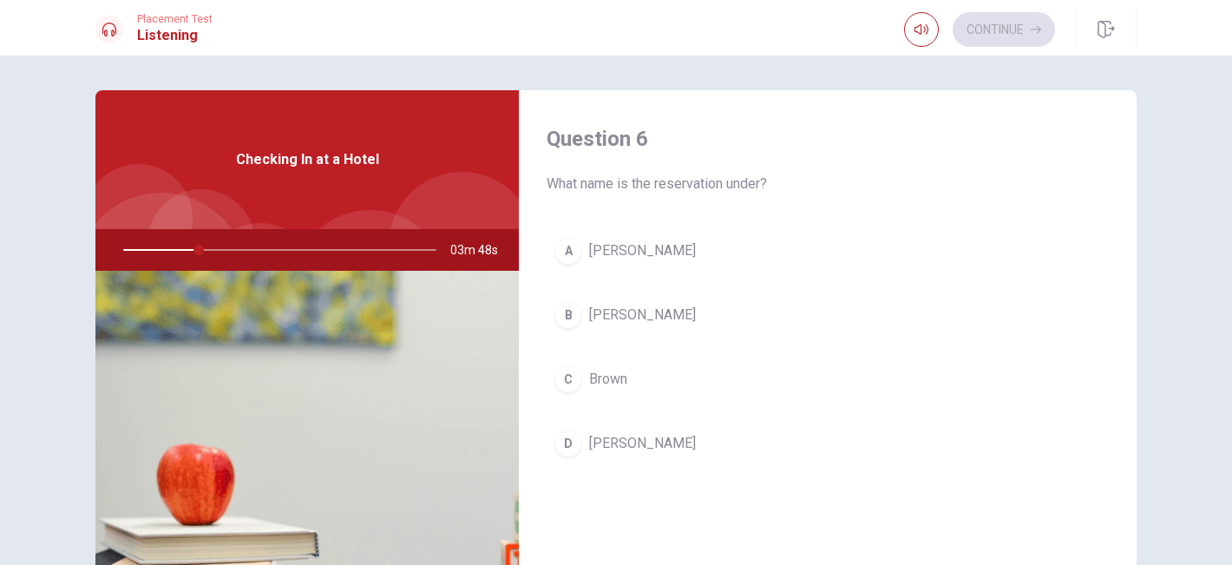
click at [565, 258] on div "A" at bounding box center [568, 251] width 28 height 28
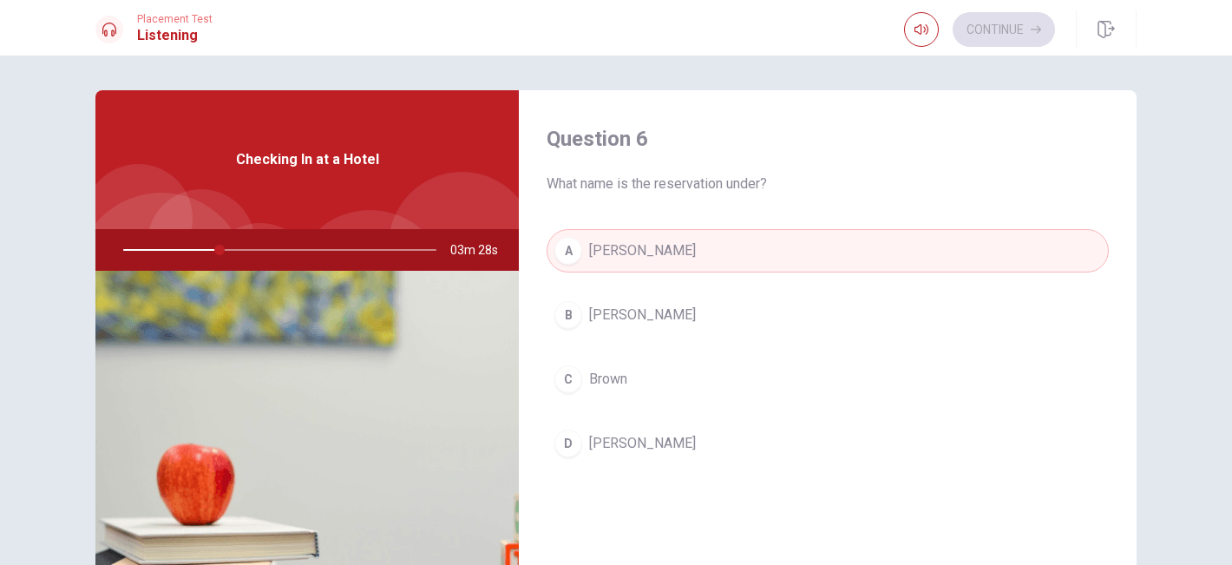
click at [610, 326] on button "[PERSON_NAME]" at bounding box center [828, 314] width 562 height 43
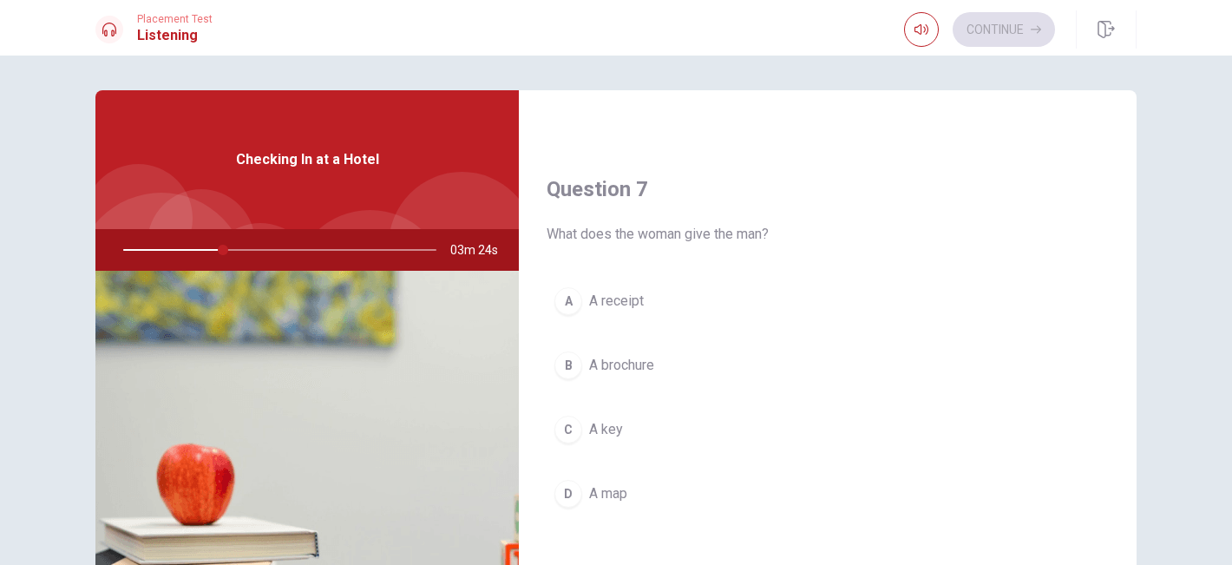
scroll to position [421, 0]
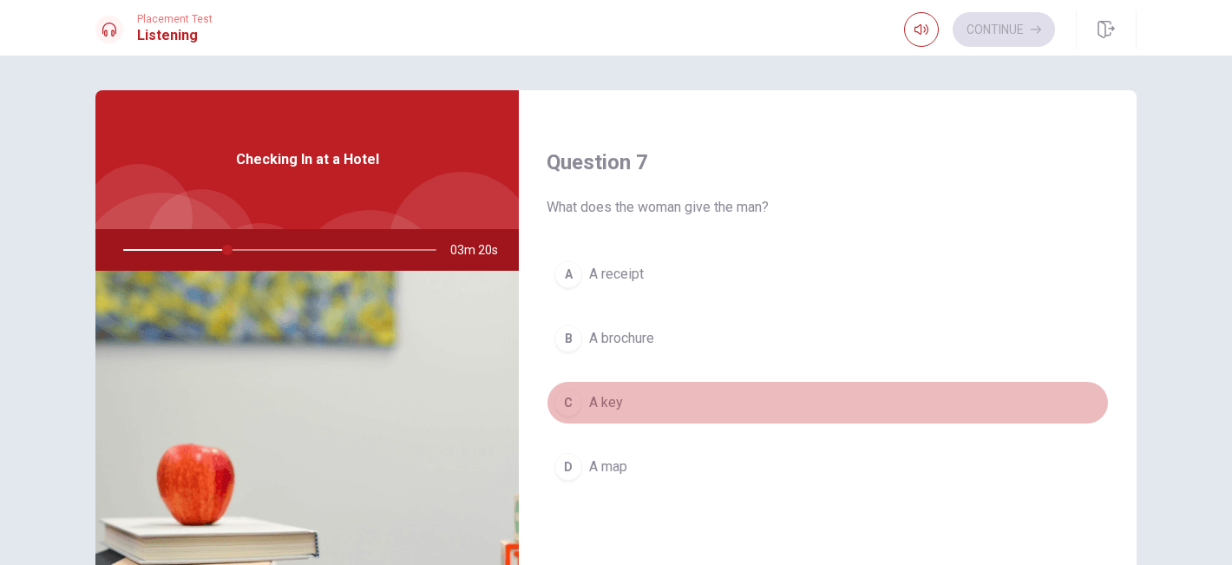
click at [597, 398] on span "A key" at bounding box center [606, 402] width 34 height 21
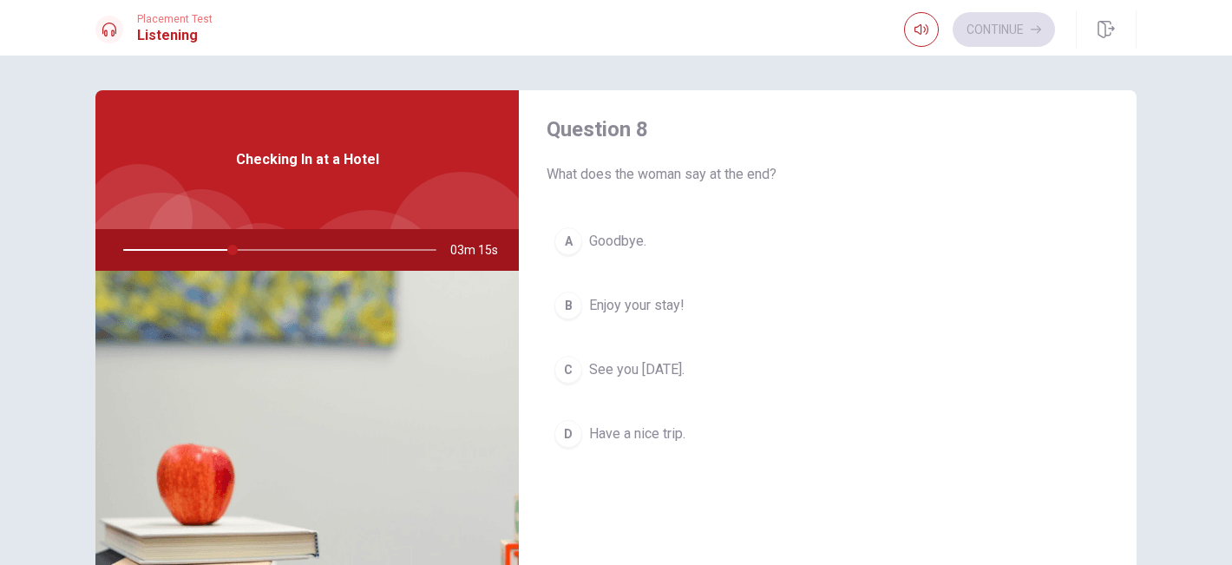
scroll to position [900, 0]
click at [636, 300] on span "Enjoy your stay!" at bounding box center [636, 303] width 95 height 21
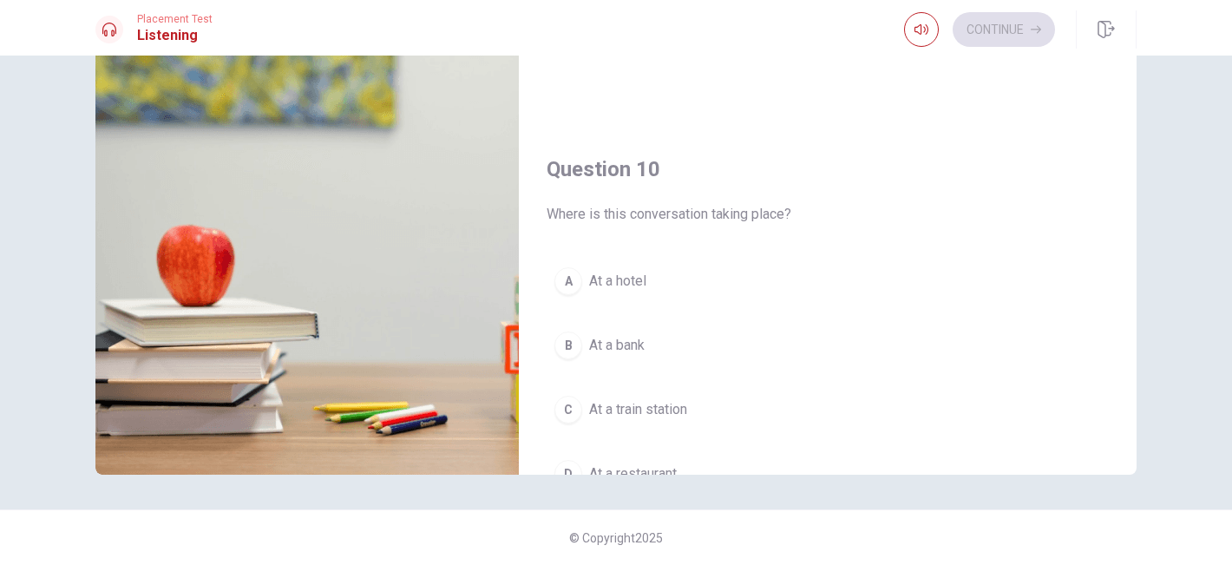
scroll to position [1553, 0]
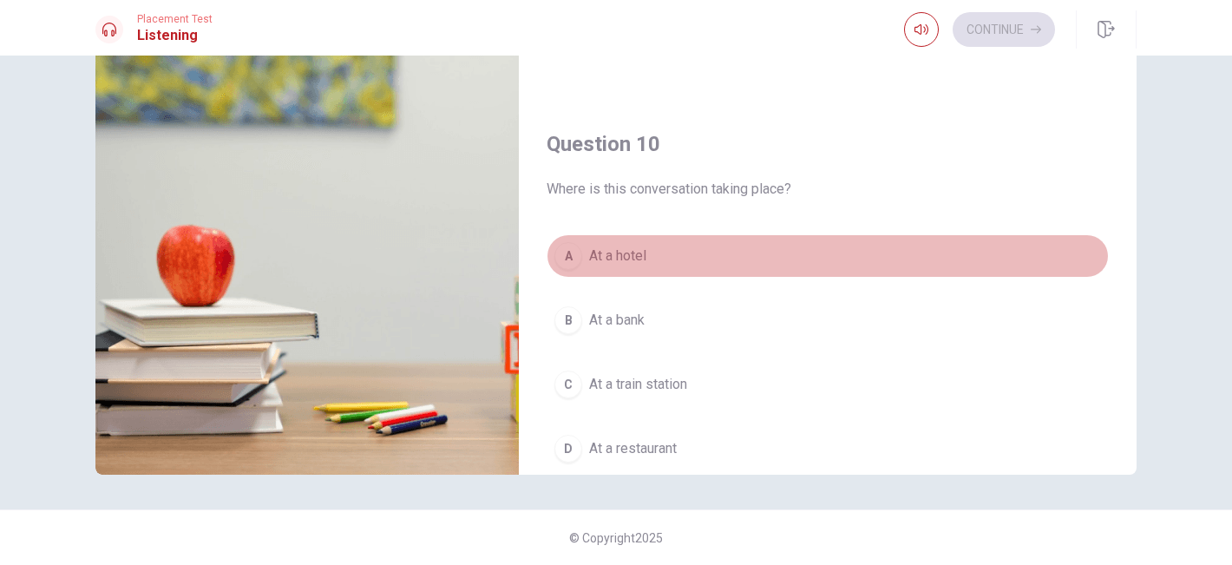
click at [572, 259] on div "A" at bounding box center [568, 256] width 28 height 28
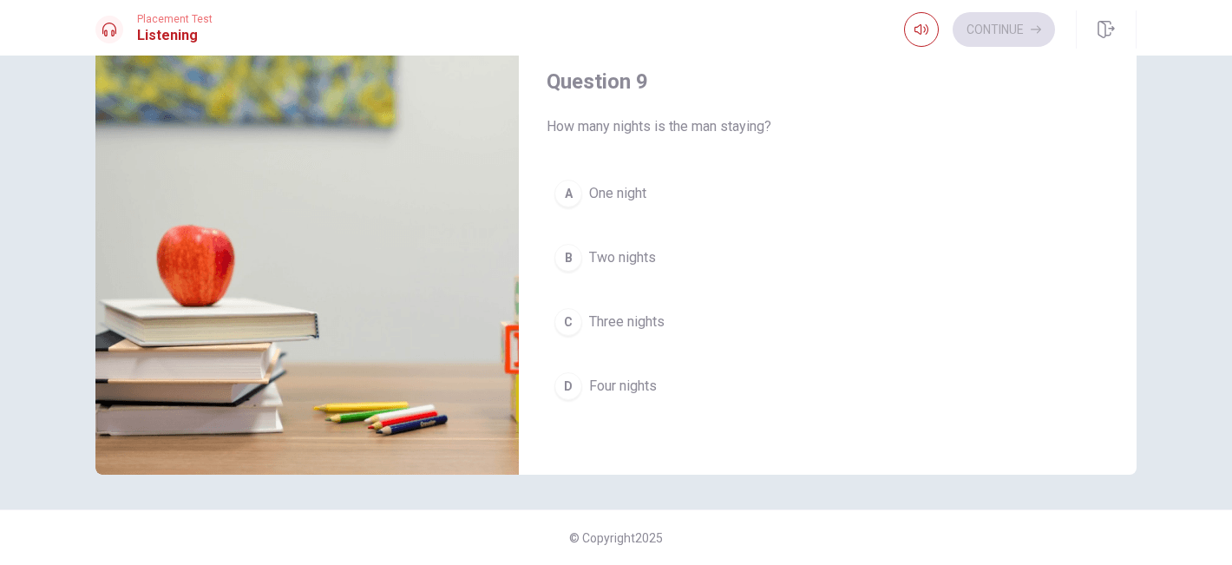
scroll to position [1166, 0]
click at [625, 198] on span "One night" at bounding box center [617, 198] width 57 height 21
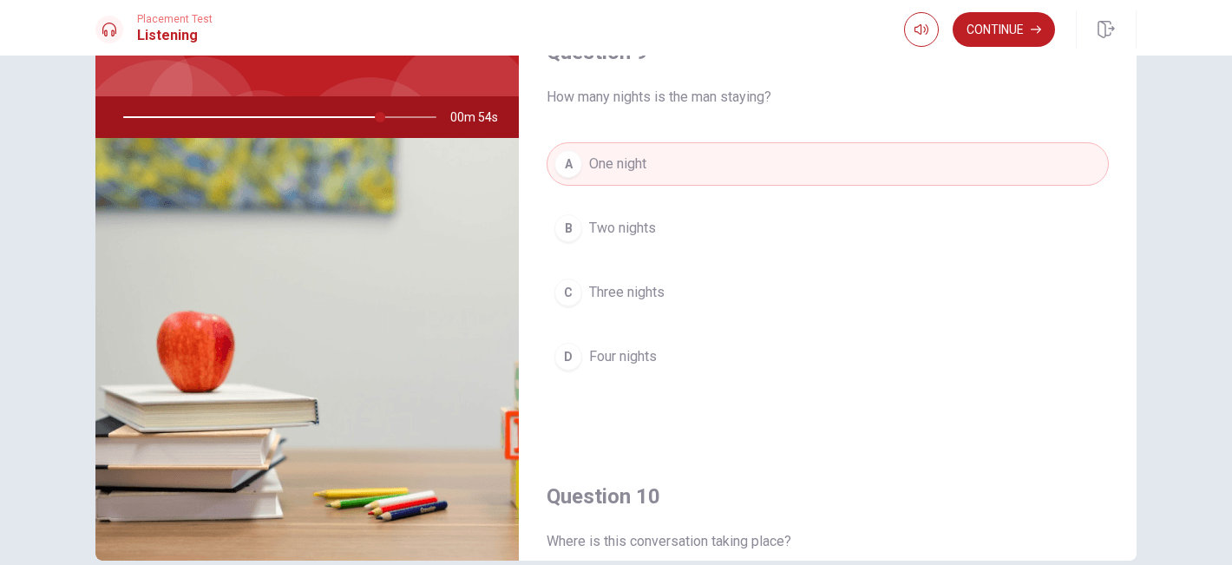
scroll to position [1278, 0]
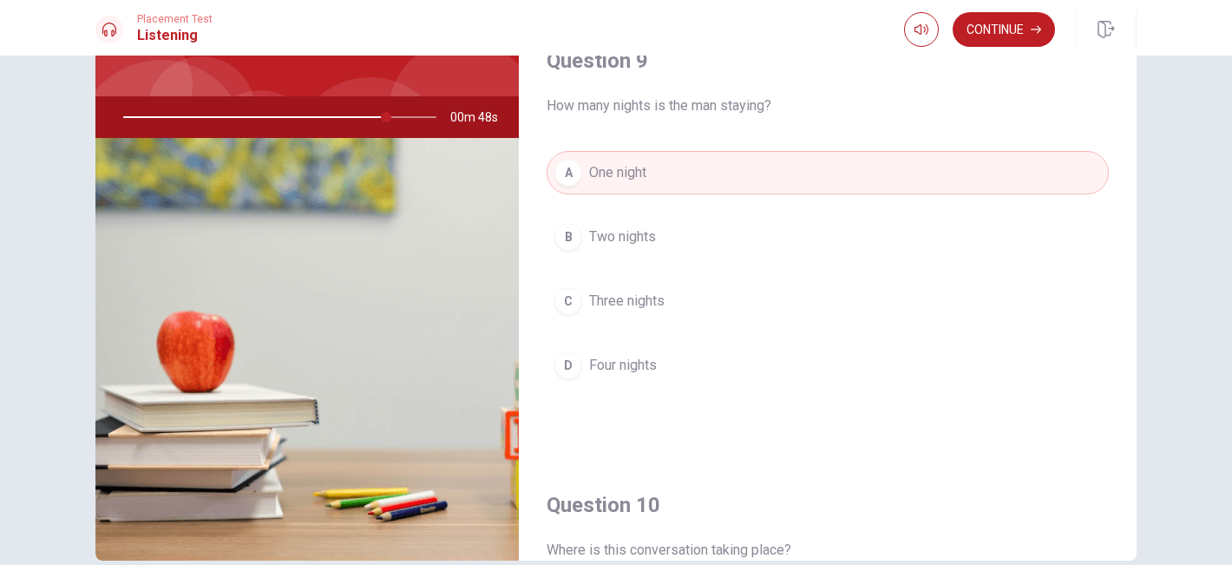
drag, startPoint x: 385, startPoint y: 116, endPoint x: 103, endPoint y: 108, distance: 282.0
click at [103, 108] on div at bounding box center [276, 117] width 348 height 42
click at [1001, 32] on button "Continue" at bounding box center [1003, 29] width 102 height 35
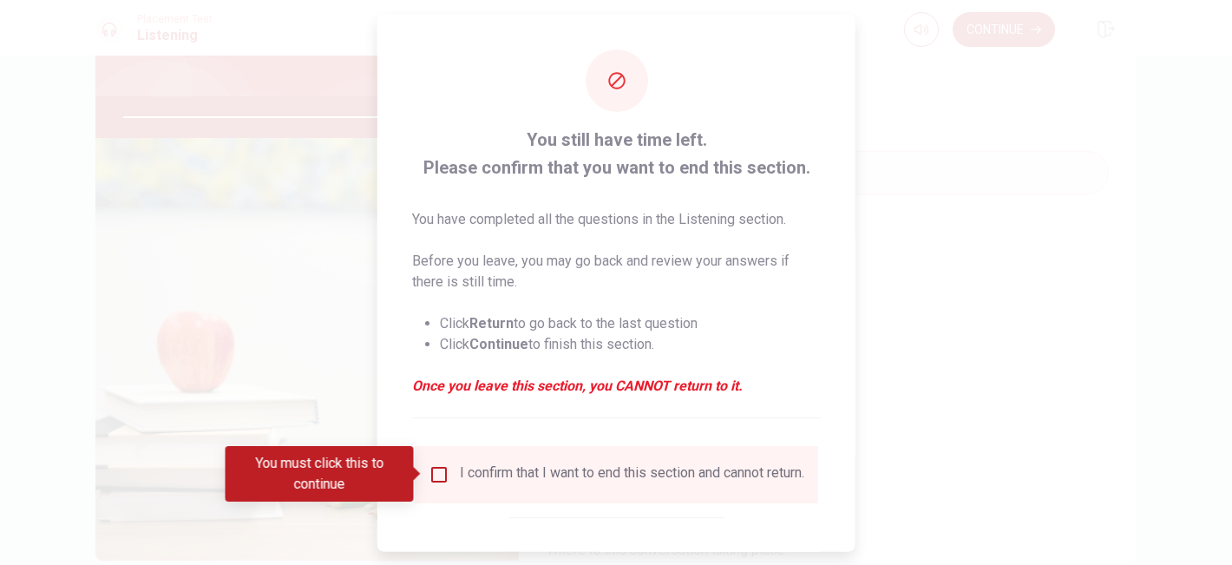
click at [435, 480] on input "You must click this to continue" at bounding box center [439, 473] width 21 height 21
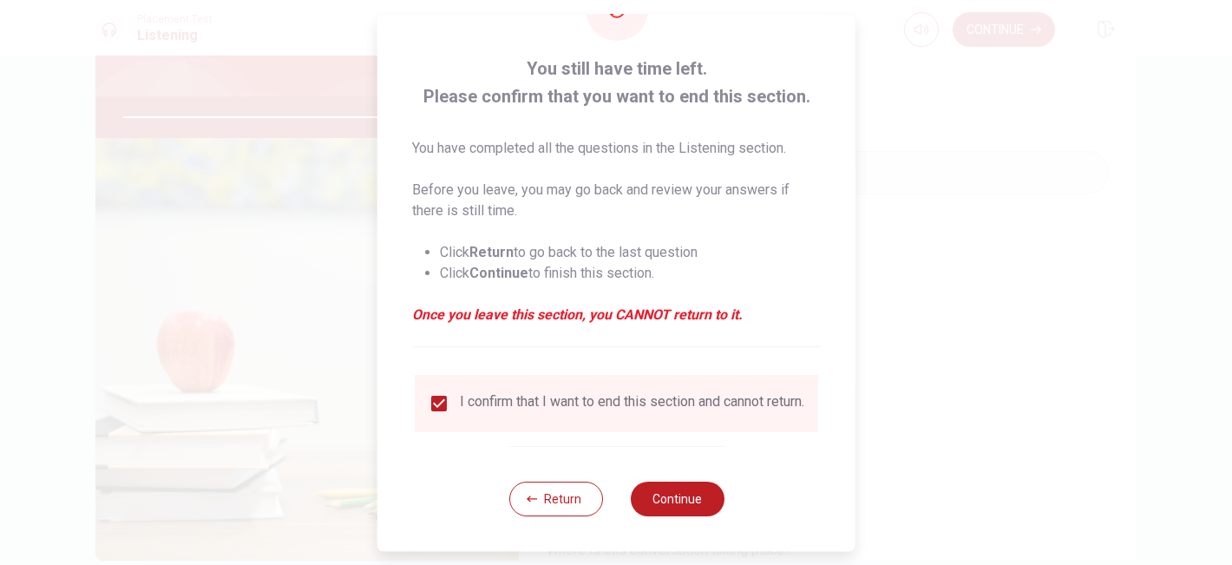
scroll to position [82, 0]
click at [671, 497] on button "Continue" at bounding box center [677, 498] width 94 height 35
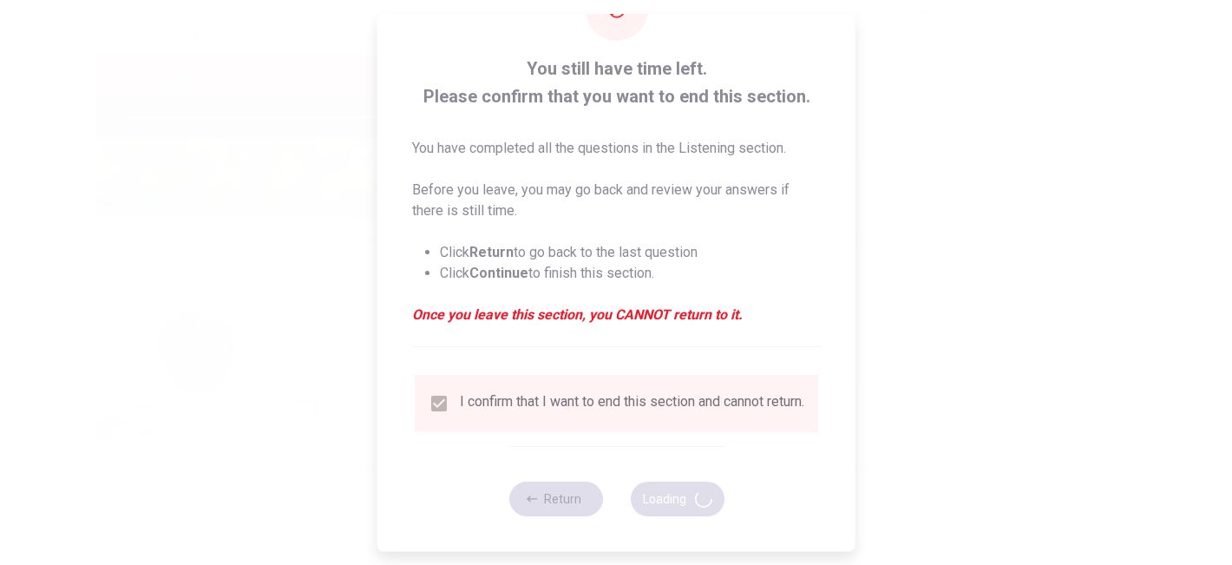
type input "96"
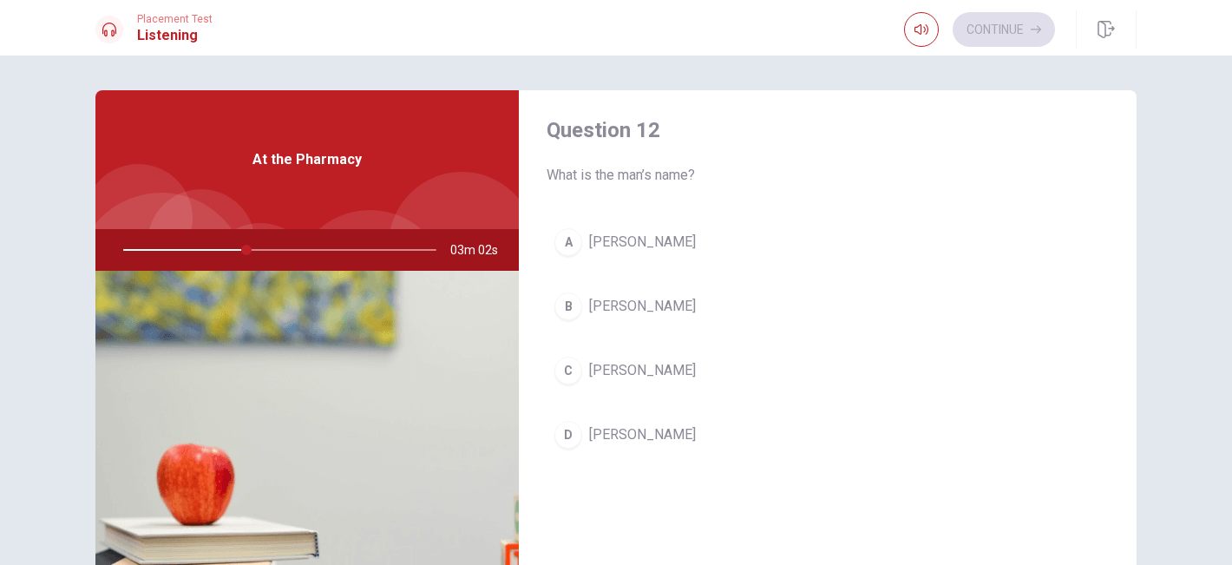
scroll to position [457, 0]
click at [653, 251] on button "A [PERSON_NAME]" at bounding box center [828, 237] width 562 height 43
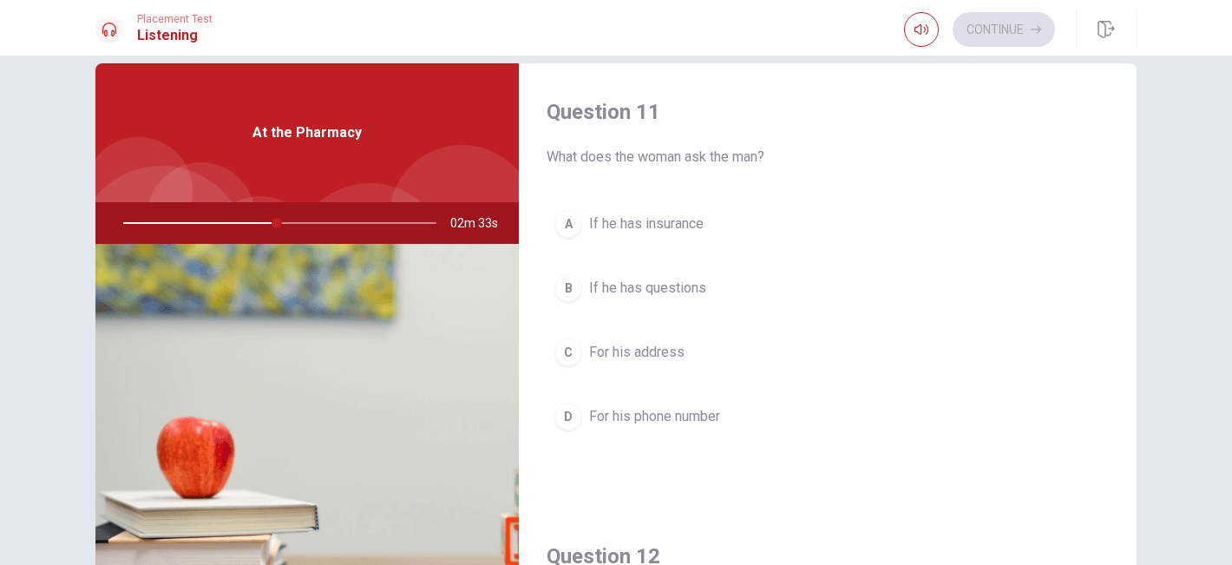
scroll to position [0, 0]
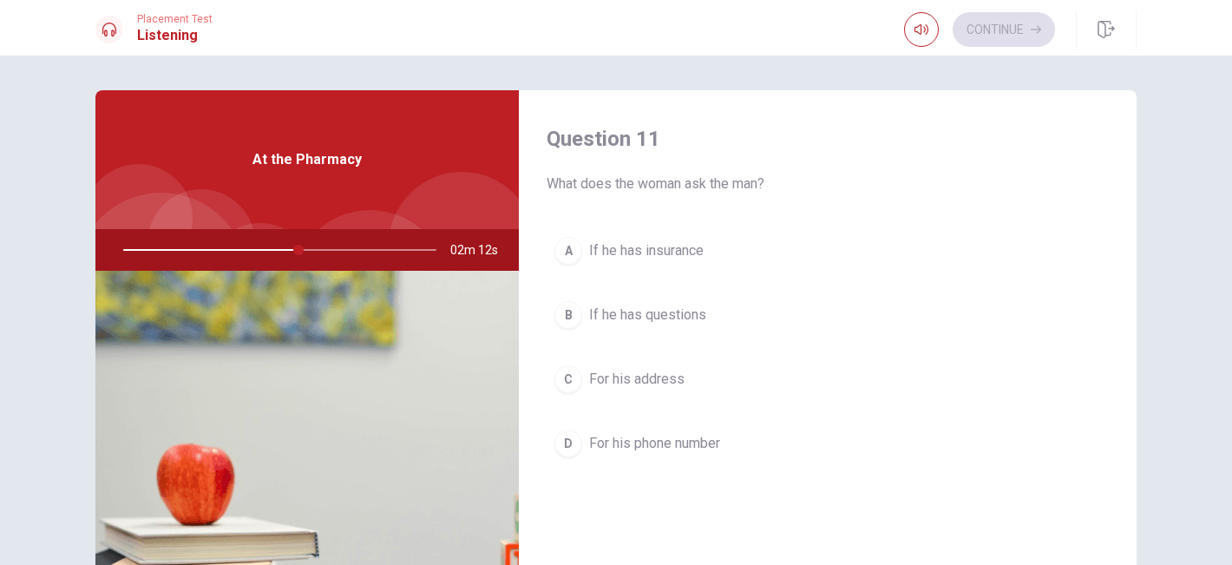
click at [638, 442] on span "For his phone number" at bounding box center [654, 443] width 131 height 21
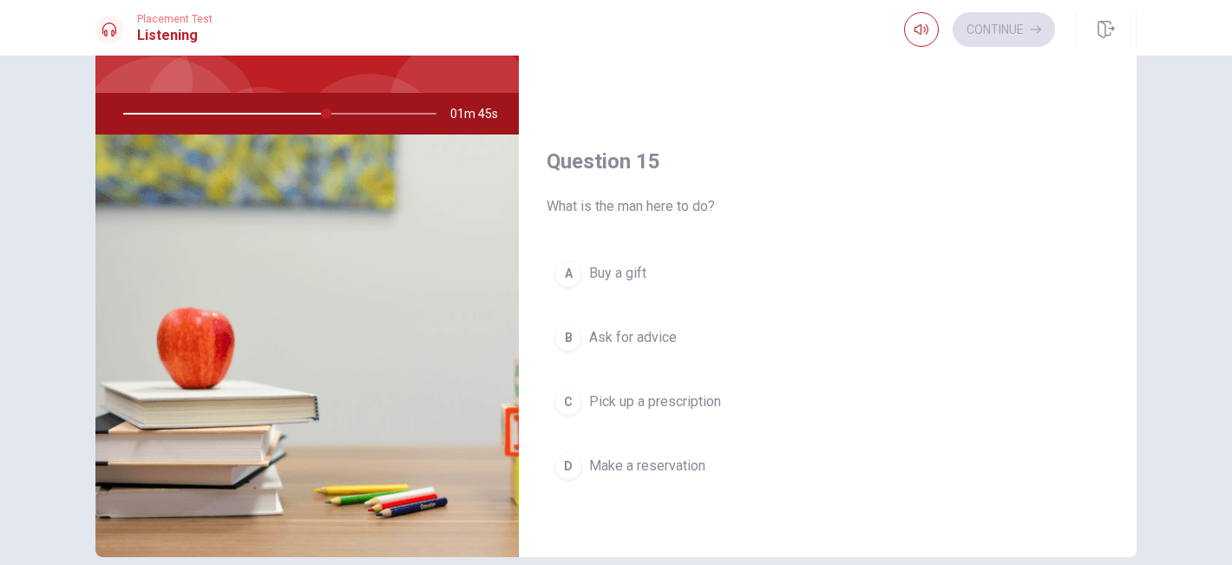
scroll to position [140, 0]
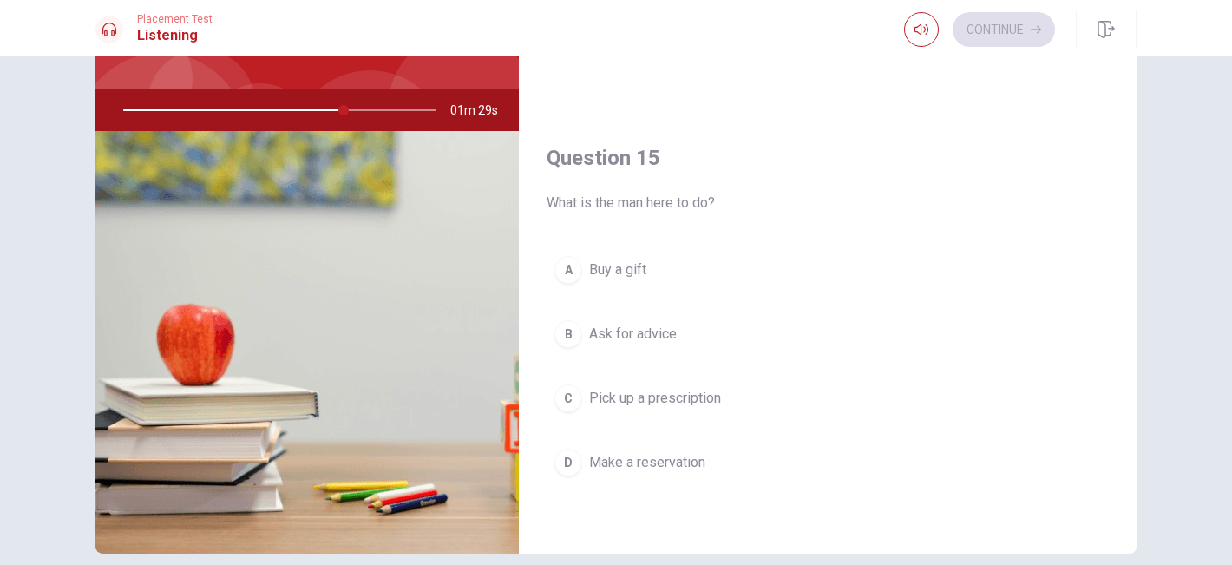
click at [691, 392] on span "Pick up a prescription" at bounding box center [655, 398] width 132 height 21
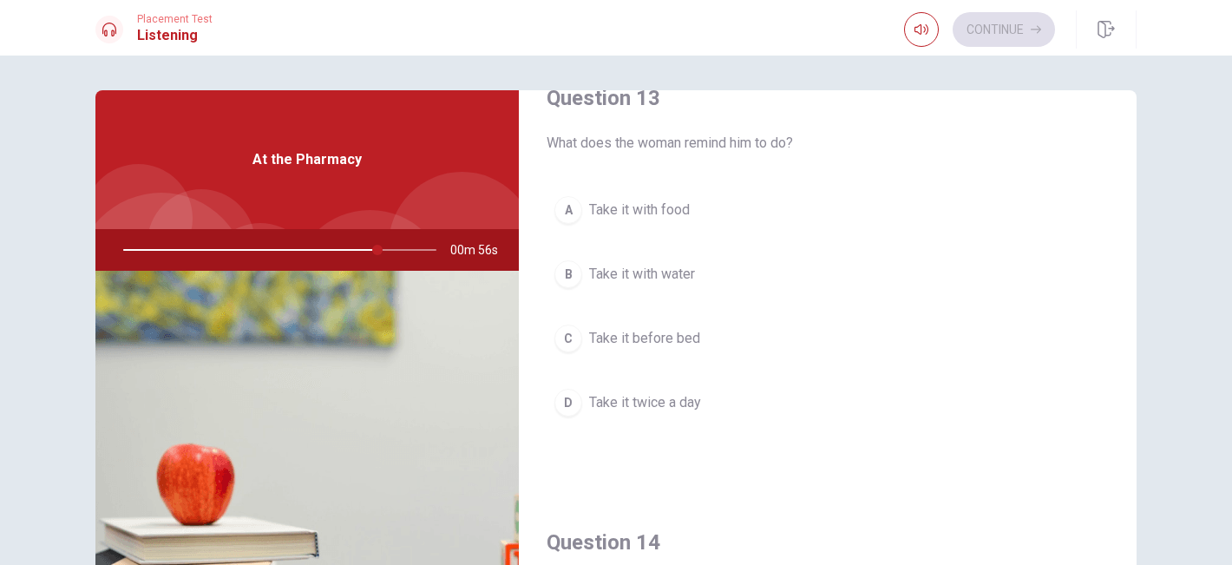
scroll to position [930, 0]
click at [651, 397] on span "Take it twice a day" at bounding box center [645, 401] width 112 height 21
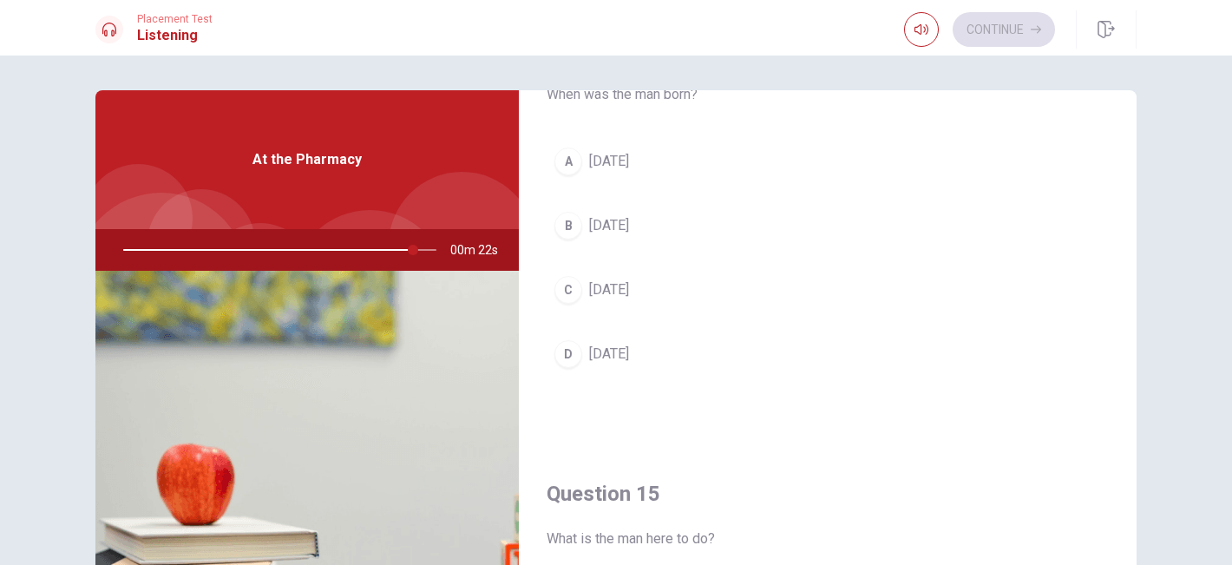
scroll to position [1421, 0]
click at [629, 285] on span "[DATE]" at bounding box center [609, 290] width 40 height 21
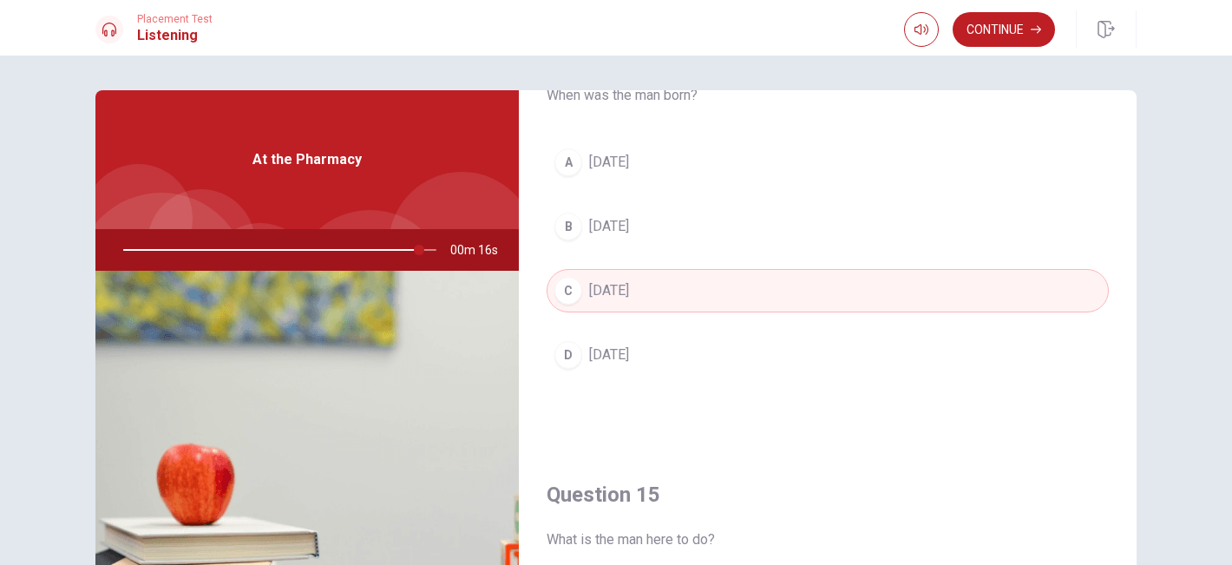
scroll to position [1618, 0]
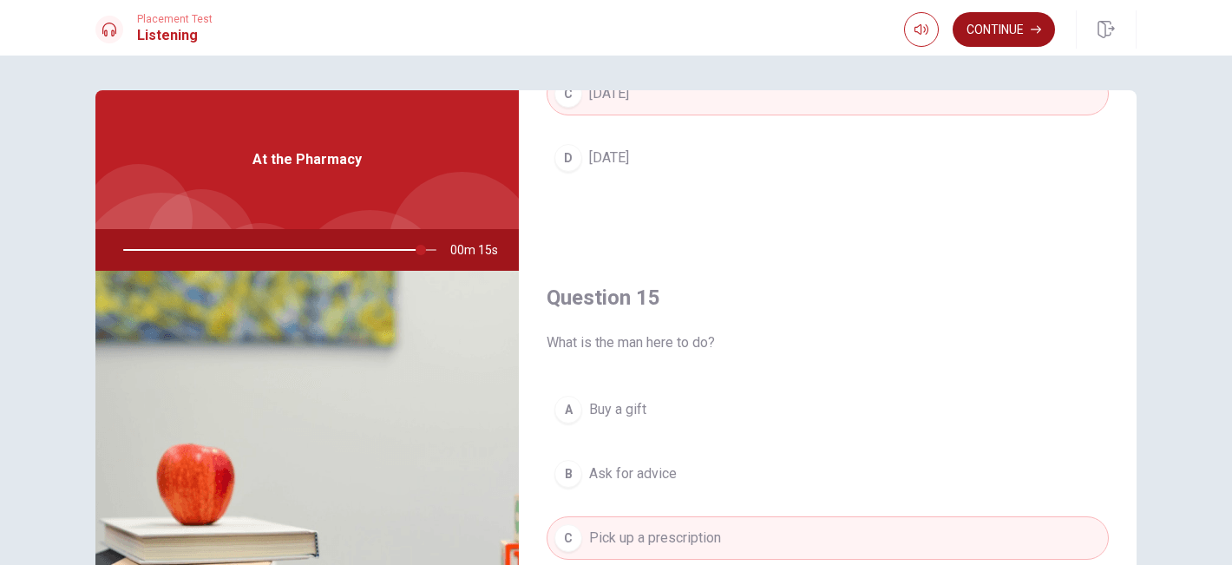
click at [989, 30] on button "Continue" at bounding box center [1003, 29] width 102 height 35
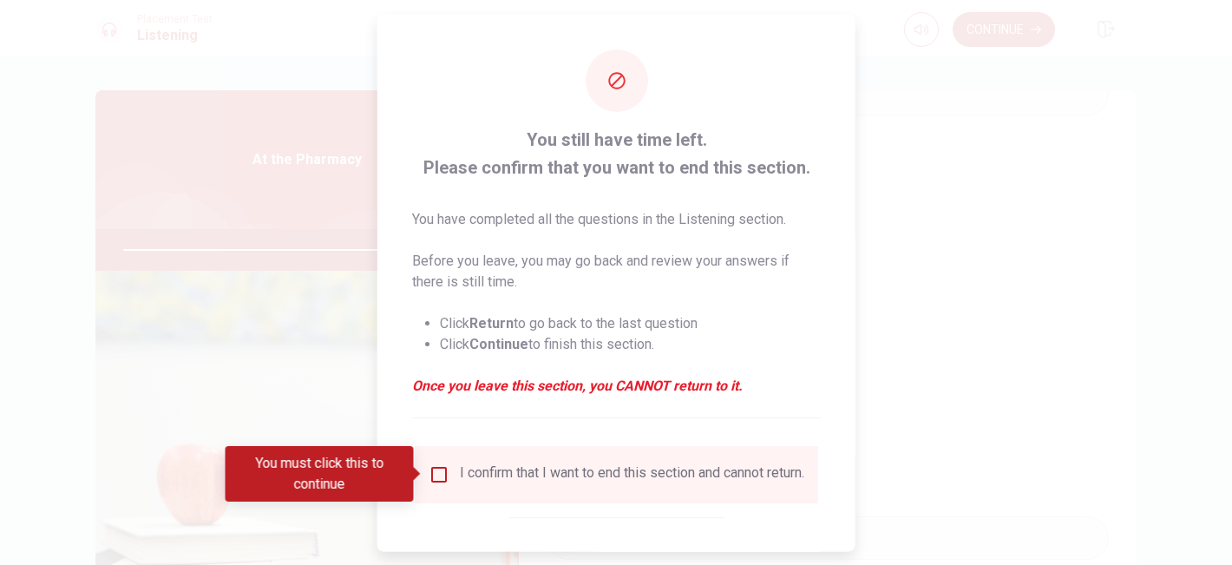
click at [442, 470] on input "You must click this to continue" at bounding box center [439, 473] width 21 height 21
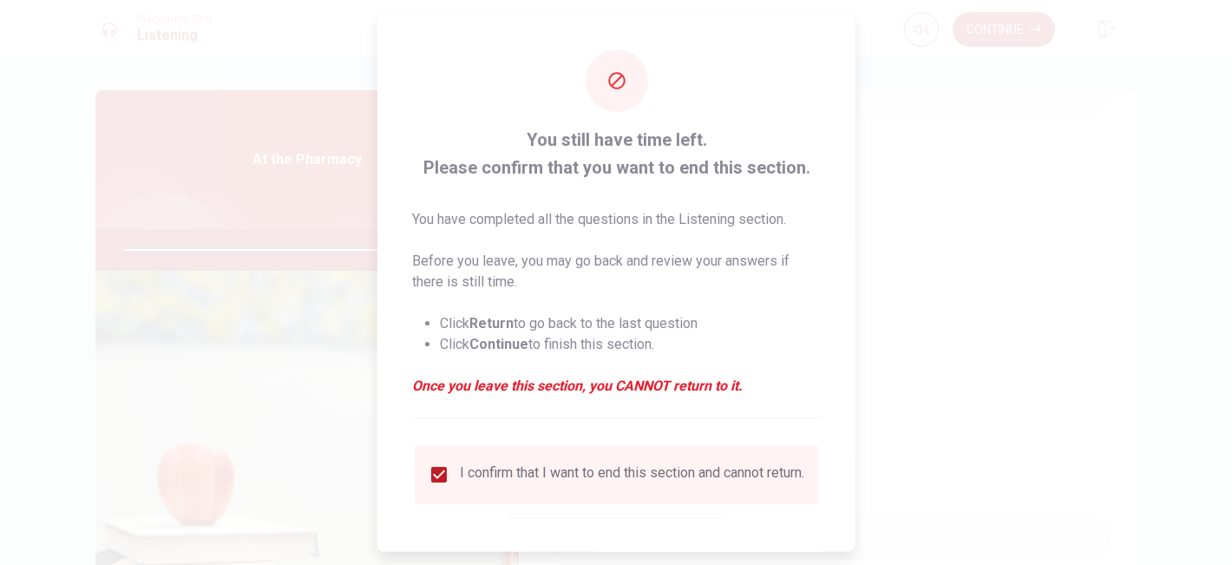
scroll to position [82, 0]
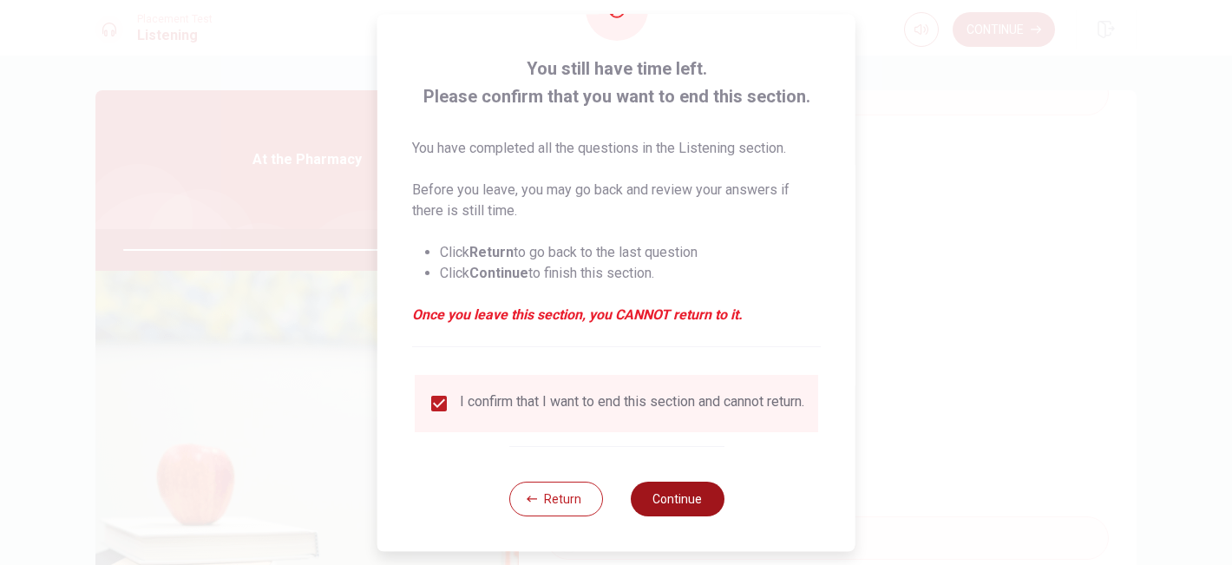
click at [668, 504] on button "Continue" at bounding box center [677, 498] width 94 height 35
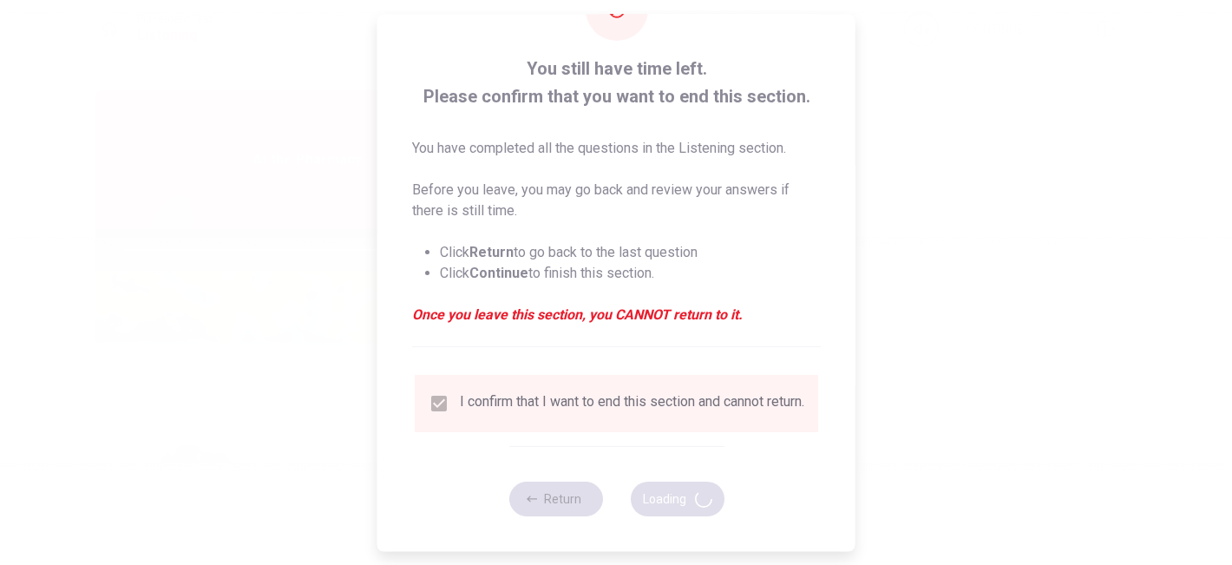
type input "97"
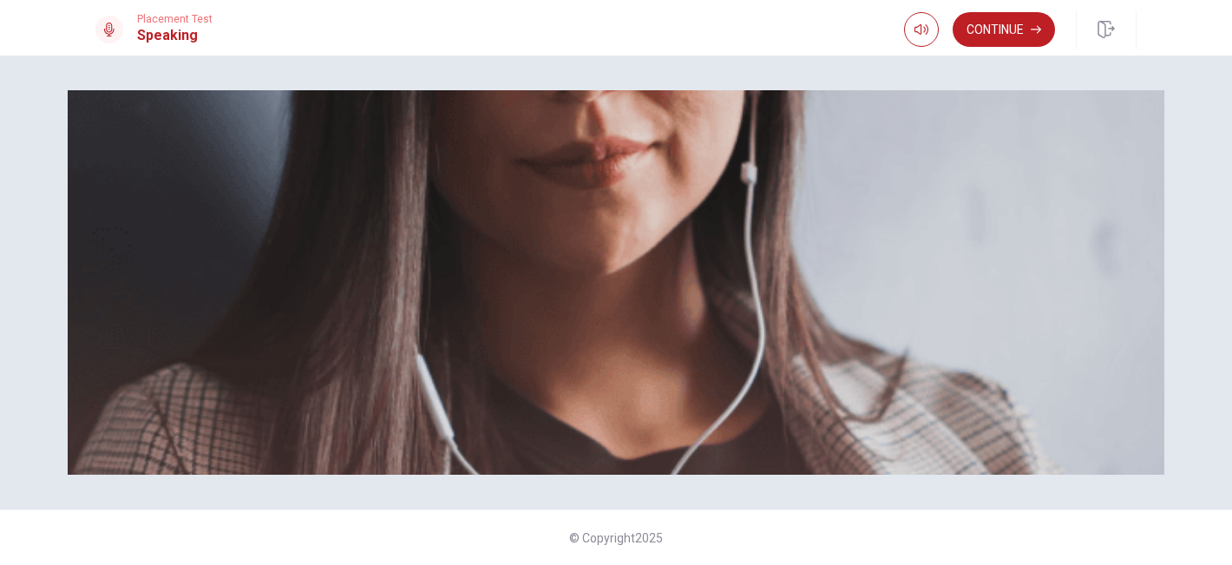
scroll to position [372, 0]
click at [997, 27] on button "Continue" at bounding box center [1003, 29] width 102 height 35
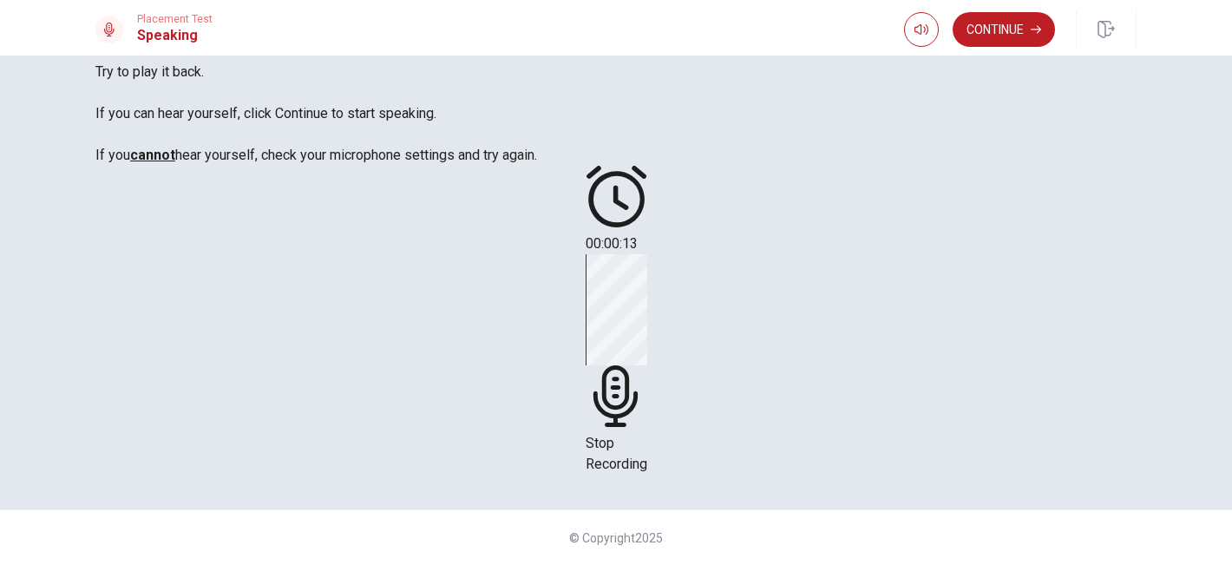
scroll to position [231, 0]
click at [647, 435] on span "Stop Recording" at bounding box center [617, 453] width 62 height 37
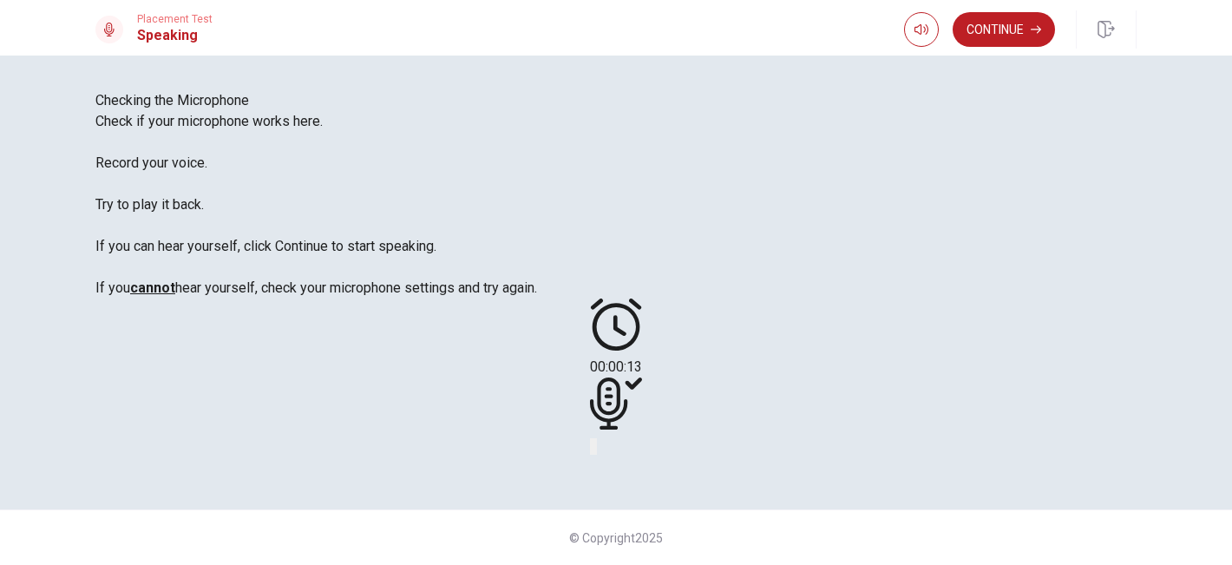
click at [613, 450] on icon "Play Audio" at bounding box center [605, 460] width 16 height 21
click at [1005, 31] on button "Continue" at bounding box center [1003, 29] width 102 height 35
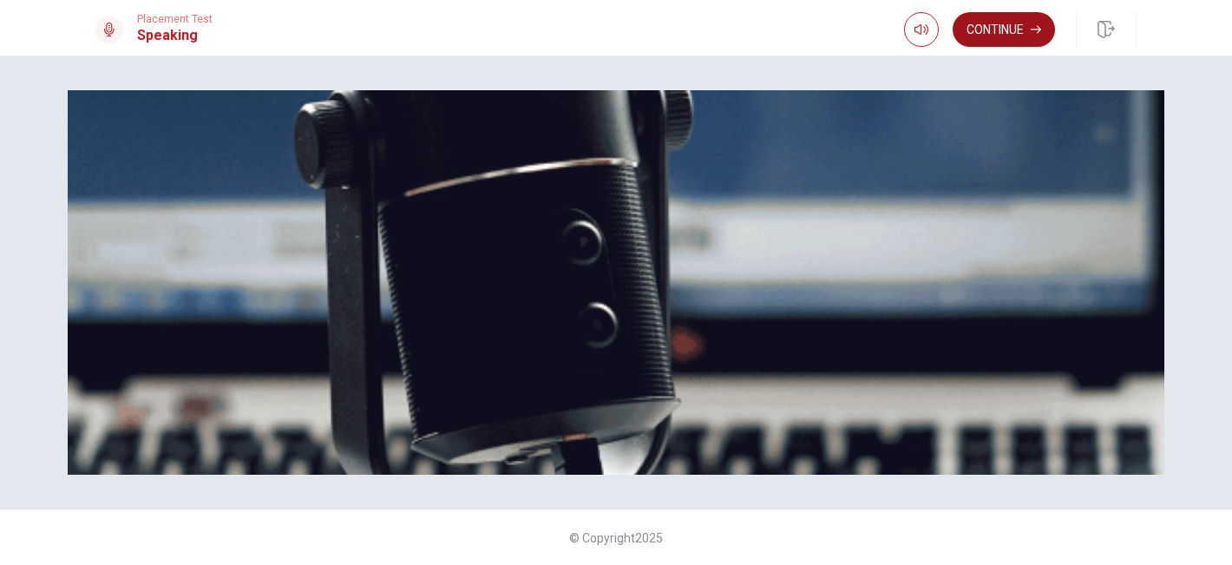
click at [1001, 26] on button "Continue" at bounding box center [1003, 29] width 102 height 35
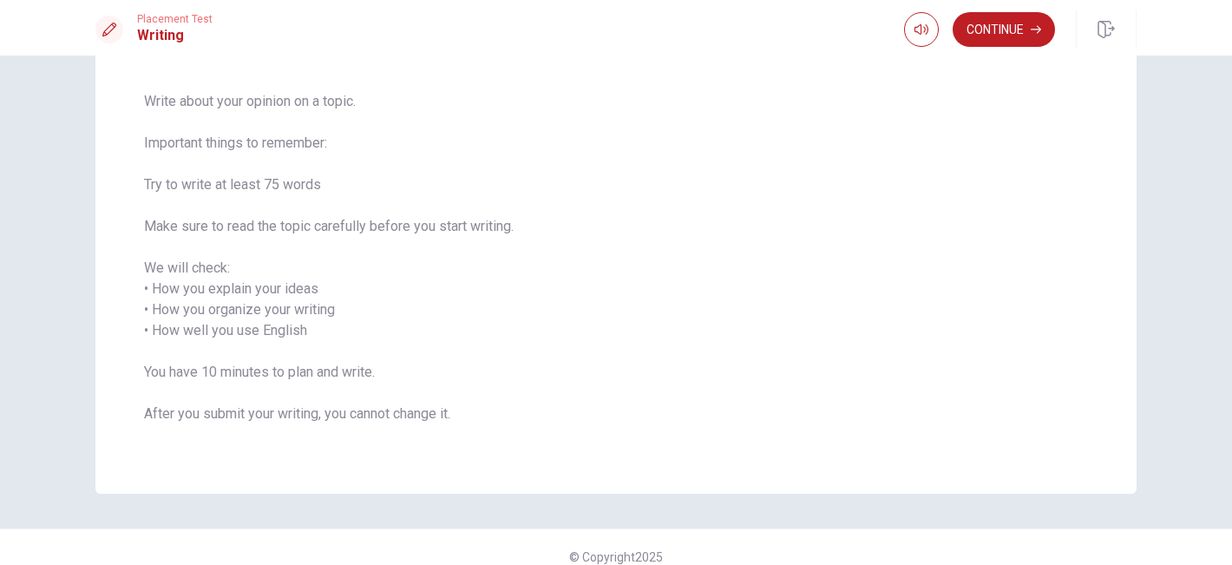
scroll to position [136, 0]
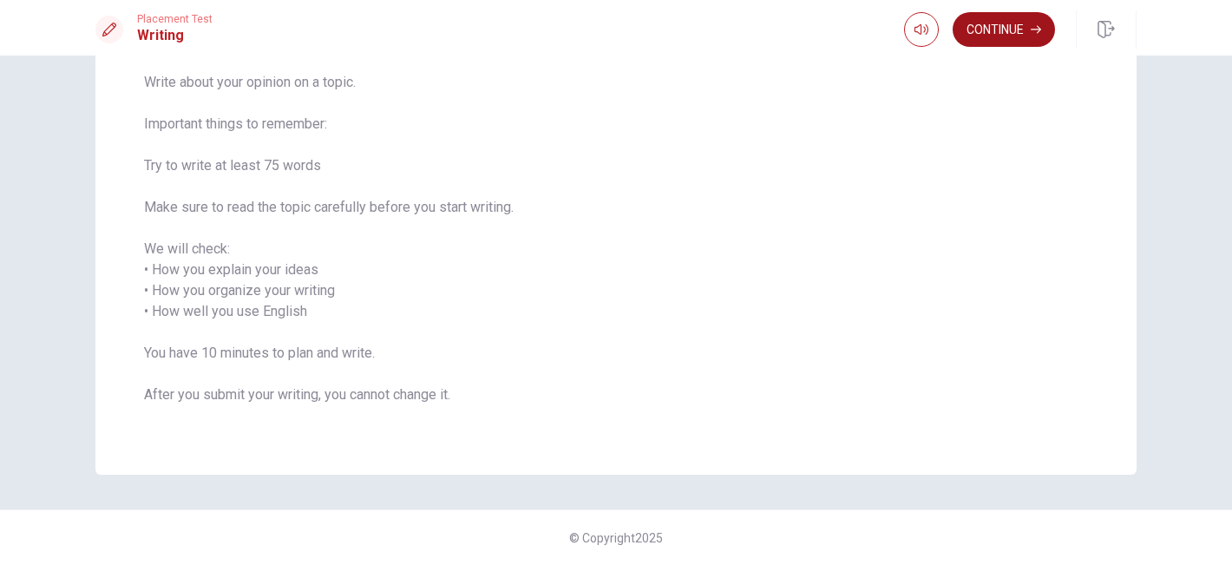
click at [1015, 21] on button "Continue" at bounding box center [1003, 29] width 102 height 35
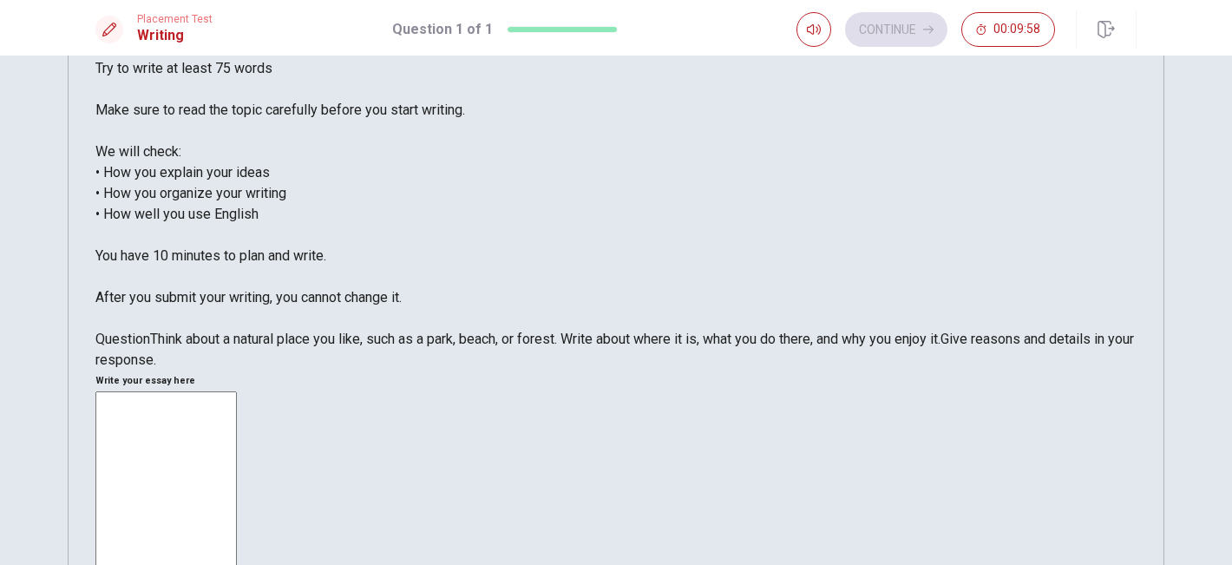
click at [150, 347] on span "Question" at bounding box center [122, 339] width 55 height 16
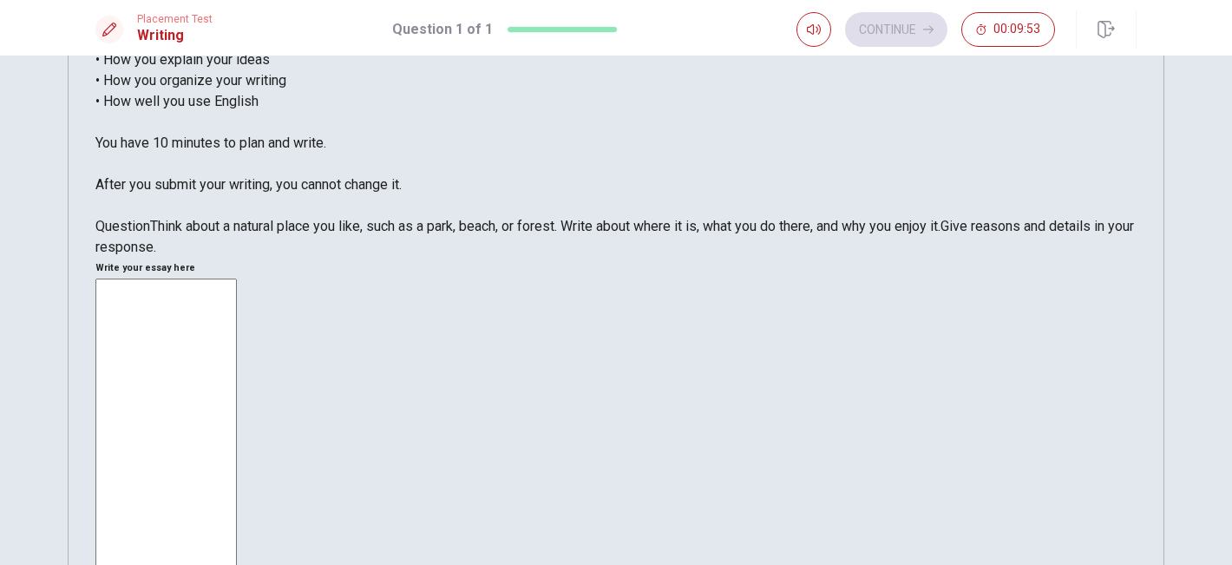
scroll to position [0, 0]
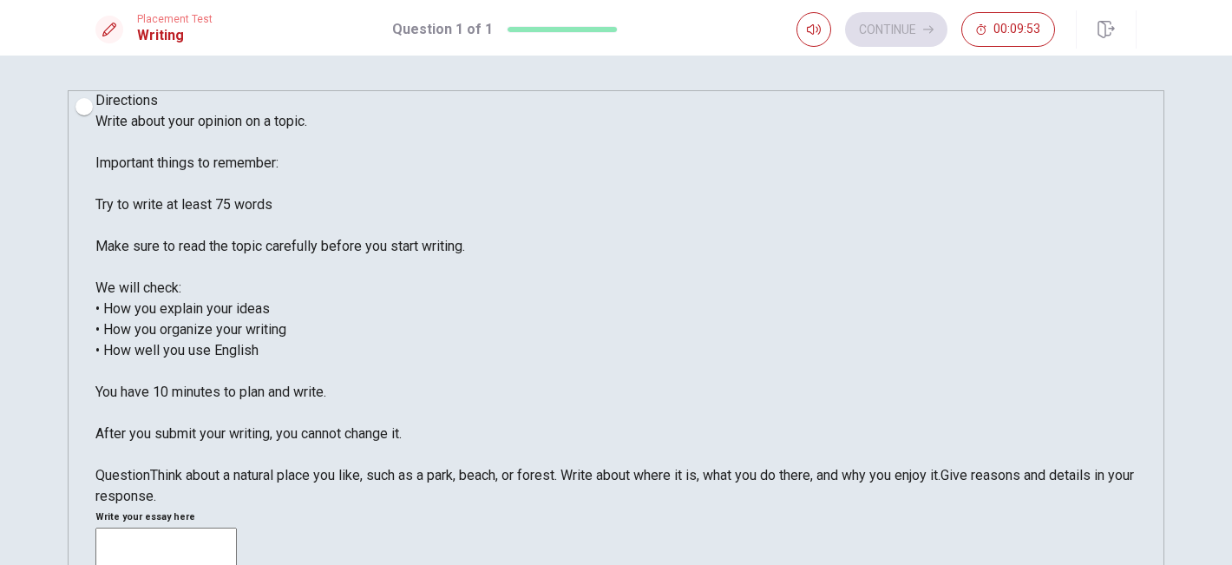
paste textarea "E"
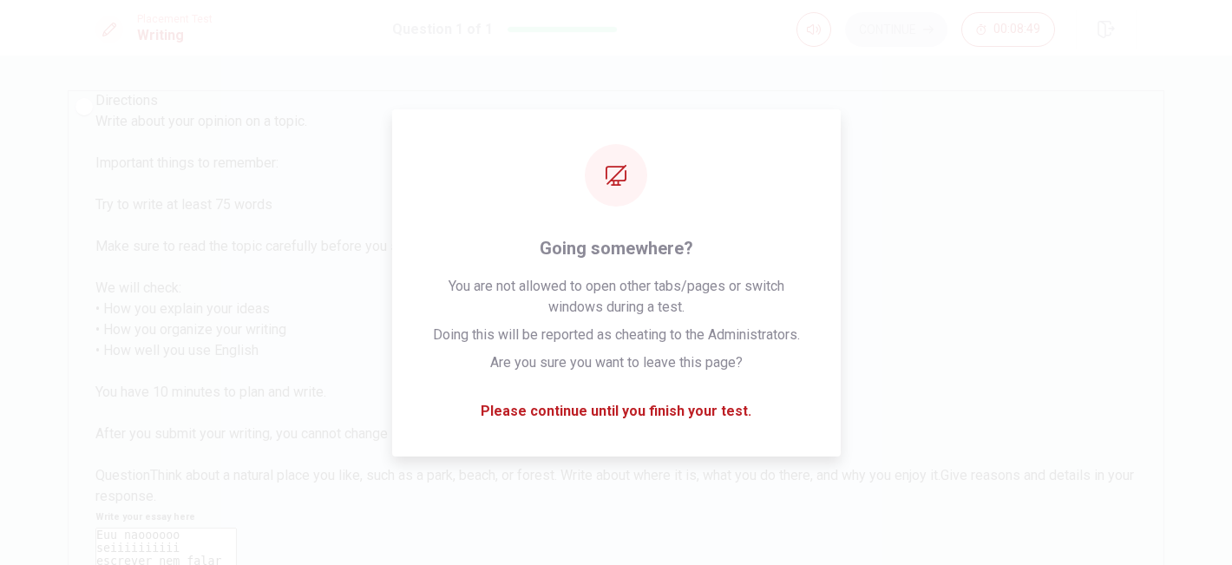
type textarea "Euu naoooooo seiiiiiiiiii escrever nem falar ingles! Disse isso mil vezes antes…"
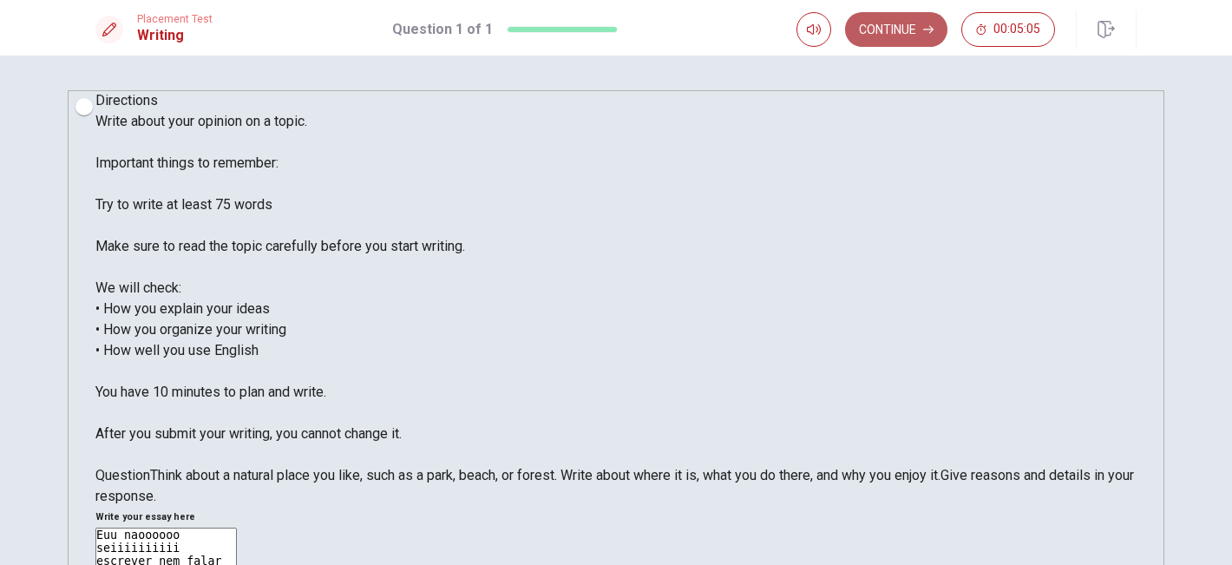
click at [885, 34] on button "Continue" at bounding box center [896, 29] width 102 height 35
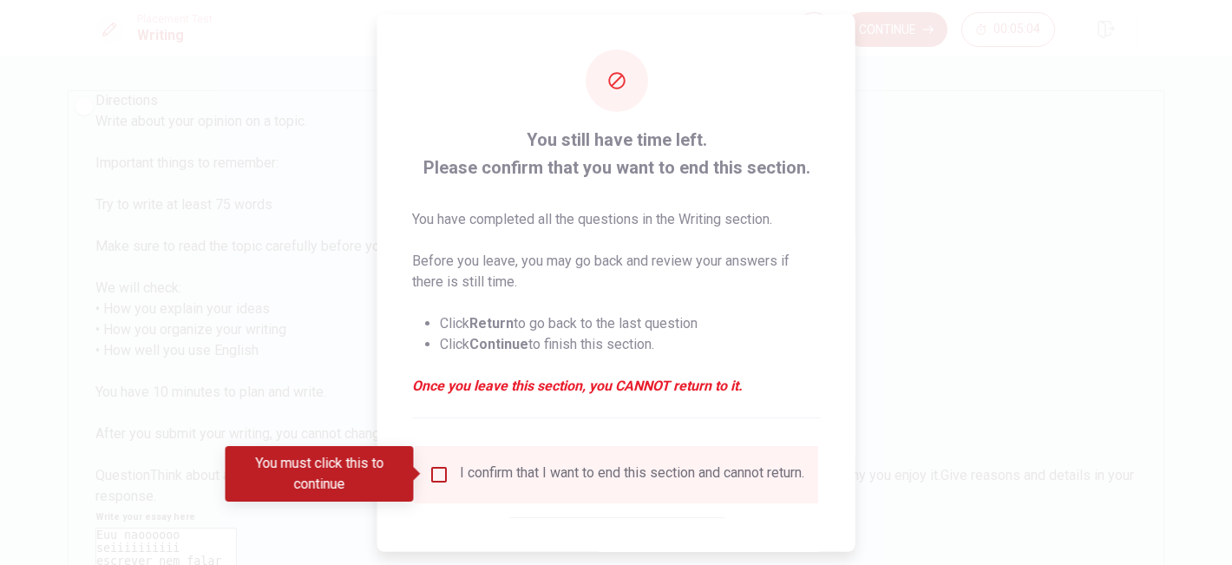
click at [441, 479] on input "You must click this to continue" at bounding box center [439, 473] width 21 height 21
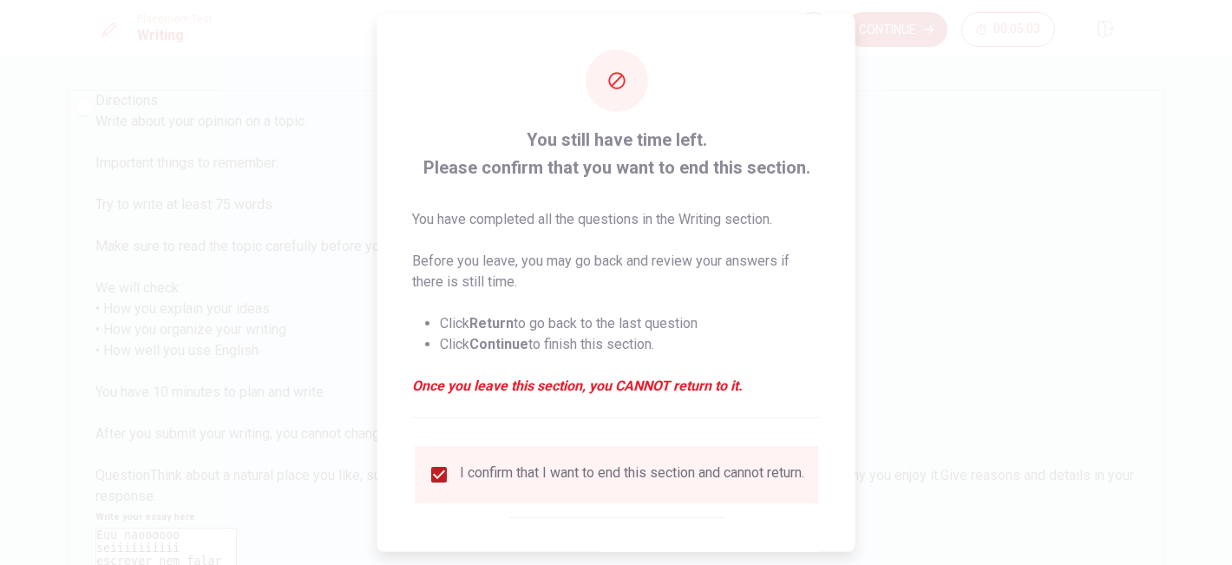
scroll to position [82, 0]
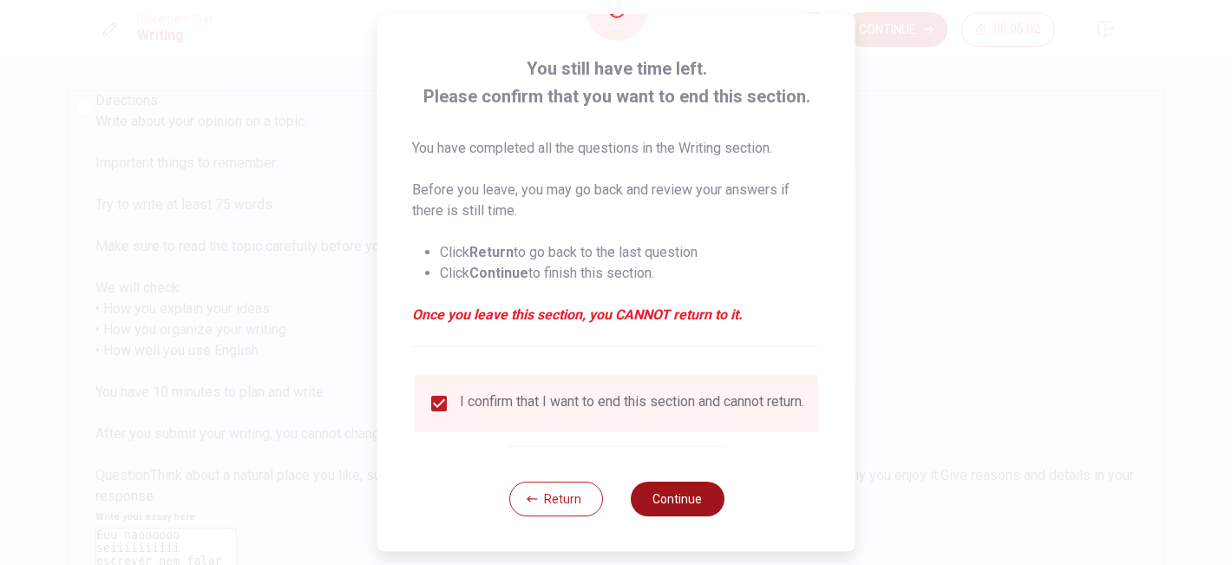
click at [649, 497] on button "Continue" at bounding box center [677, 498] width 94 height 35
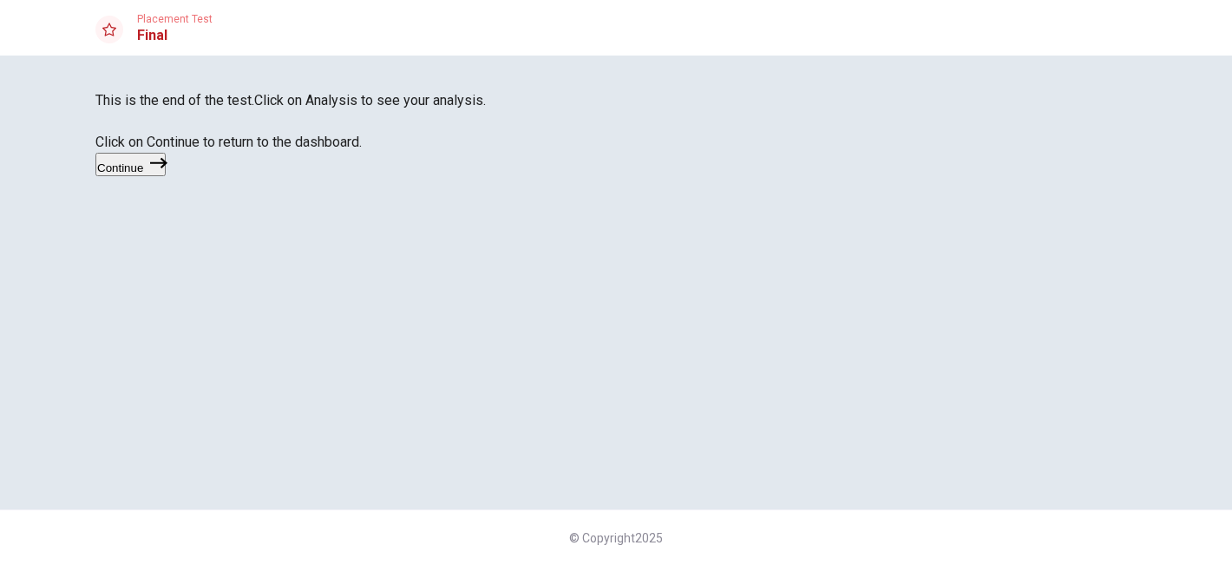
click at [166, 176] on button "Continue" at bounding box center [130, 164] width 70 height 23
